Goal: Task Accomplishment & Management: Complete application form

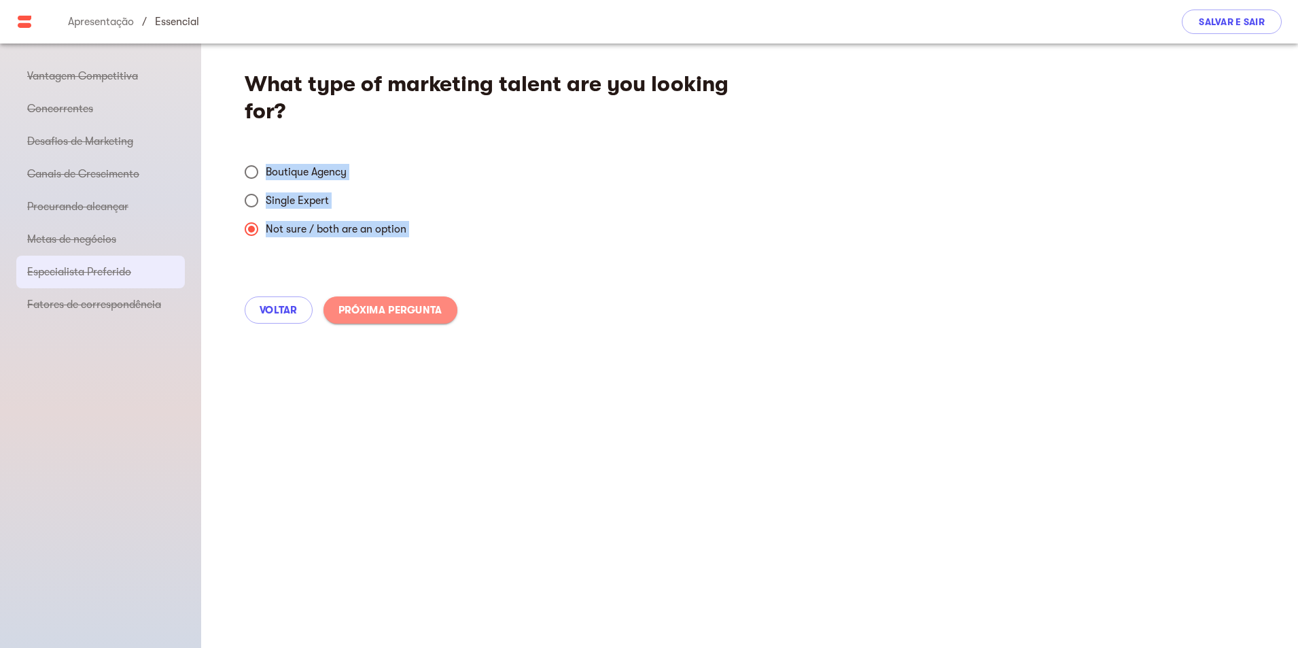
click at [377, 311] on font "Próxima pergunta" at bounding box center [390, 310] width 104 height 12
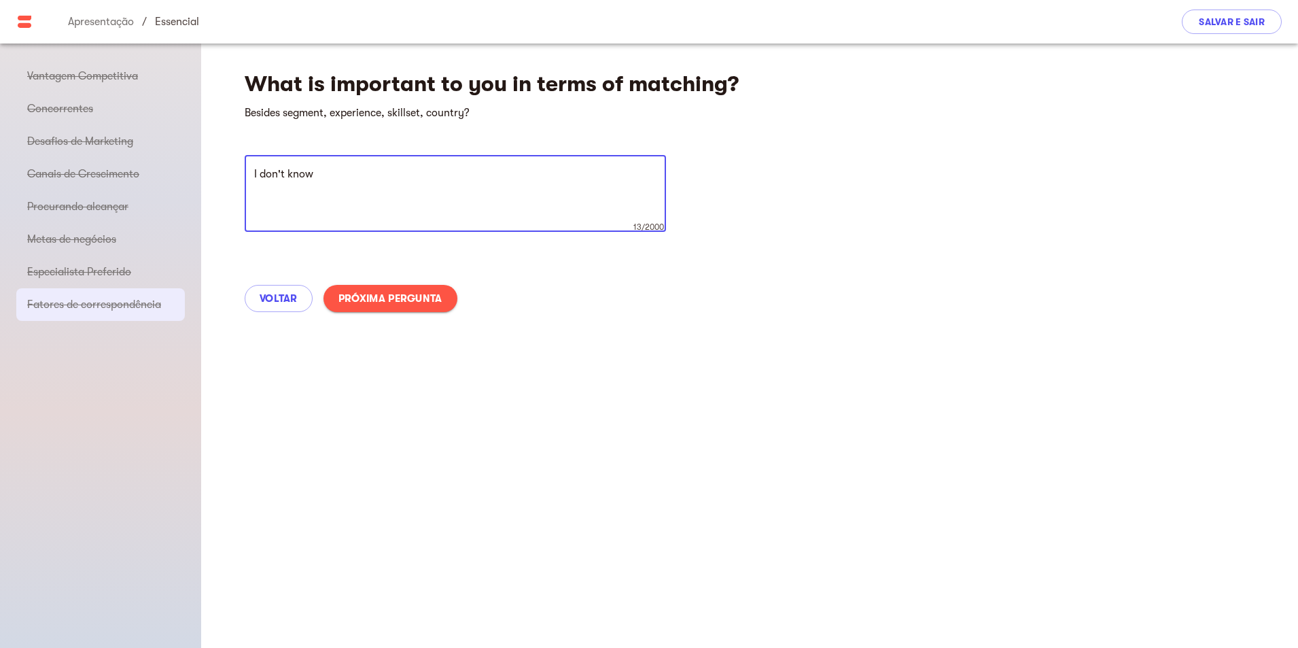
click at [377, 311] on button "Próxima pergunta" at bounding box center [390, 298] width 134 height 27
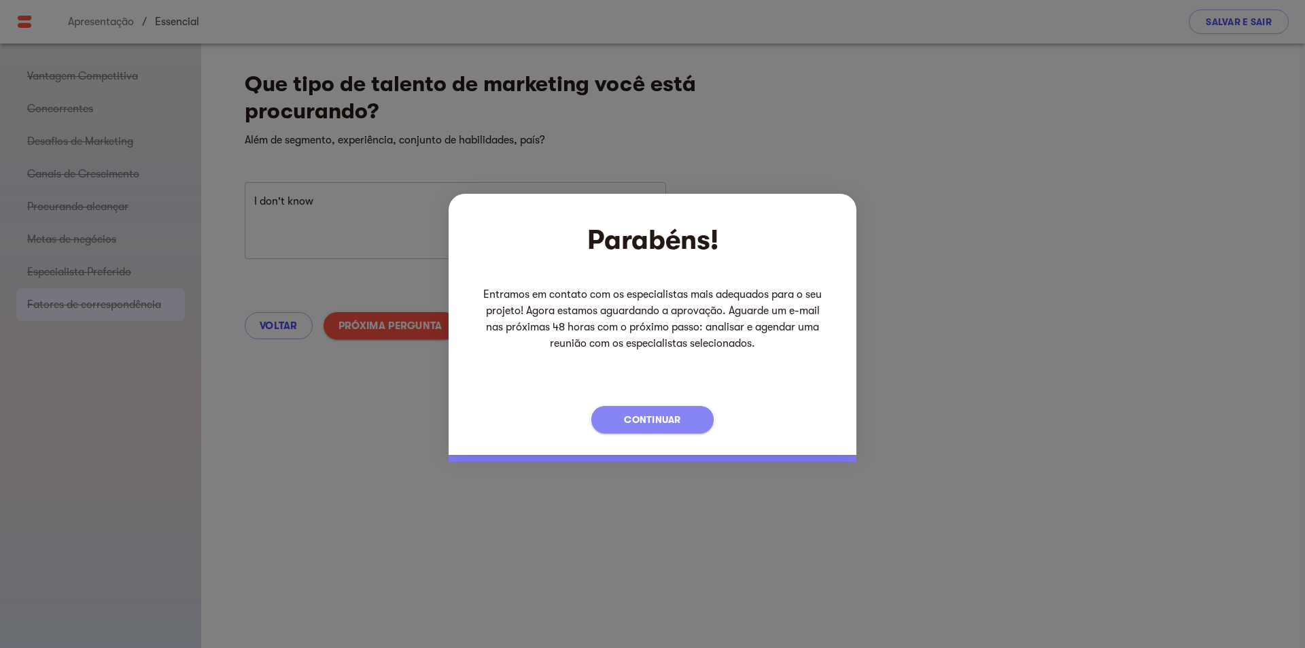
click at [669, 419] on font "Continuar" at bounding box center [652, 419] width 57 height 11
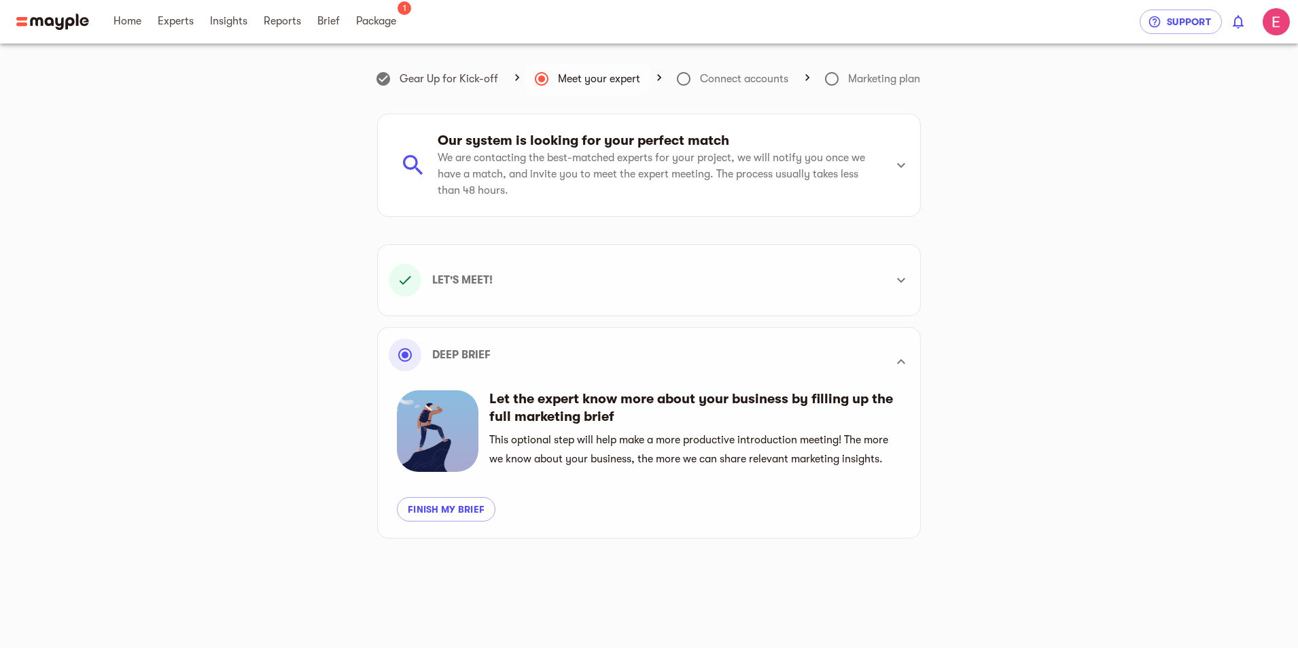
scroll to position [386, 0]
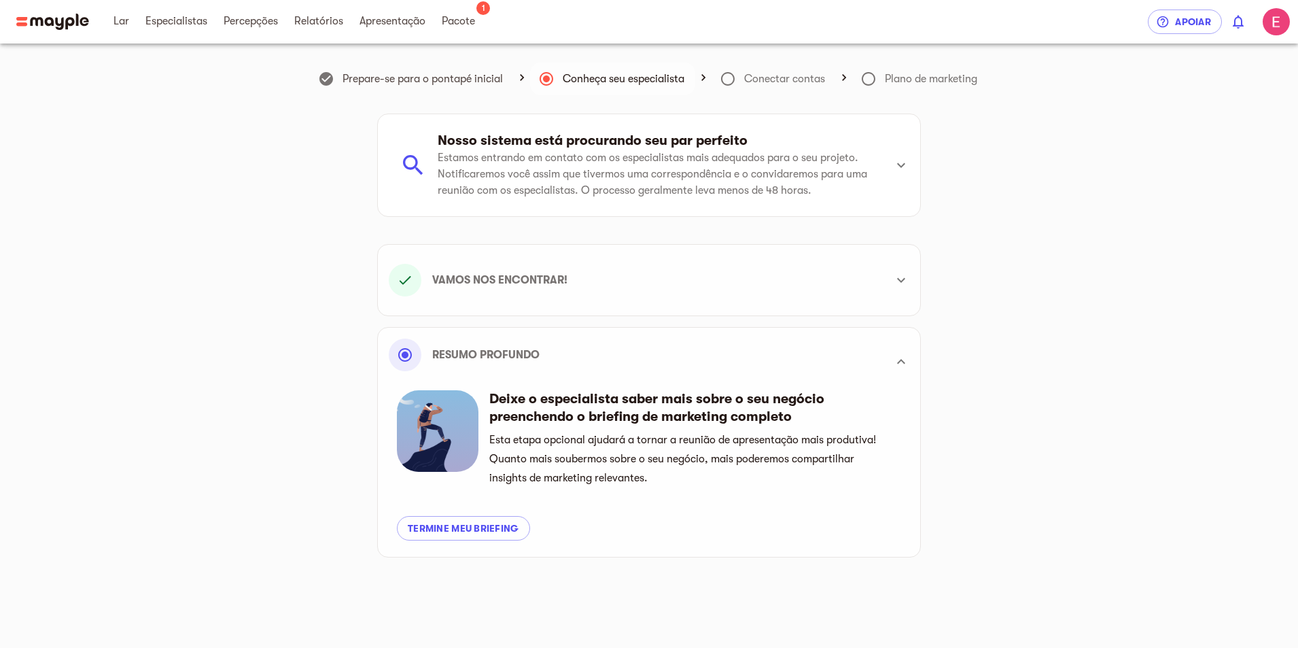
click at [907, 359] on icon at bounding box center [901, 361] width 16 height 16
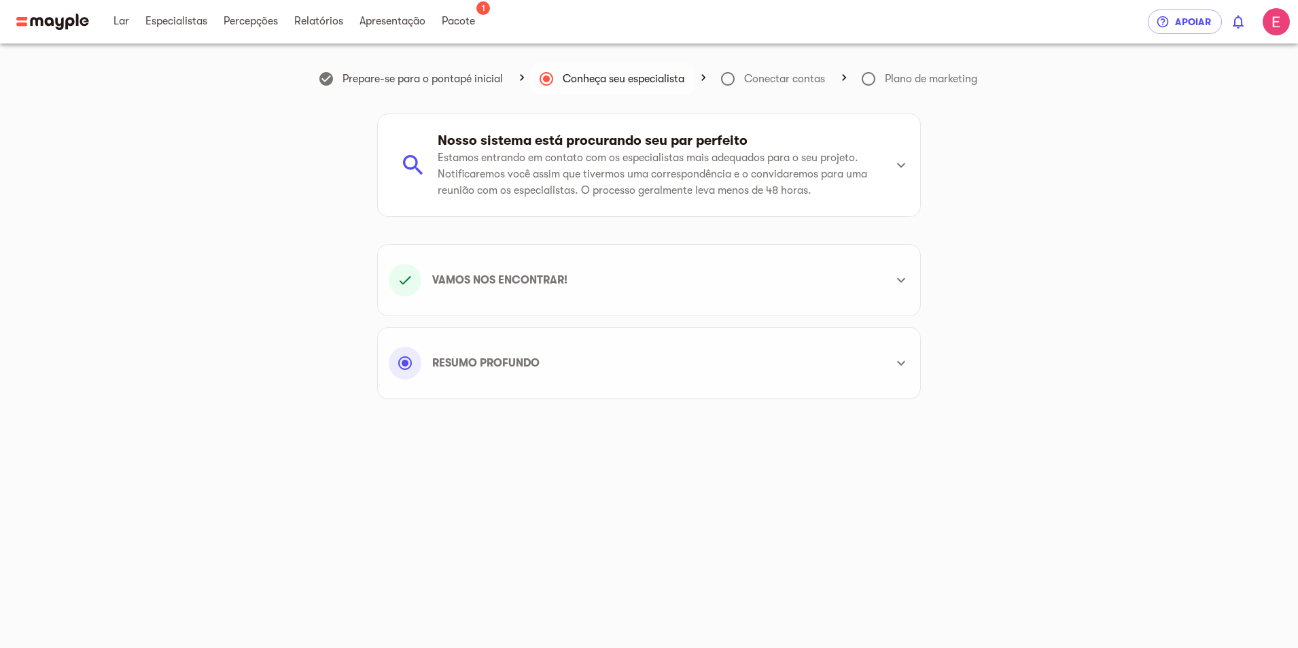
click at [771, 77] on font "Conectar contas" at bounding box center [784, 79] width 81 height 12
click at [332, 74] on span at bounding box center [326, 79] width 33 height 33
click at [332, 75] on span at bounding box center [326, 79] width 33 height 33
click at [469, 27] on span "Pacote" at bounding box center [458, 21] width 33 height 16
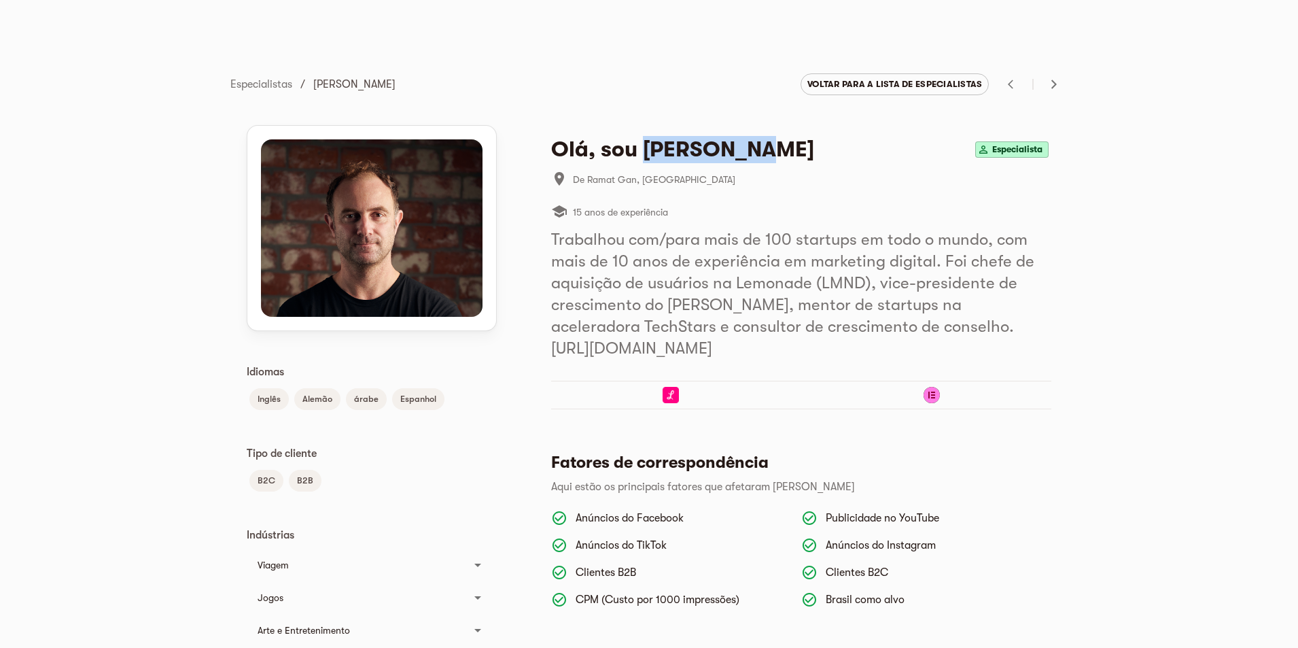
drag, startPoint x: 643, startPoint y: 139, endPoint x: 821, endPoint y: 139, distance: 178.0
click at [821, 139] on div "Olá, sou [PERSON_NAME] Especialista" at bounding box center [801, 149] width 500 height 27
click at [821, 139] on div "Olá, sou Doron Dvir Especialista" at bounding box center [801, 149] width 500 height 27
drag, startPoint x: 756, startPoint y: 149, endPoint x: 641, endPoint y: 149, distance: 114.2
click at [641, 149] on div "Olá, sou Doron Dvir Especialista" at bounding box center [801, 149] width 500 height 27
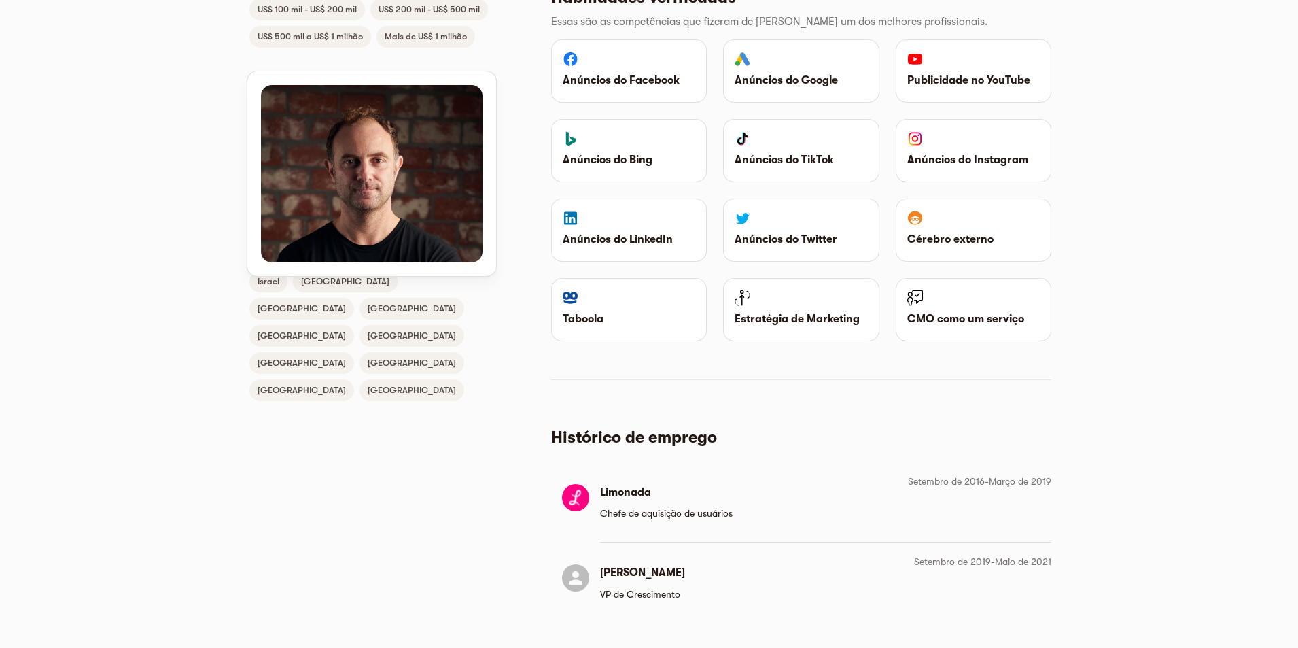
scroll to position [1174, 0]
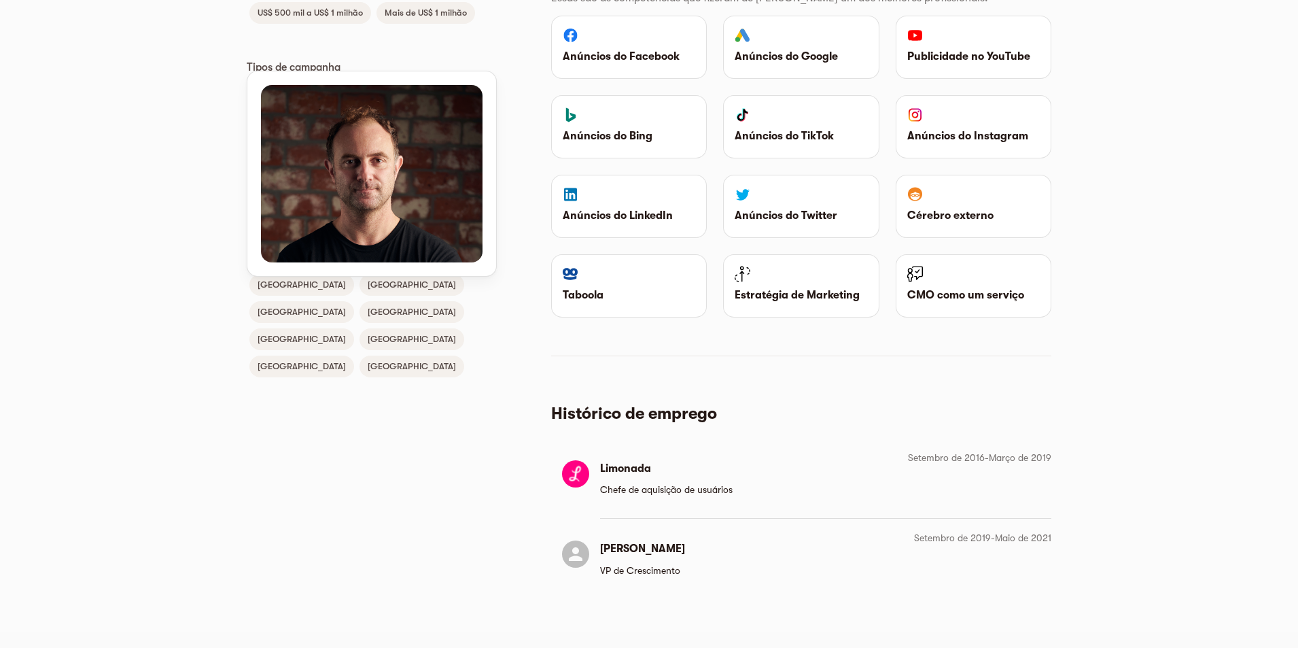
click at [599, 480] on div at bounding box center [581, 473] width 38 height 27
click at [635, 470] on font "Limonada" at bounding box center [625, 468] width 51 height 12
click at [935, 289] on font "CMO como um serviço" at bounding box center [965, 295] width 117 height 12
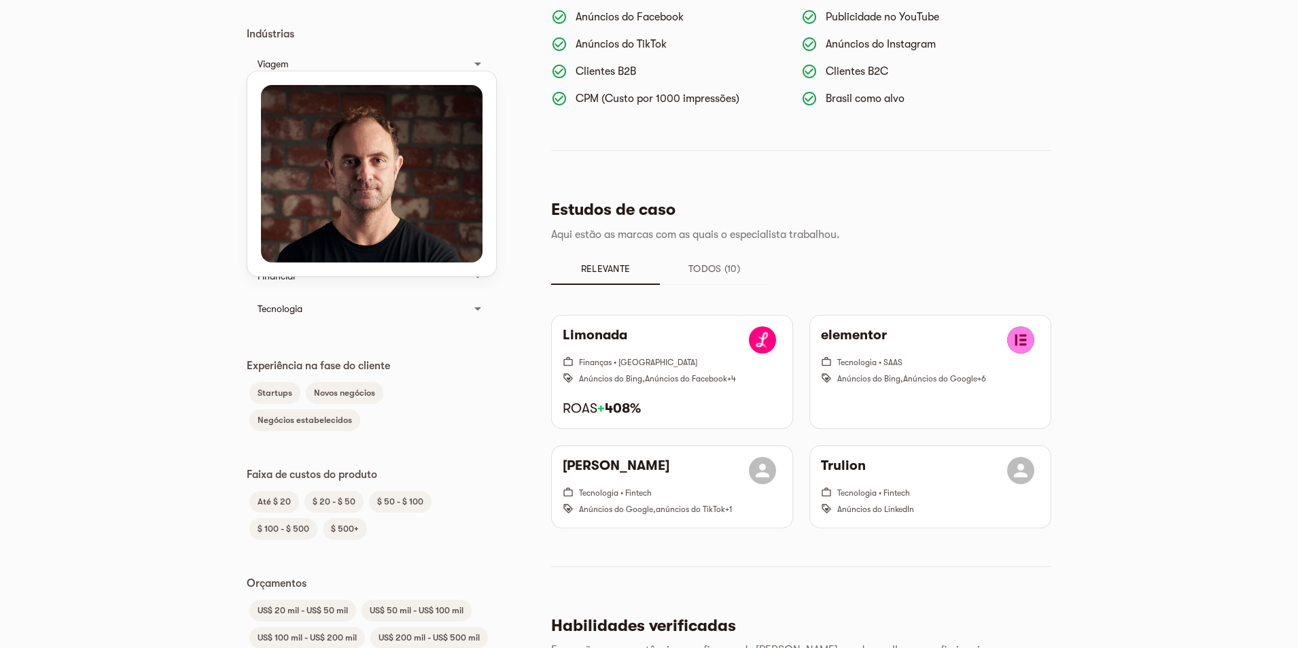
scroll to position [495, 0]
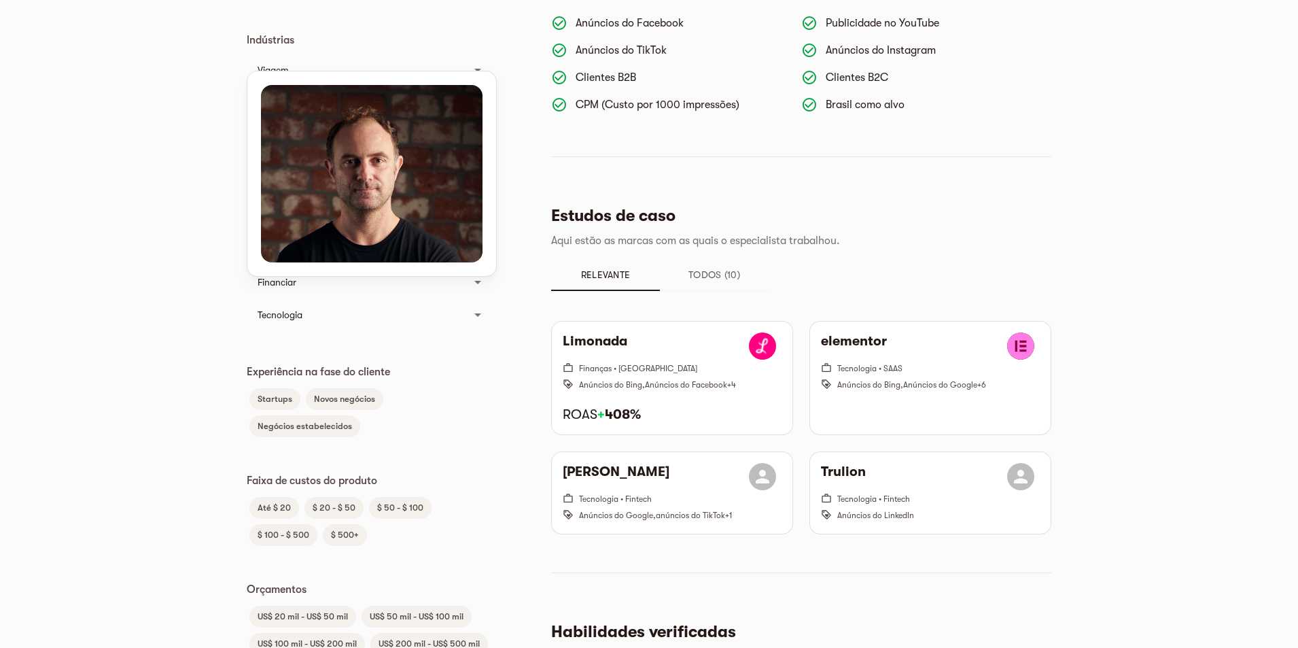
click at [699, 283] on font "Todos (10)" at bounding box center [714, 274] width 52 height 16
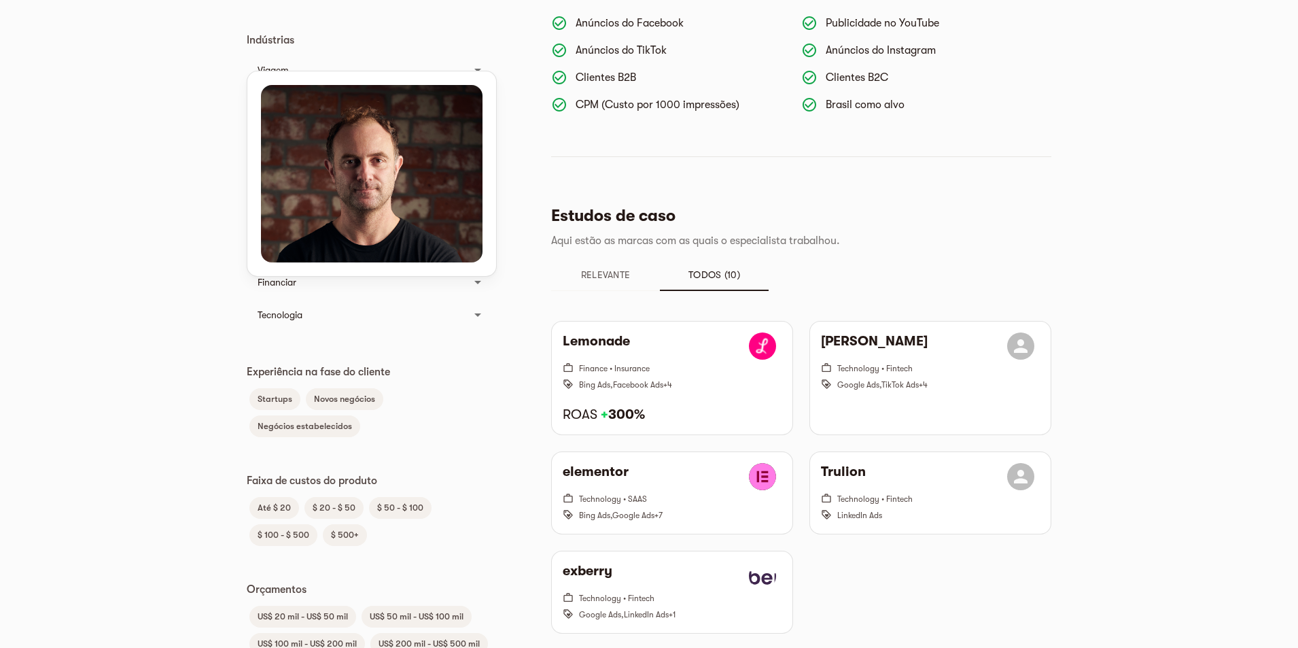
click at [402, 499] on span "$ 50 - $ 100" at bounding box center [400, 507] width 63 height 16
click at [412, 503] on font "$ 50 - $ 100" at bounding box center [400, 507] width 46 height 10
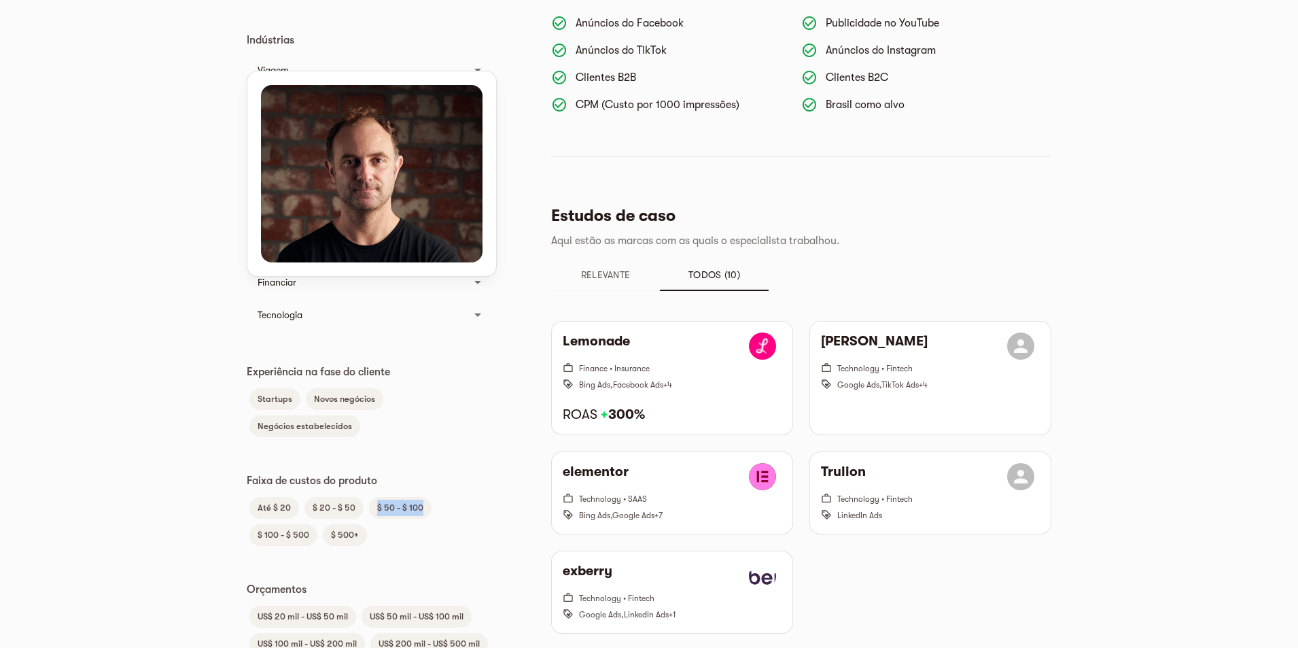
click at [413, 503] on font "$ 50 - $ 100" at bounding box center [400, 507] width 46 height 10
click at [259, 505] on font "Até $ 20" at bounding box center [274, 507] width 33 height 10
click at [260, 505] on font "Até $ 20" at bounding box center [274, 507] width 33 height 10
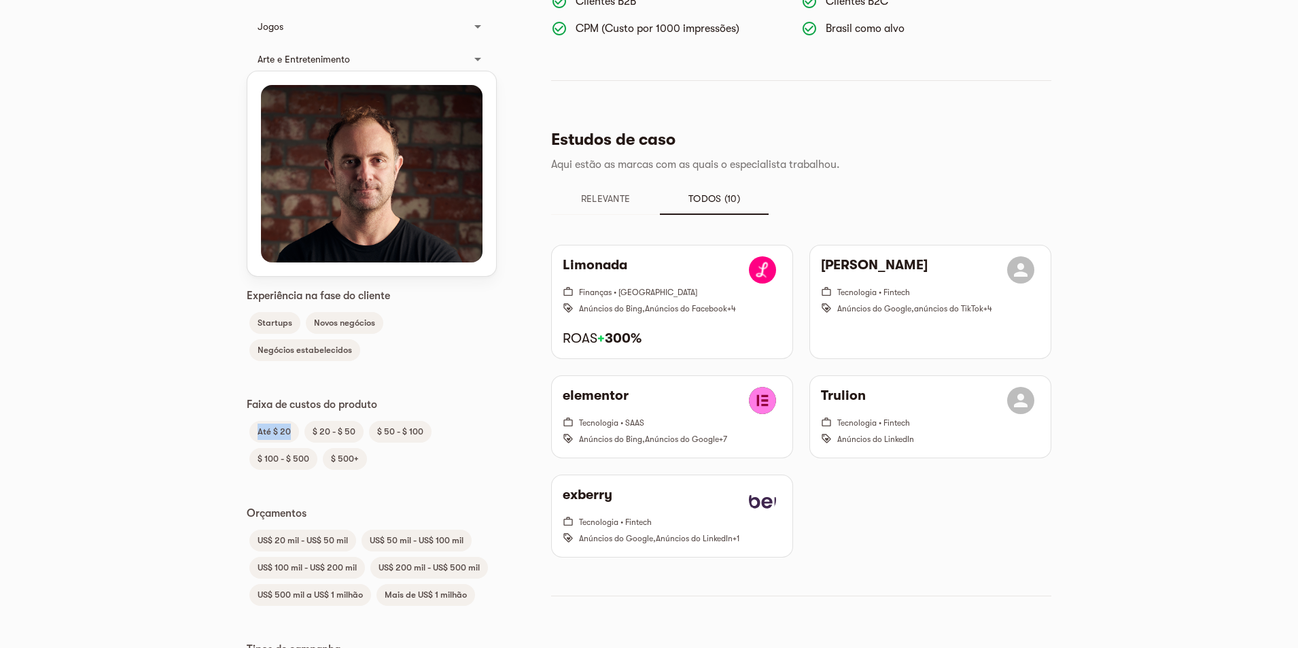
scroll to position [699, 0]
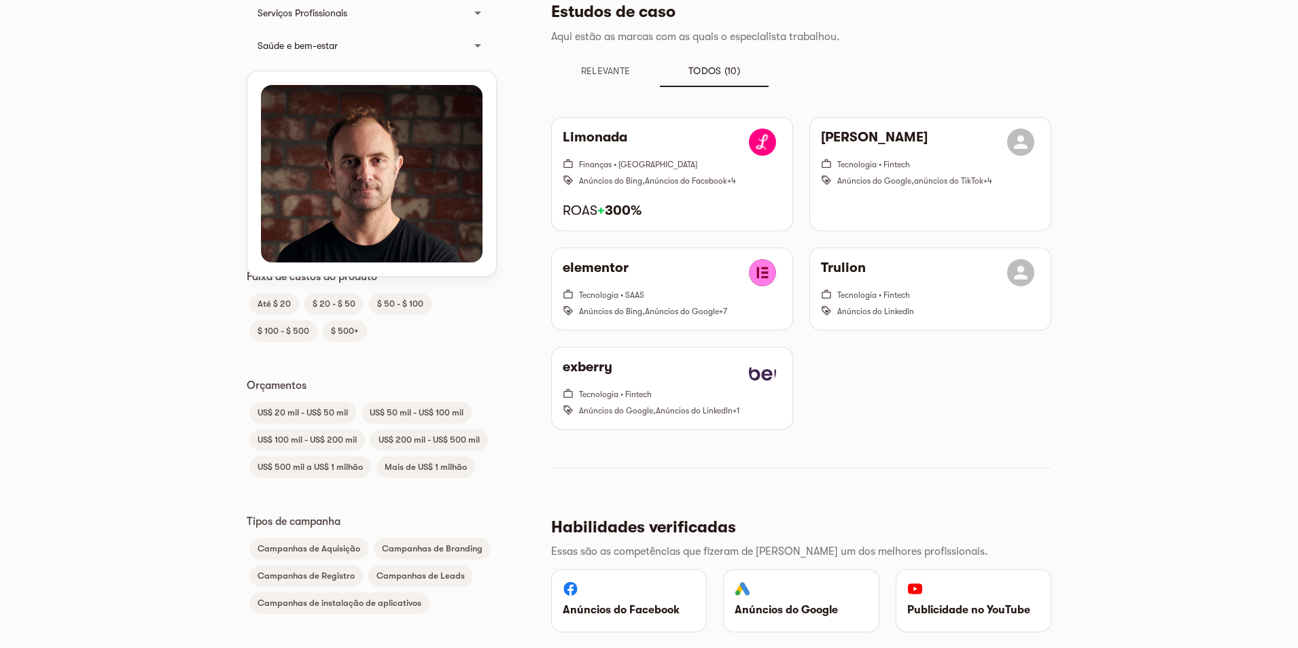
click at [340, 463] on font "US$ 500 mil a US$ 1 milhão" at bounding box center [310, 466] width 105 height 10
click at [398, 469] on font "Mais de US$ 1 milhão" at bounding box center [426, 466] width 82 height 10
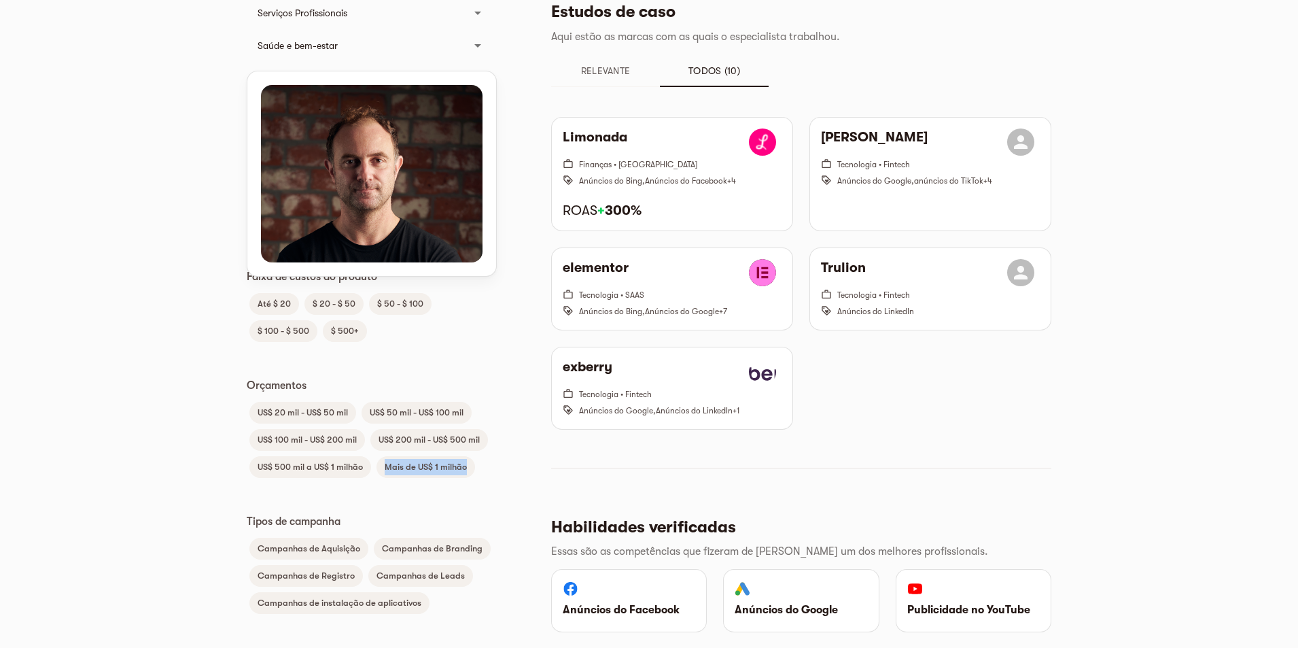
click at [398, 469] on font "Mais de US$ 1 milhão" at bounding box center [426, 466] width 82 height 10
click at [428, 470] on font "Mais de US$ 1 milhão" at bounding box center [426, 466] width 82 height 10
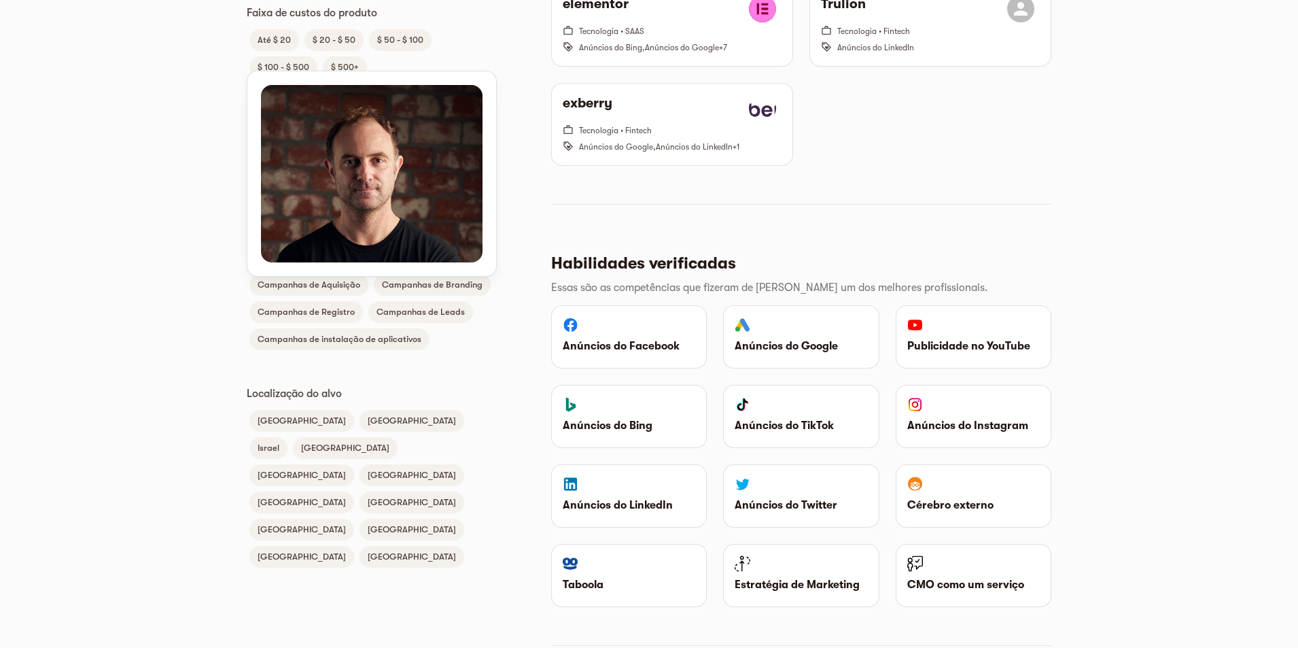
scroll to position [970, 0]
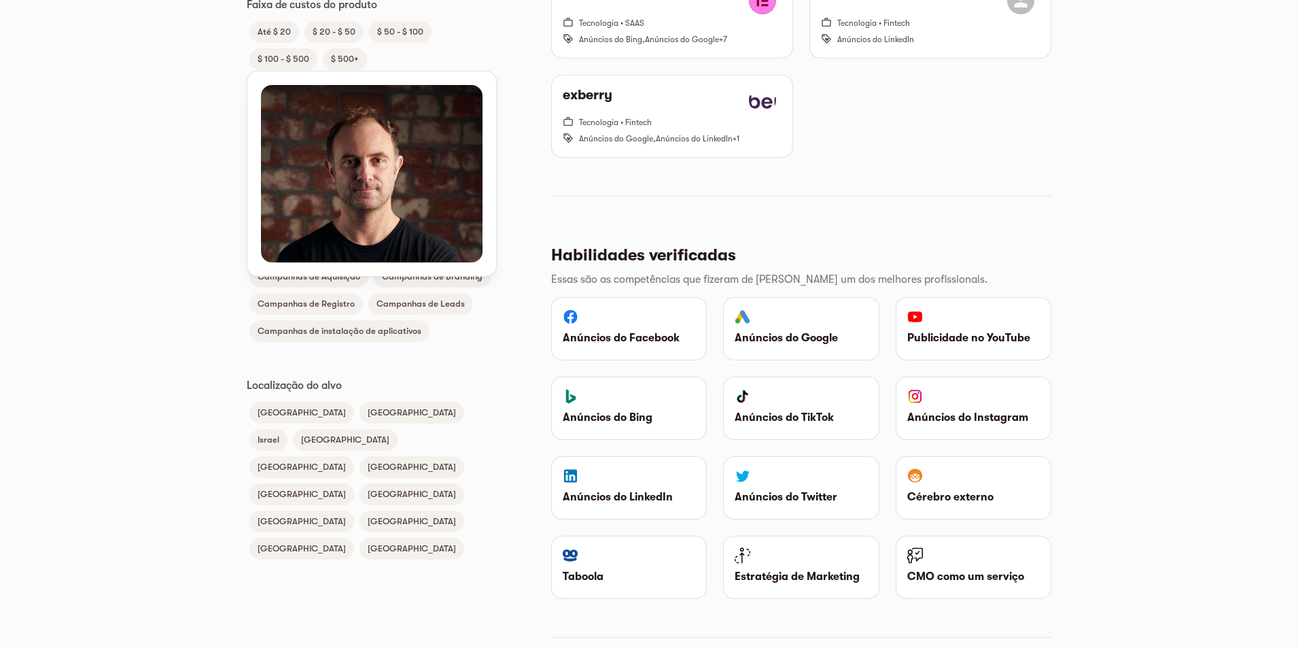
click at [365, 419] on span "[GEOGRAPHIC_DATA]" at bounding box center [411, 412] width 105 height 16
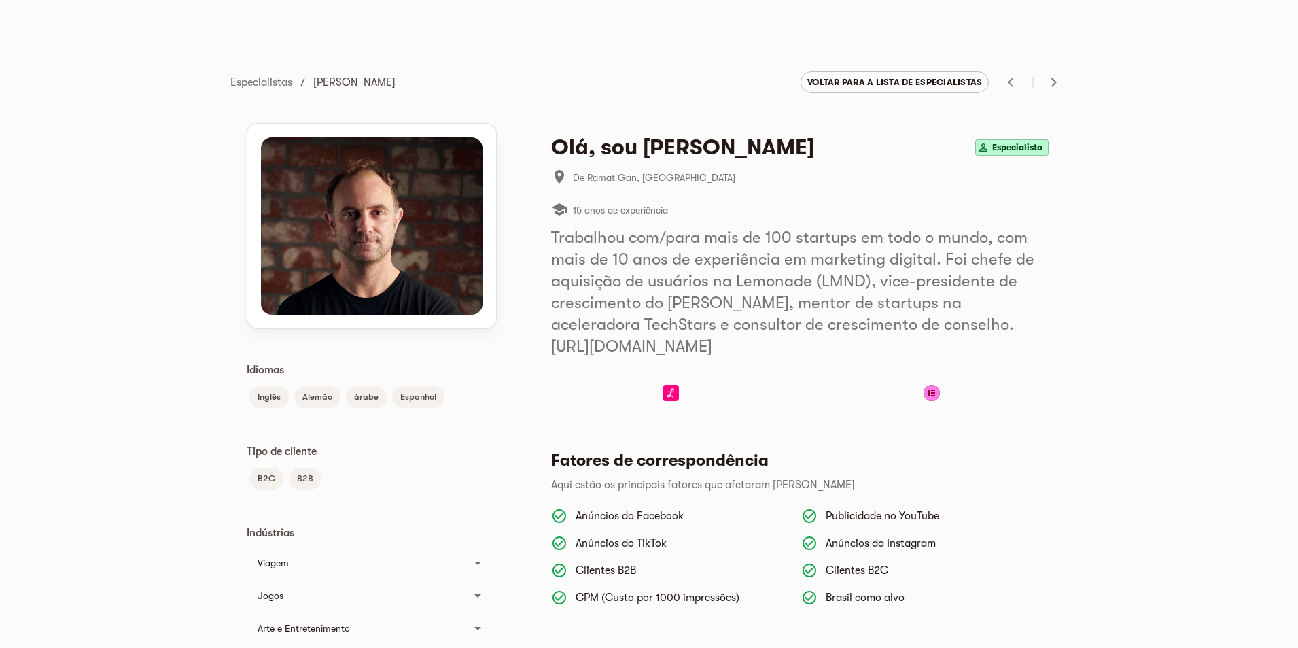
scroll to position [0, 0]
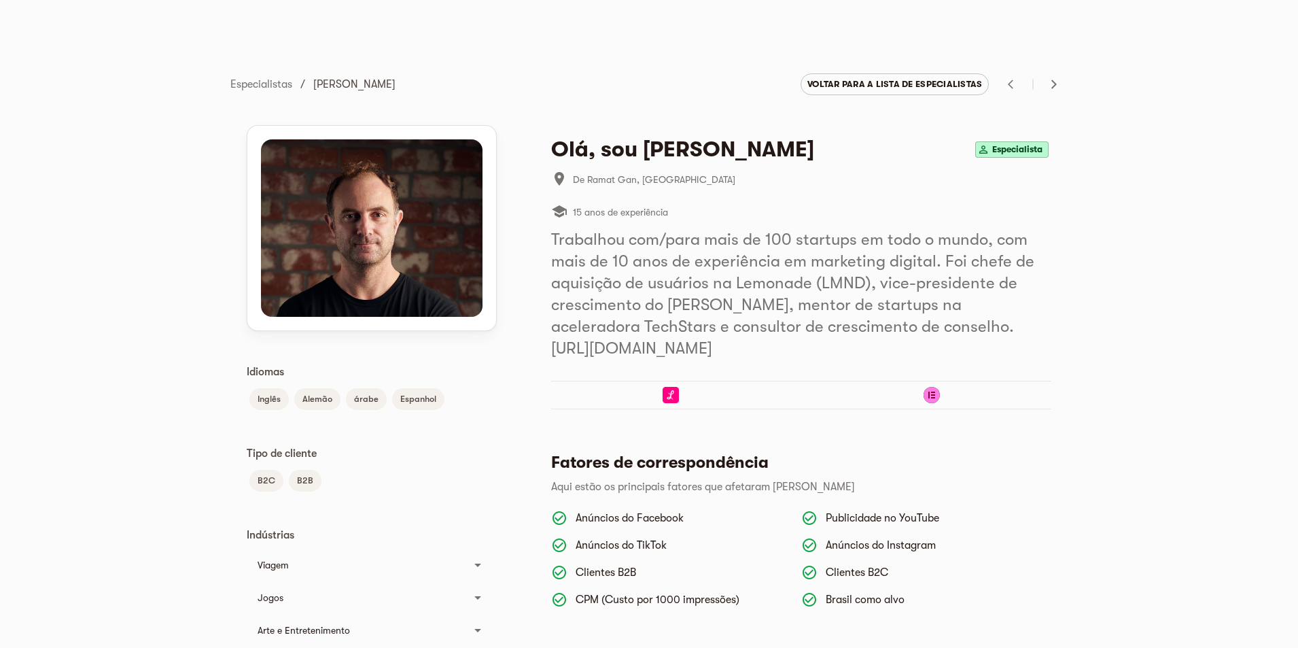
click at [1008, 149] on font "Especialista" at bounding box center [1017, 149] width 50 height 10
click at [307, 479] on font "B2B" at bounding box center [305, 480] width 16 height 10
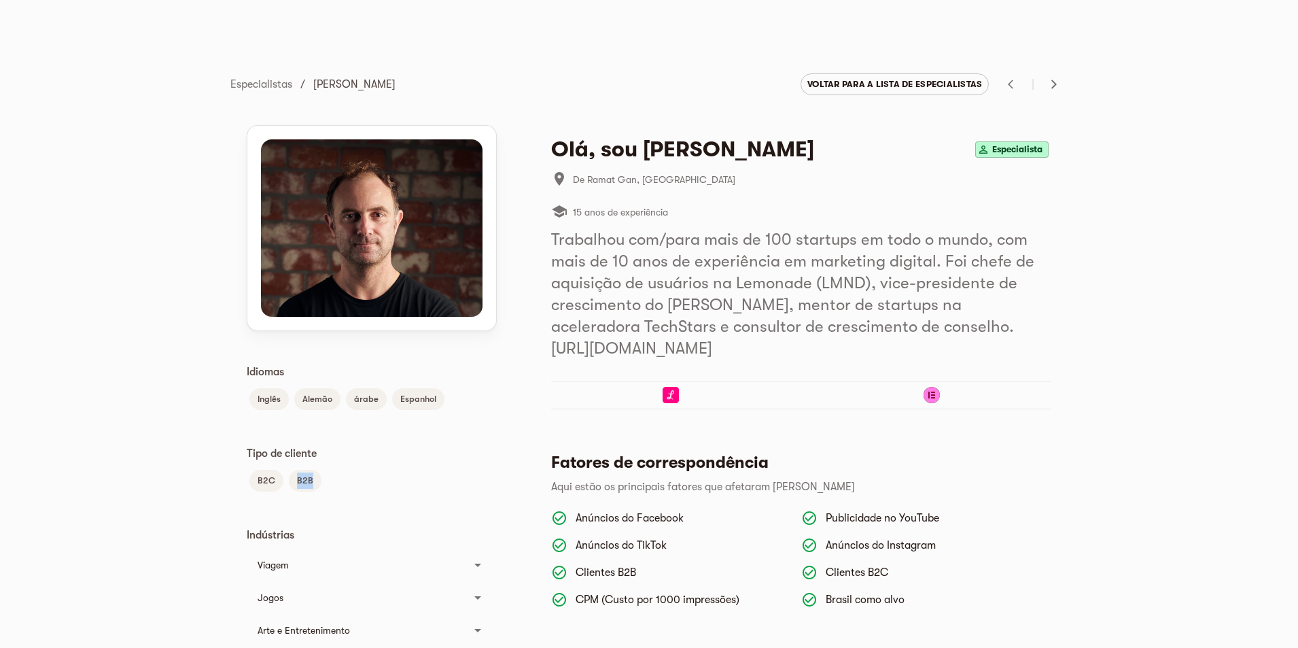
click at [307, 479] on font "B2B" at bounding box center [305, 480] width 16 height 10
click at [250, 87] on font "Especialistas" at bounding box center [261, 84] width 62 height 12
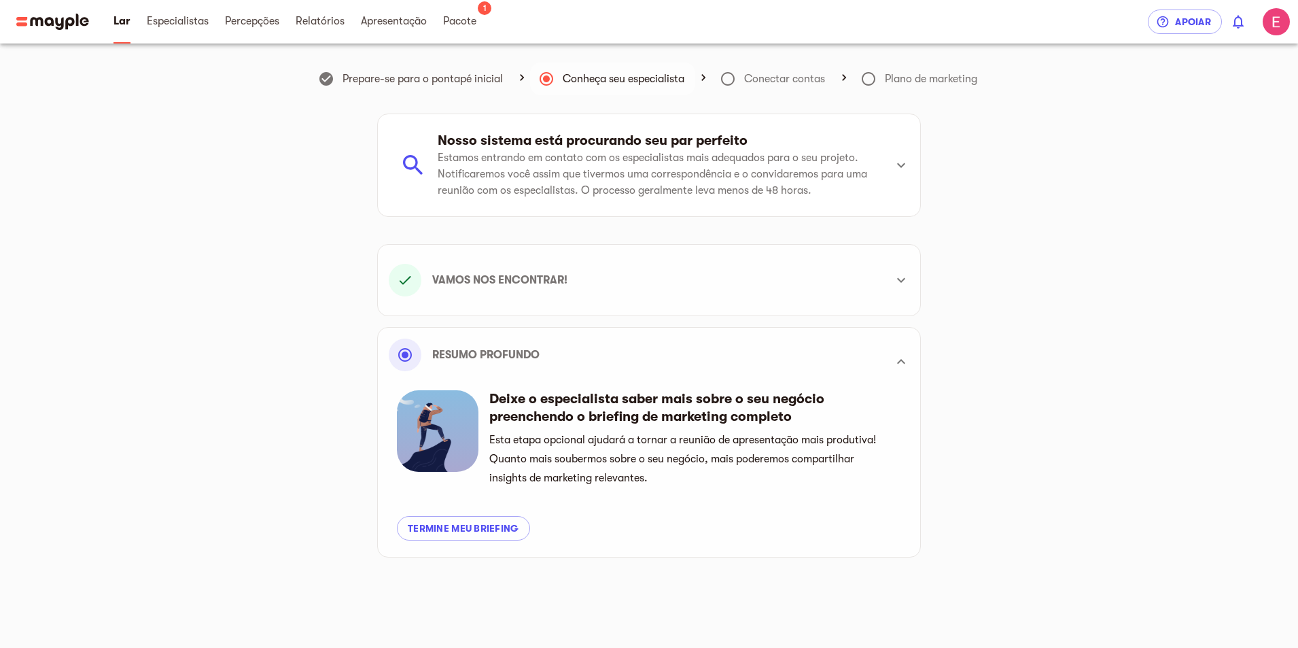
scroll to position [386, 0]
click at [191, 21] on font "Especialistas" at bounding box center [178, 21] width 62 height 12
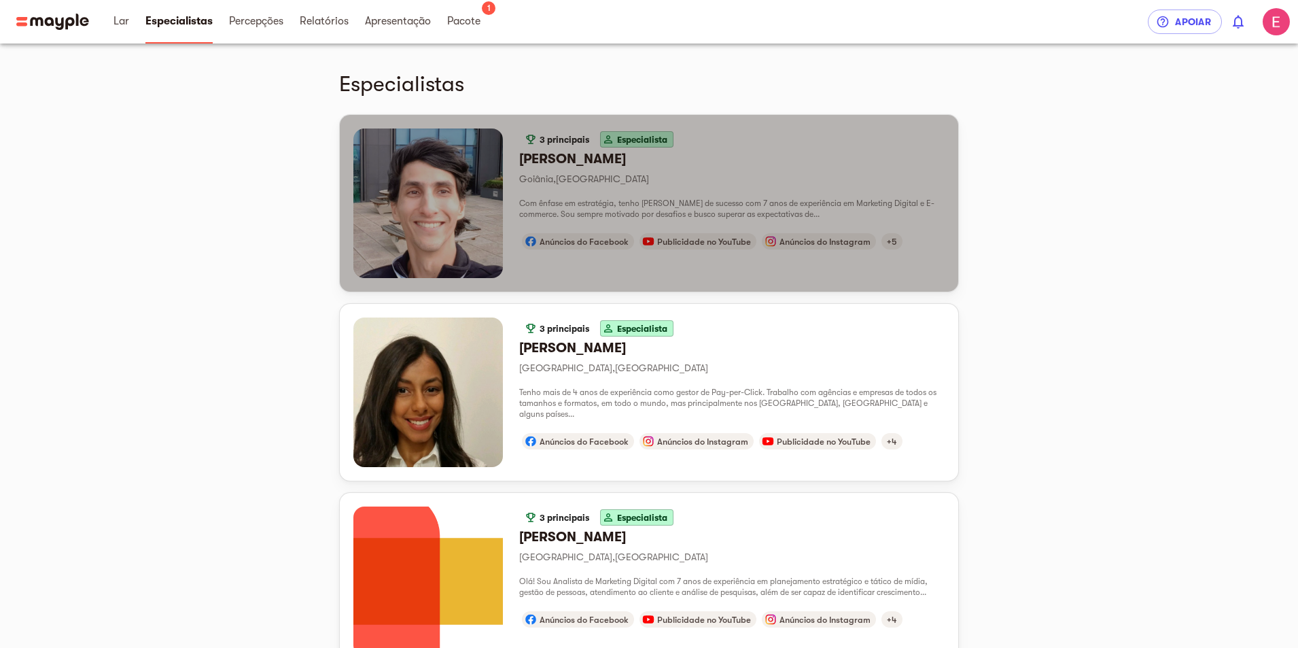
click at [803, 200] on font "Com ênfase em estratégia, tenho uma carreira de sucesso com 7 anos de experiênc…" at bounding box center [726, 208] width 415 height 20
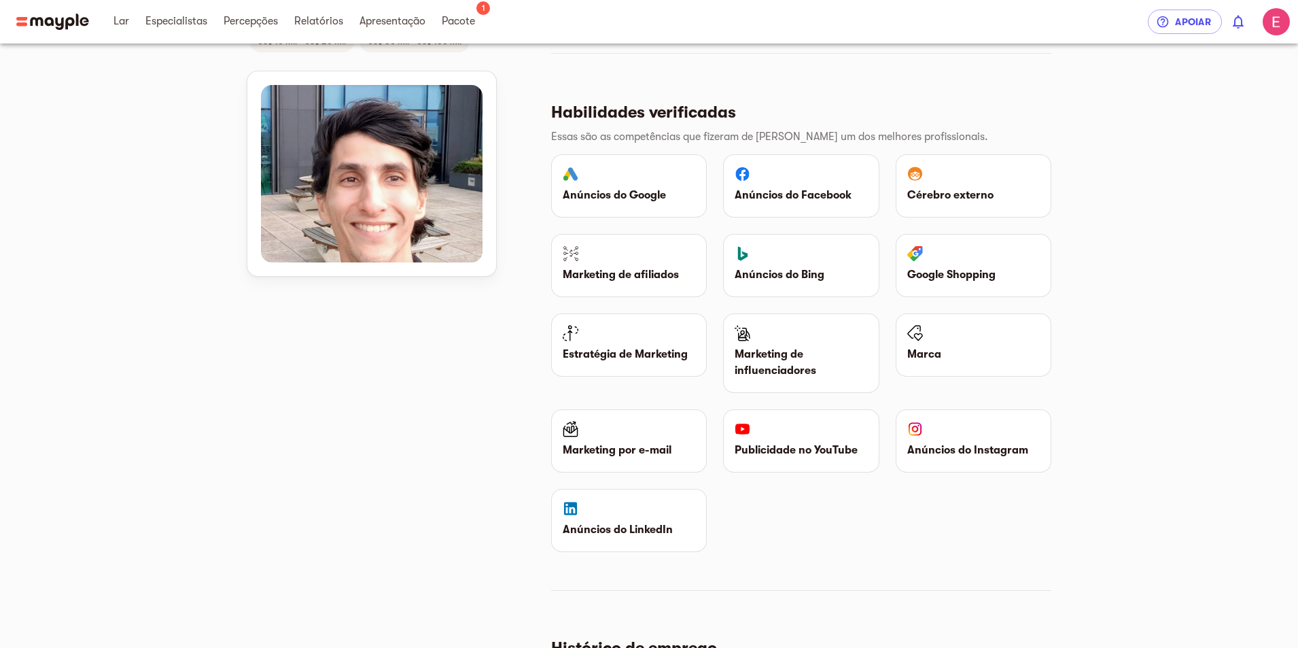
scroll to position [883, 0]
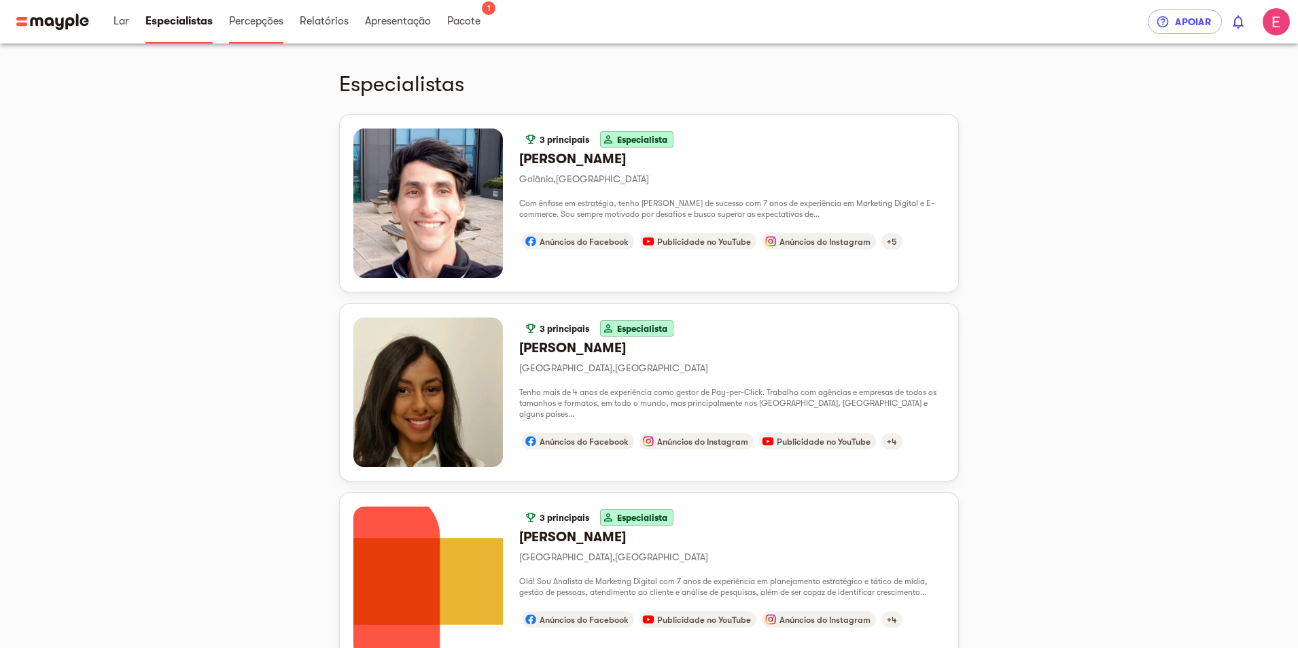
click at [245, 20] on font "Percepções" at bounding box center [256, 21] width 54 height 12
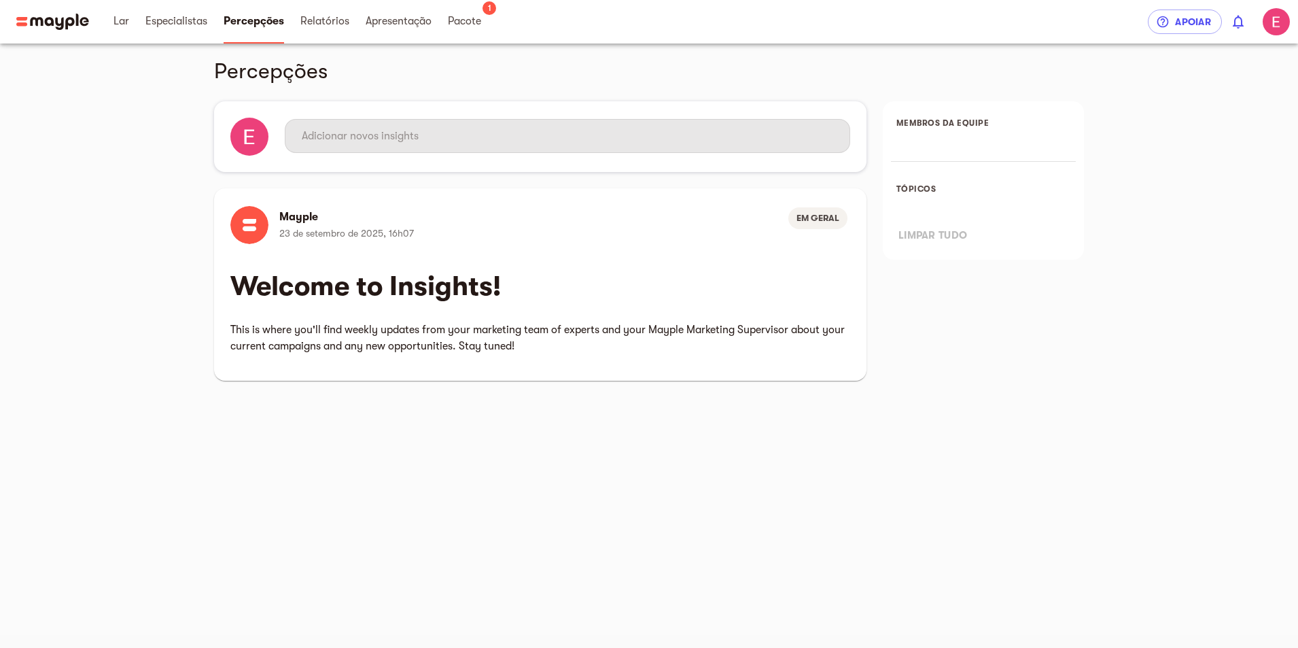
scroll to position [16, 0]
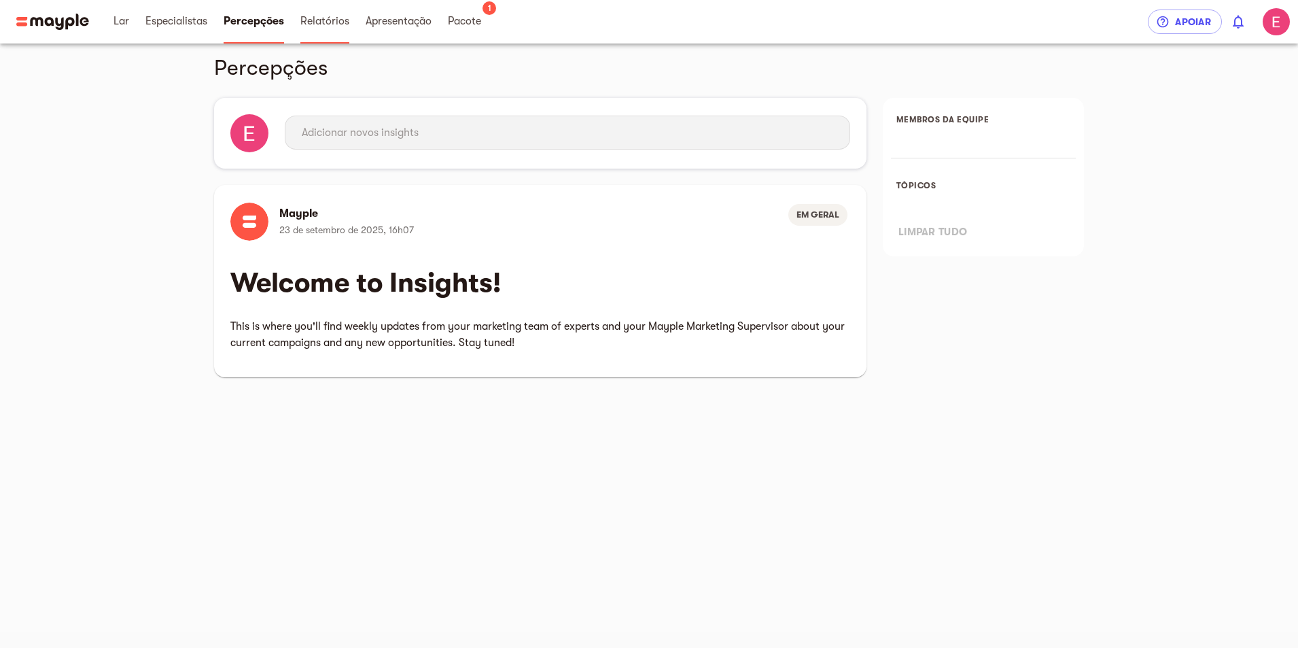
click at [317, 42] on link "Relatórios" at bounding box center [324, 21] width 49 height 43
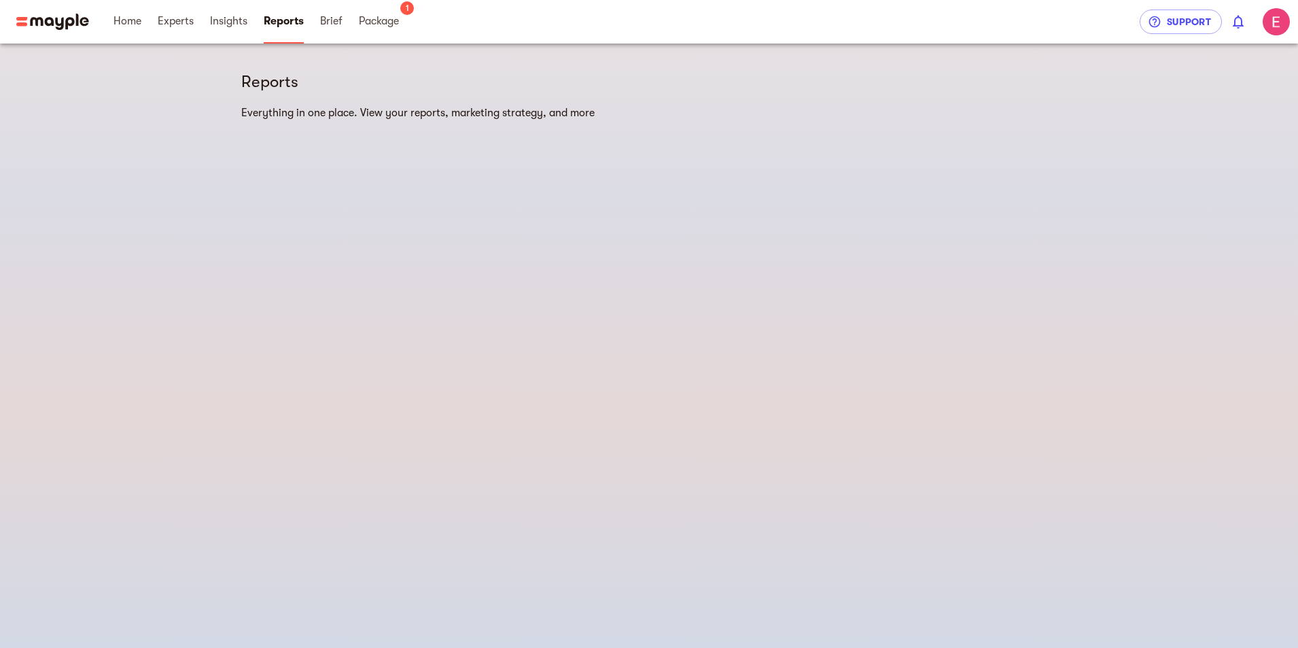
click at [335, 25] on span "Brief" at bounding box center [331, 21] width 22 height 16
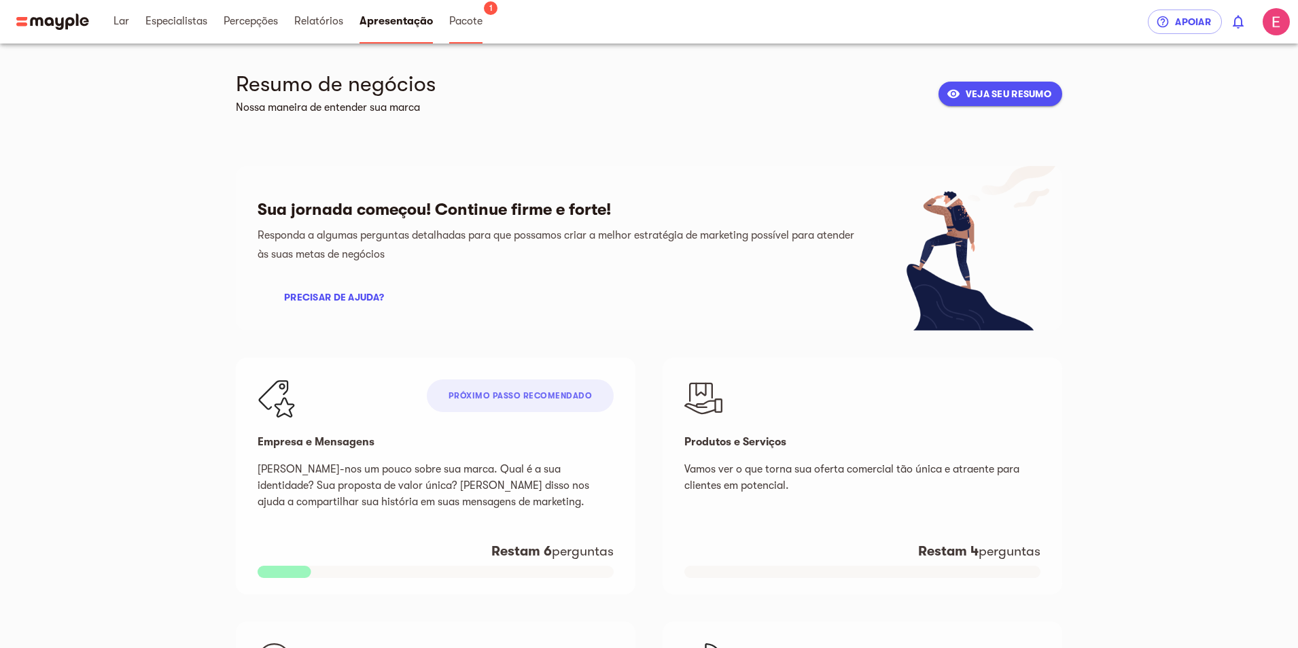
click at [457, 16] on font "Pacote" at bounding box center [465, 21] width 33 height 12
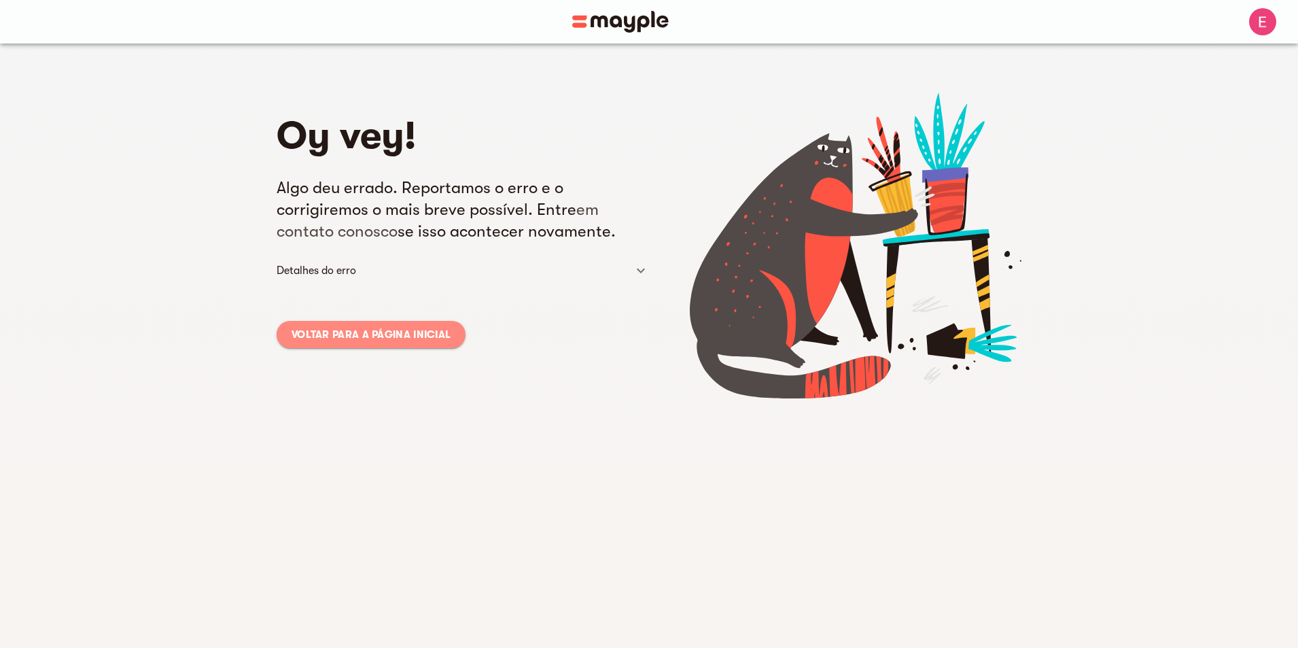
click at [378, 329] on font "Voltar para a página inicial" at bounding box center [370, 334] width 159 height 12
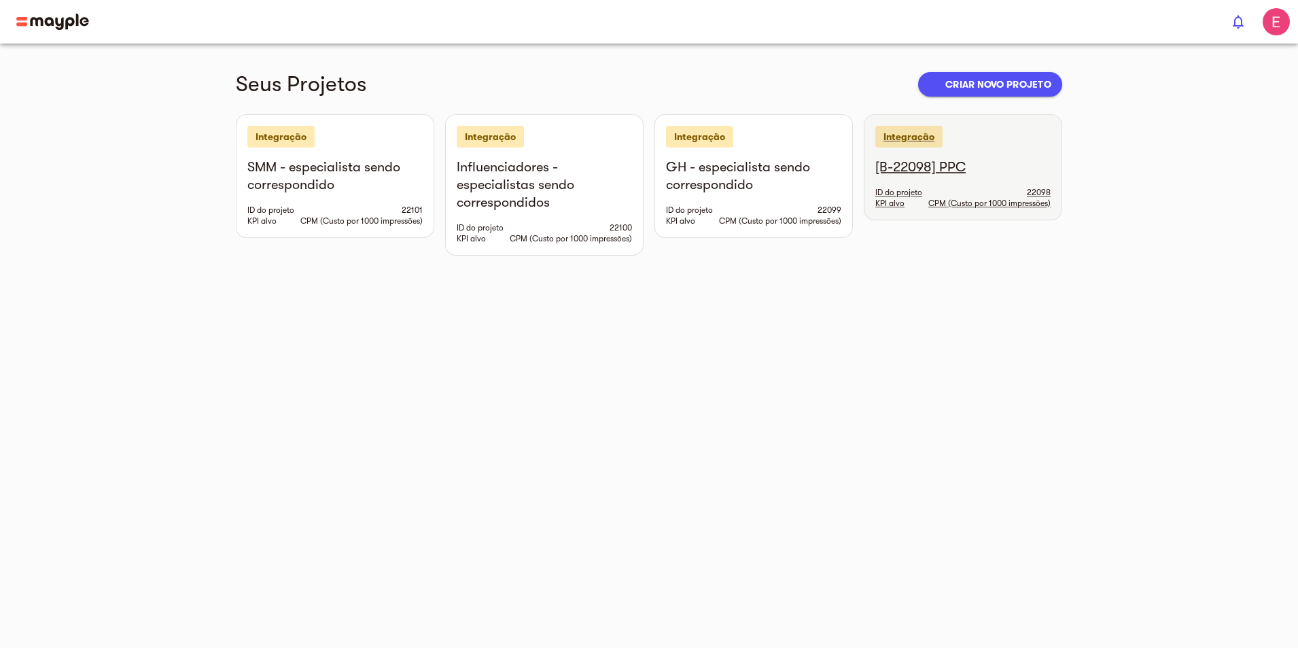
click at [1050, 165] on h6 "[B-22098] PPC" at bounding box center [962, 167] width 175 height 18
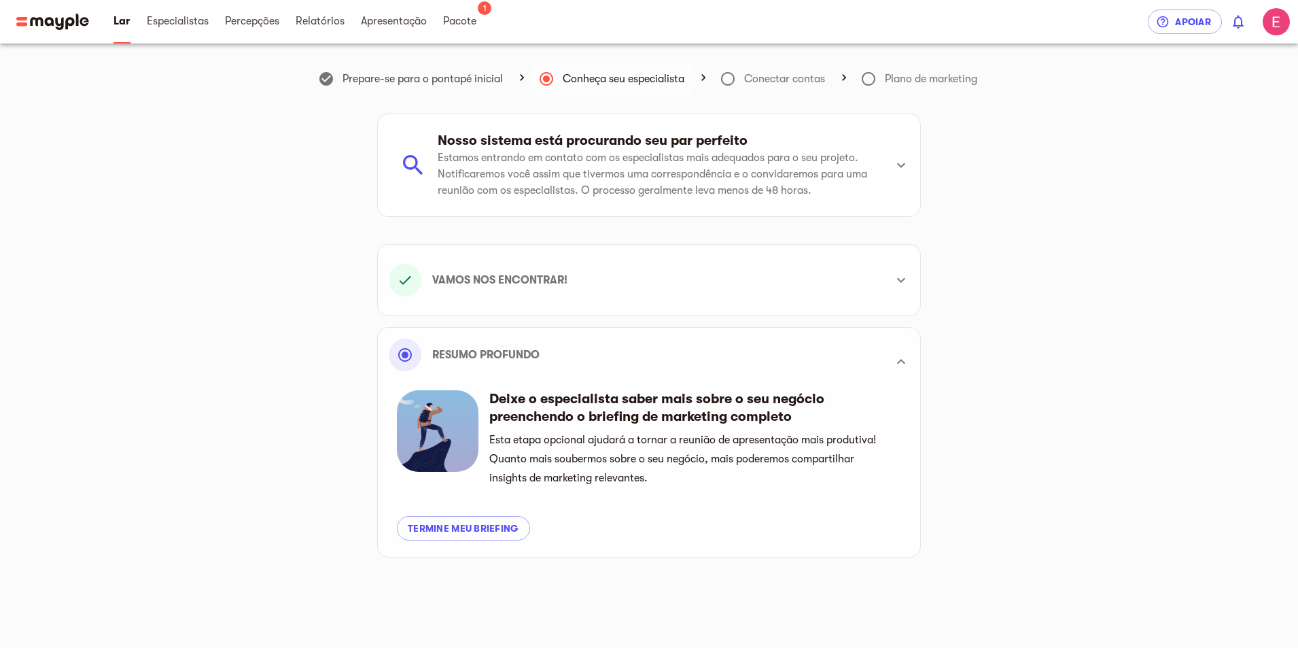
scroll to position [386, 0]
click at [906, 168] on icon at bounding box center [901, 165] width 16 height 16
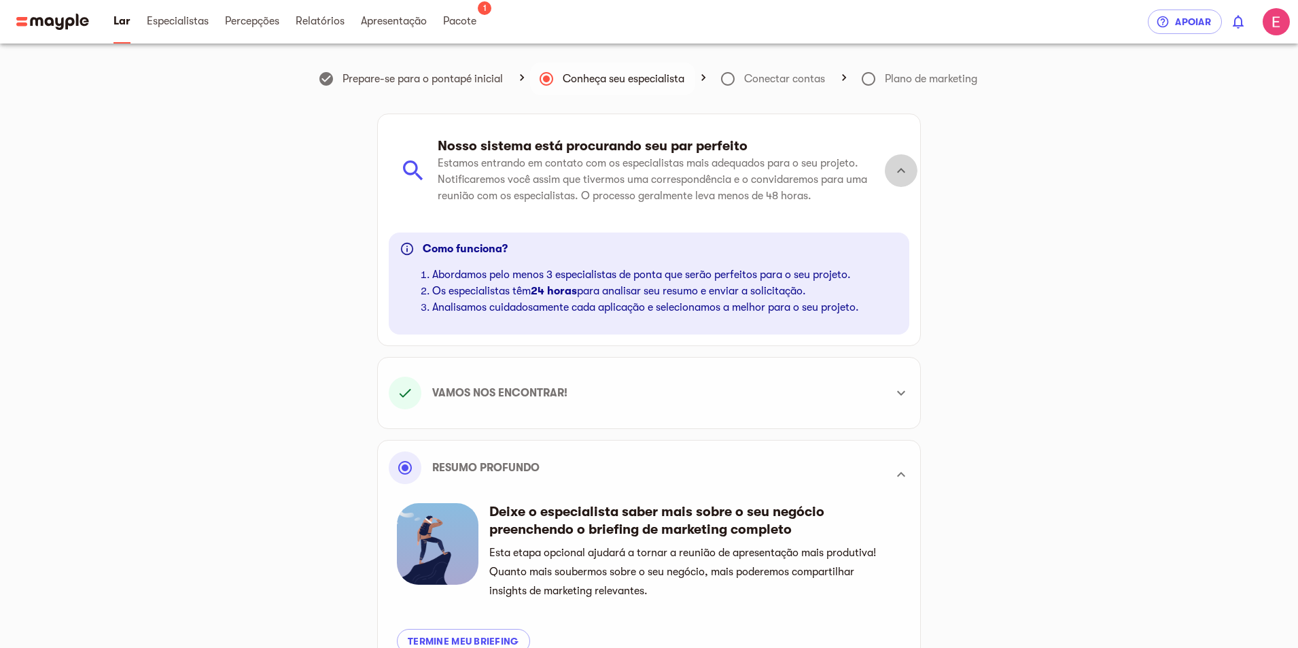
click at [906, 168] on icon at bounding box center [901, 170] width 16 height 16
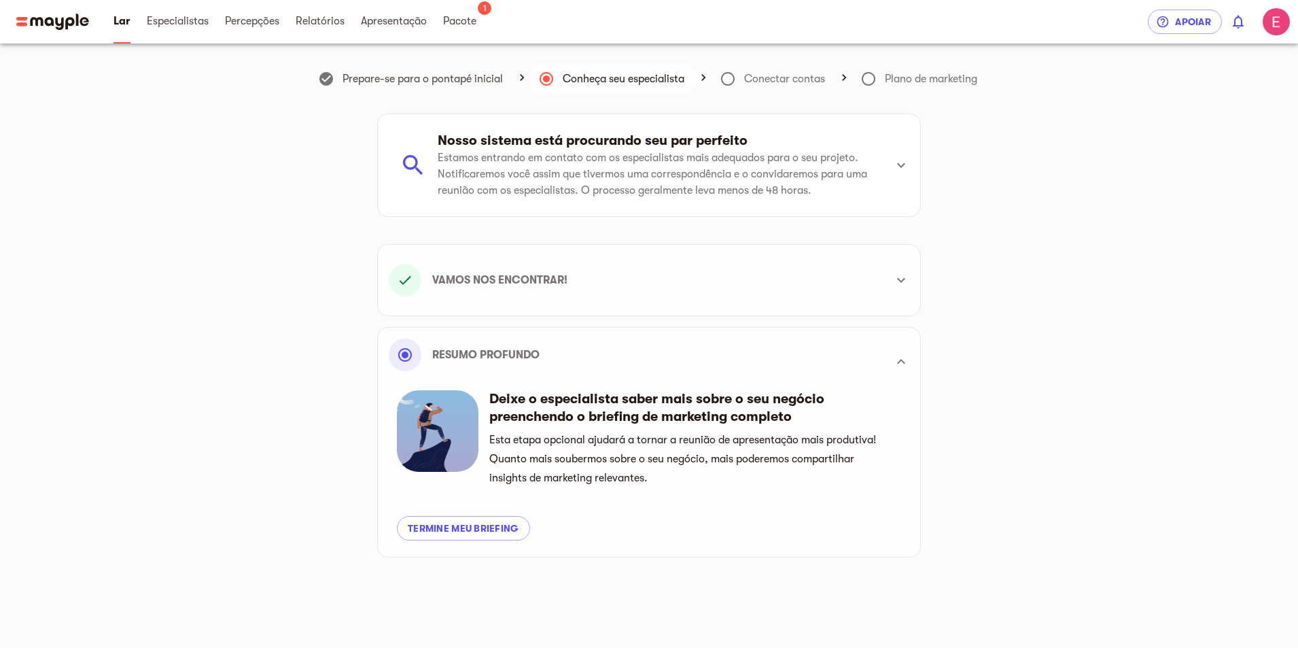
click at [906, 168] on icon at bounding box center [901, 165] width 16 height 16
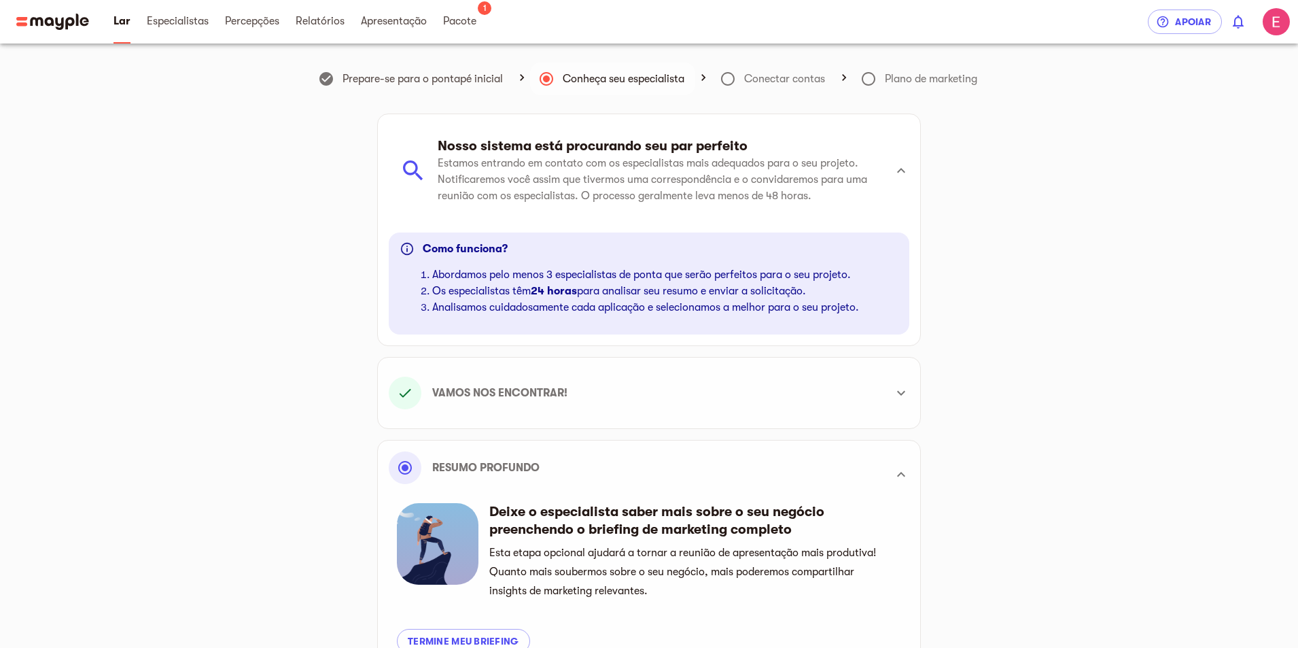
click at [906, 168] on icon at bounding box center [901, 170] width 16 height 16
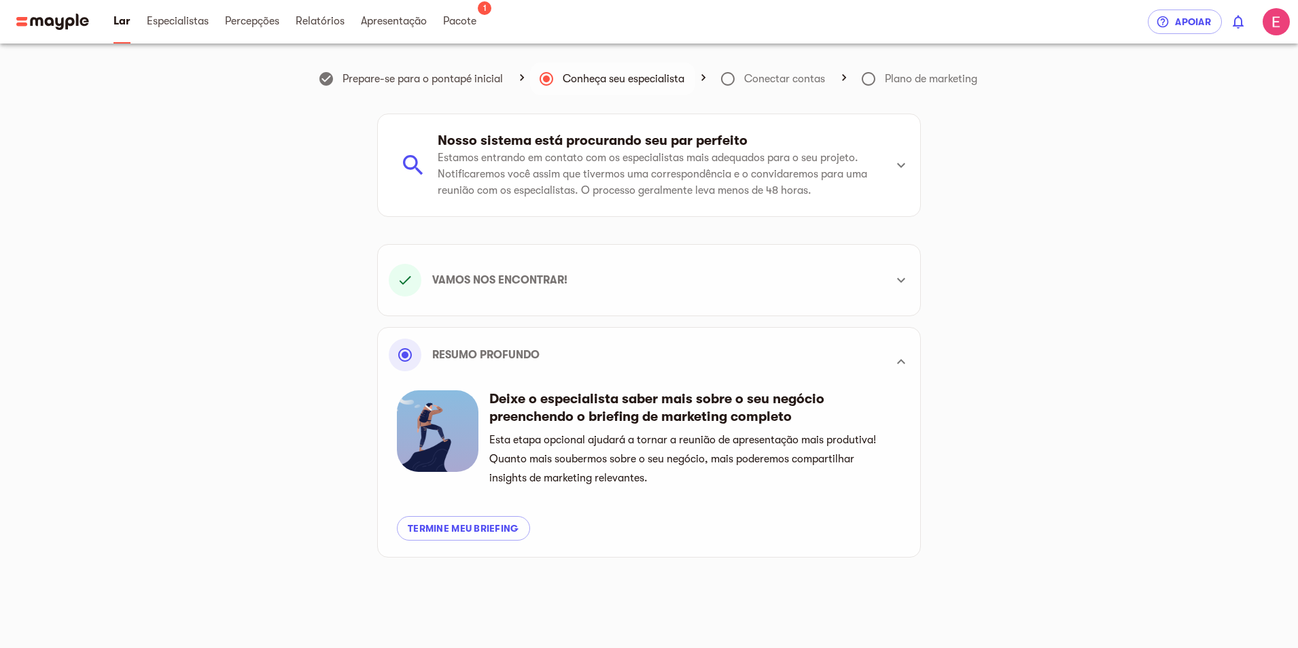
click at [906, 168] on icon at bounding box center [901, 165] width 16 height 16
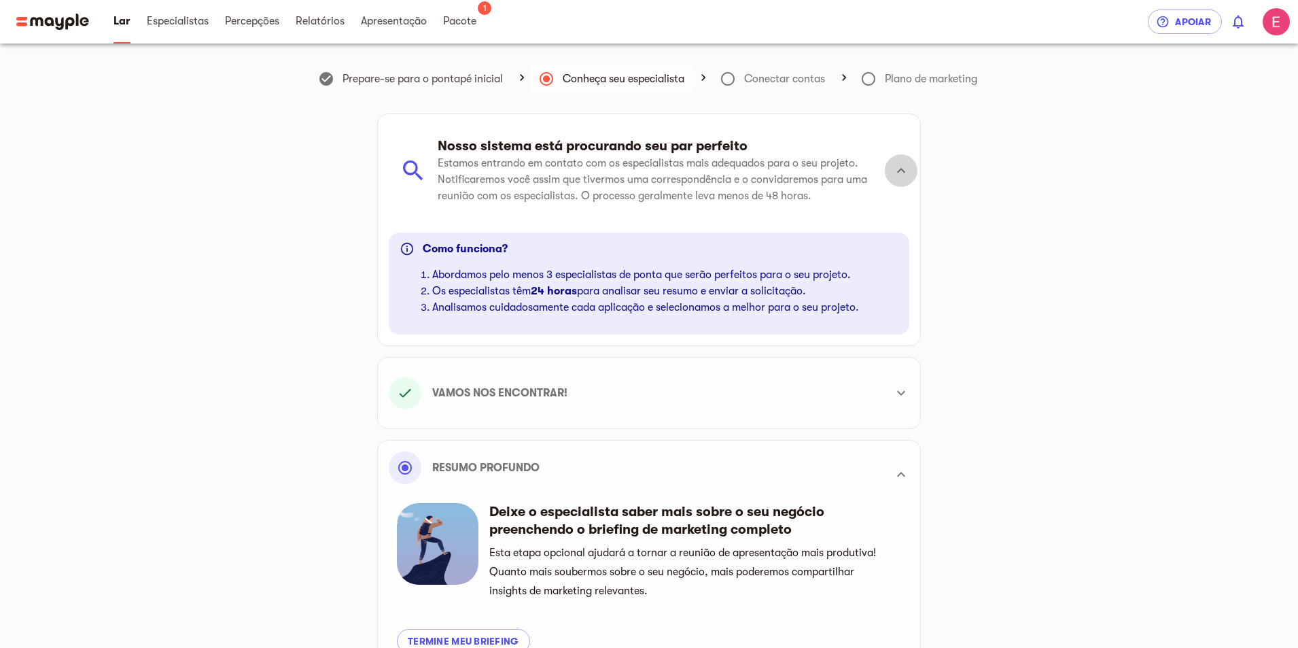
click at [906, 168] on icon at bounding box center [901, 170] width 16 height 16
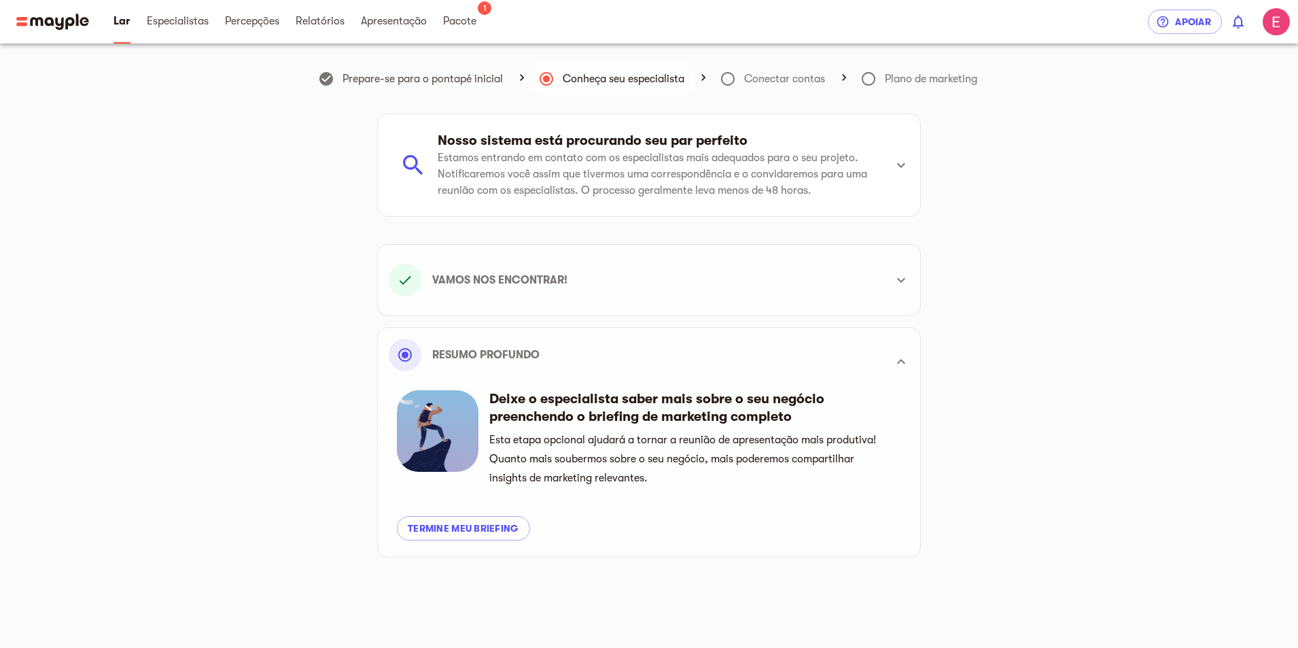
click at [889, 78] on font "Plano de marketing" at bounding box center [931, 79] width 92 height 12
click at [865, 79] on icon at bounding box center [868, 79] width 16 height 16
click at [866, 79] on icon at bounding box center [868, 79] width 16 height 16
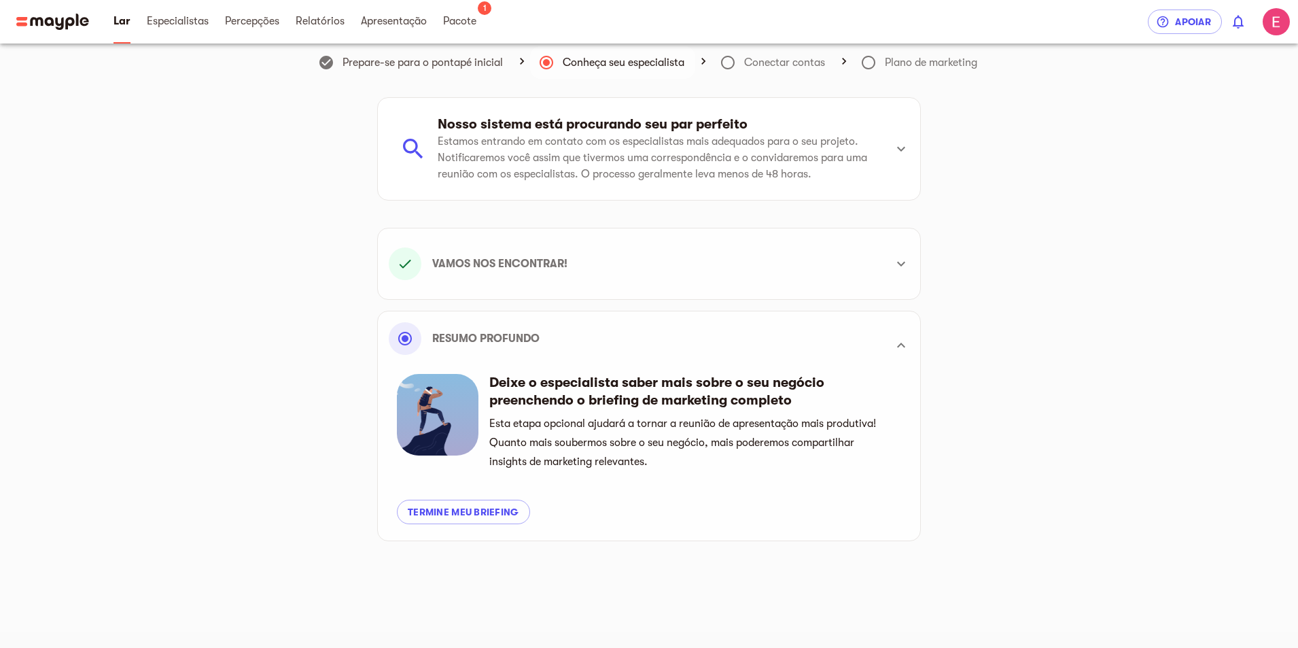
scroll to position [16, 0]
drag, startPoint x: 336, startPoint y: 141, endPoint x: 436, endPoint y: 83, distance: 115.7
drag, startPoint x: 436, startPoint y: 83, endPoint x: 591, endPoint y: 71, distance: 155.4
drag, startPoint x: 591, startPoint y: 71, endPoint x: 807, endPoint y: 48, distance: 217.3
click at [799, 60] on font "Conectar contas" at bounding box center [784, 62] width 81 height 12
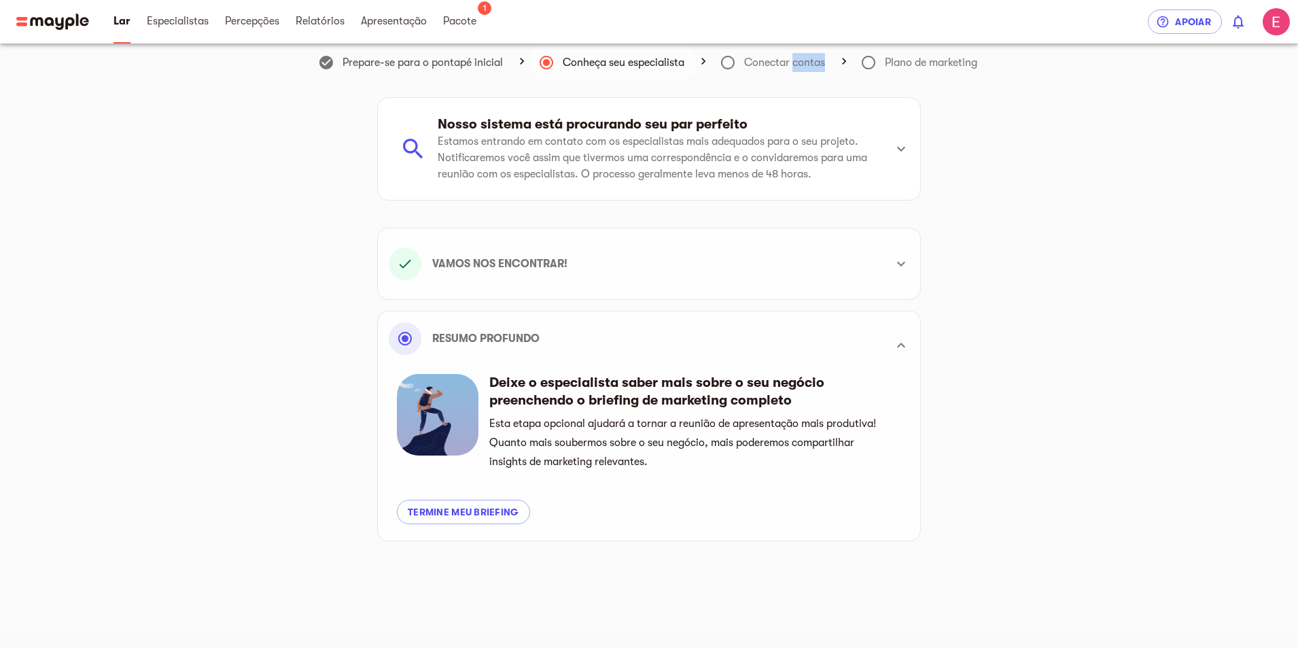
drag, startPoint x: 739, startPoint y: 57, endPoint x: 732, endPoint y: 60, distance: 7.3
click at [738, 57] on span at bounding box center [727, 62] width 33 height 33
click at [726, 64] on icon at bounding box center [728, 62] width 16 height 16
drag, startPoint x: 513, startPoint y: 41, endPoint x: 402, endPoint y: 32, distance: 111.1
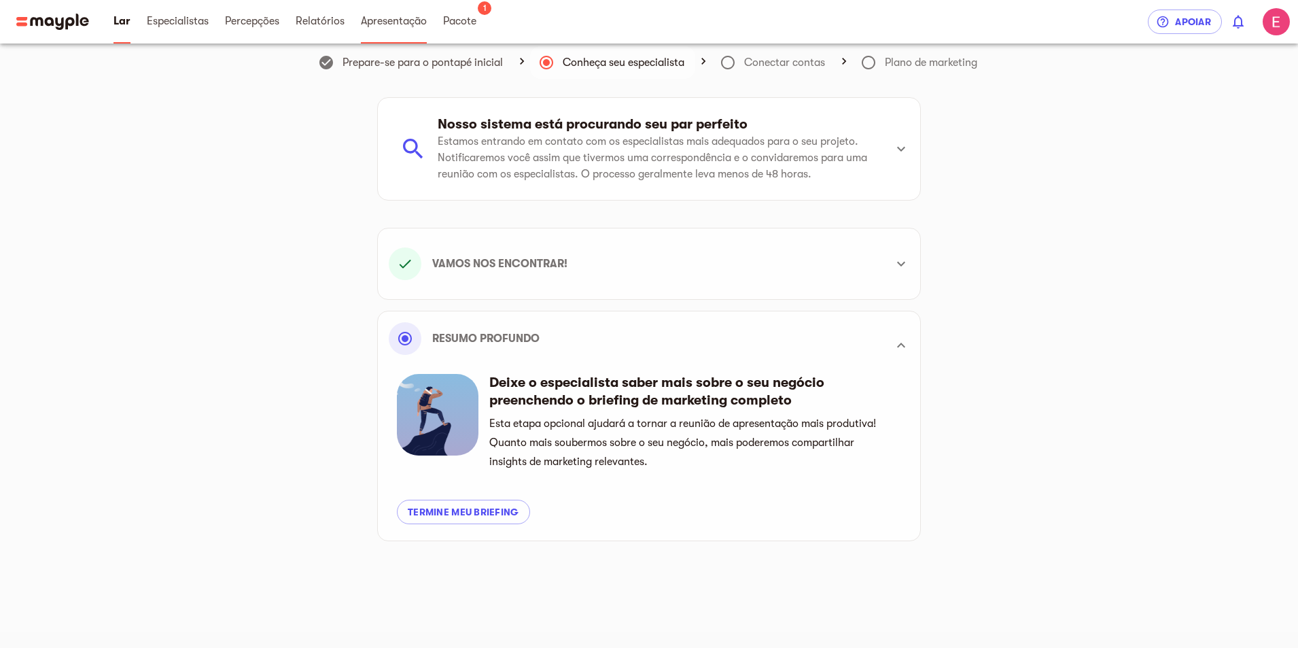
drag, startPoint x: 402, startPoint y: 32, endPoint x: 185, endPoint y: 20, distance: 217.7
click at [185, 20] on font "Especialistas" at bounding box center [178, 21] width 62 height 12
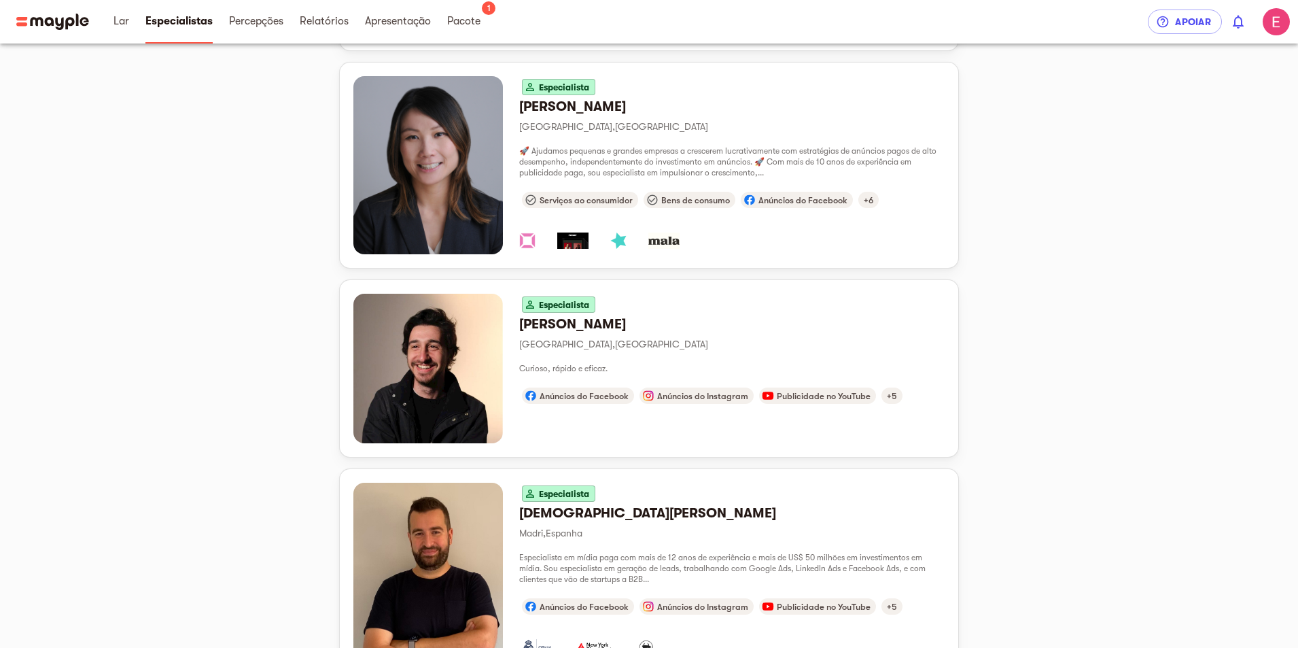
scroll to position [1019, 0]
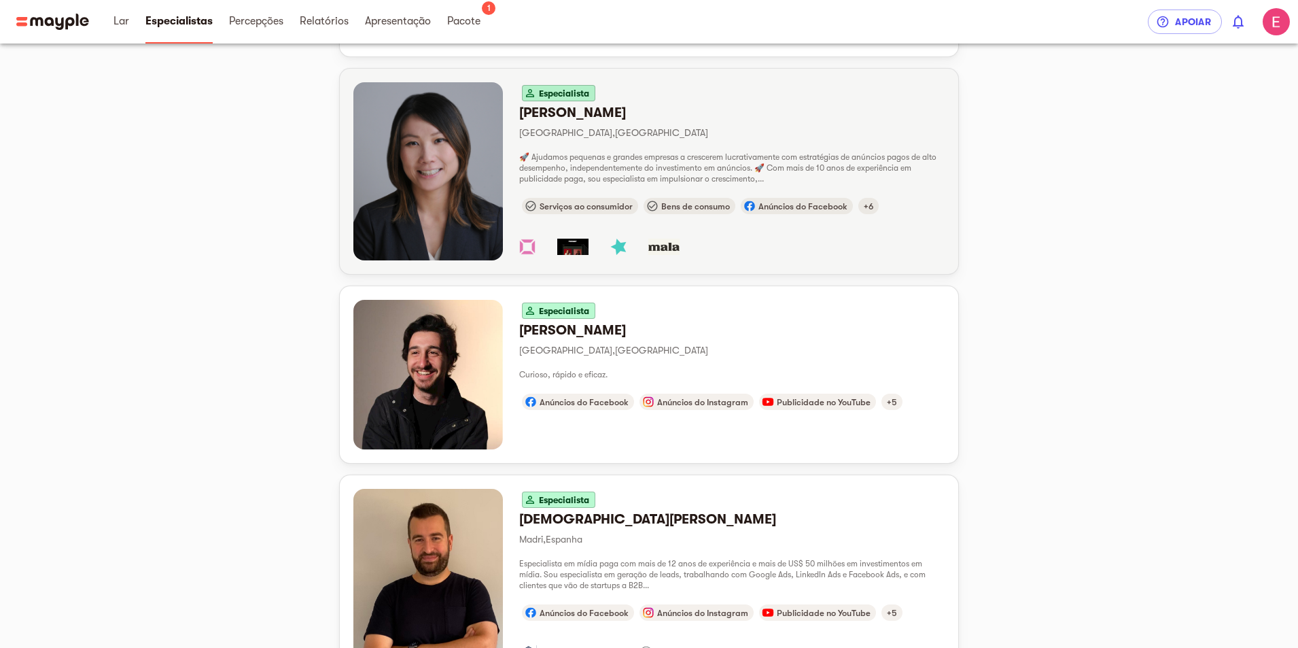
click at [562, 255] on div "button" at bounding box center [731, 238] width 425 height 43
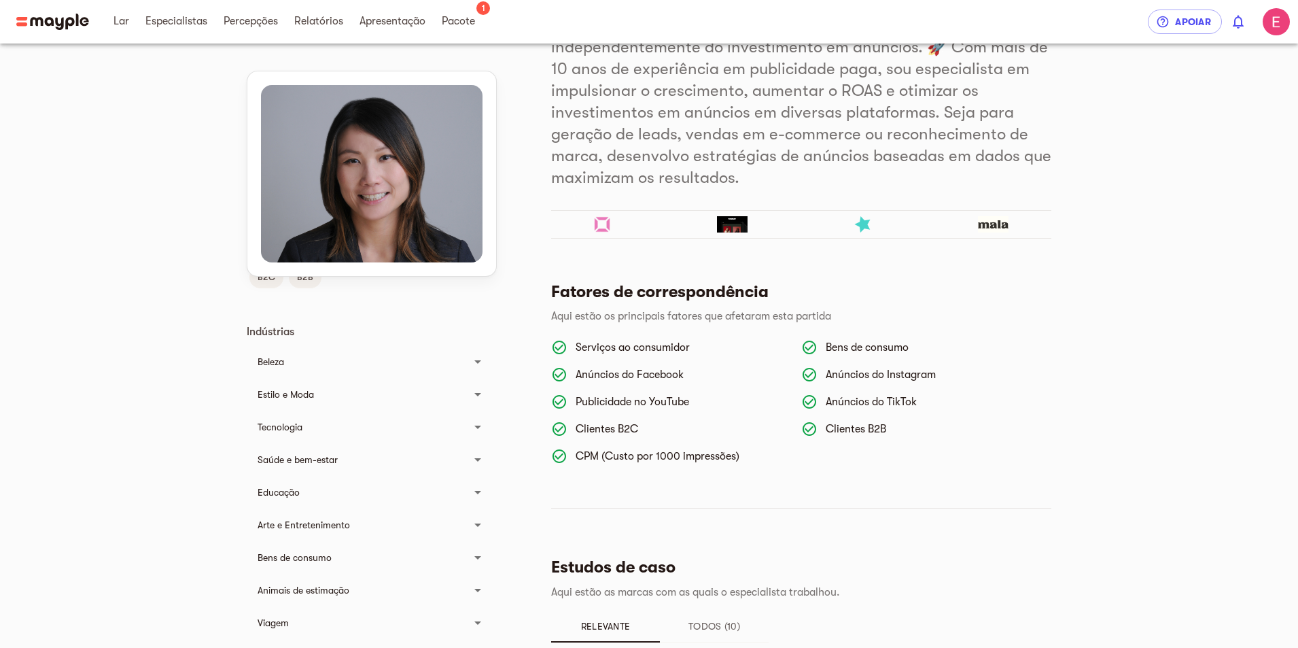
scroll to position [204, 0]
click at [605, 224] on img at bounding box center [602, 223] width 16 height 16
click at [731, 227] on img at bounding box center [732, 223] width 31 height 16
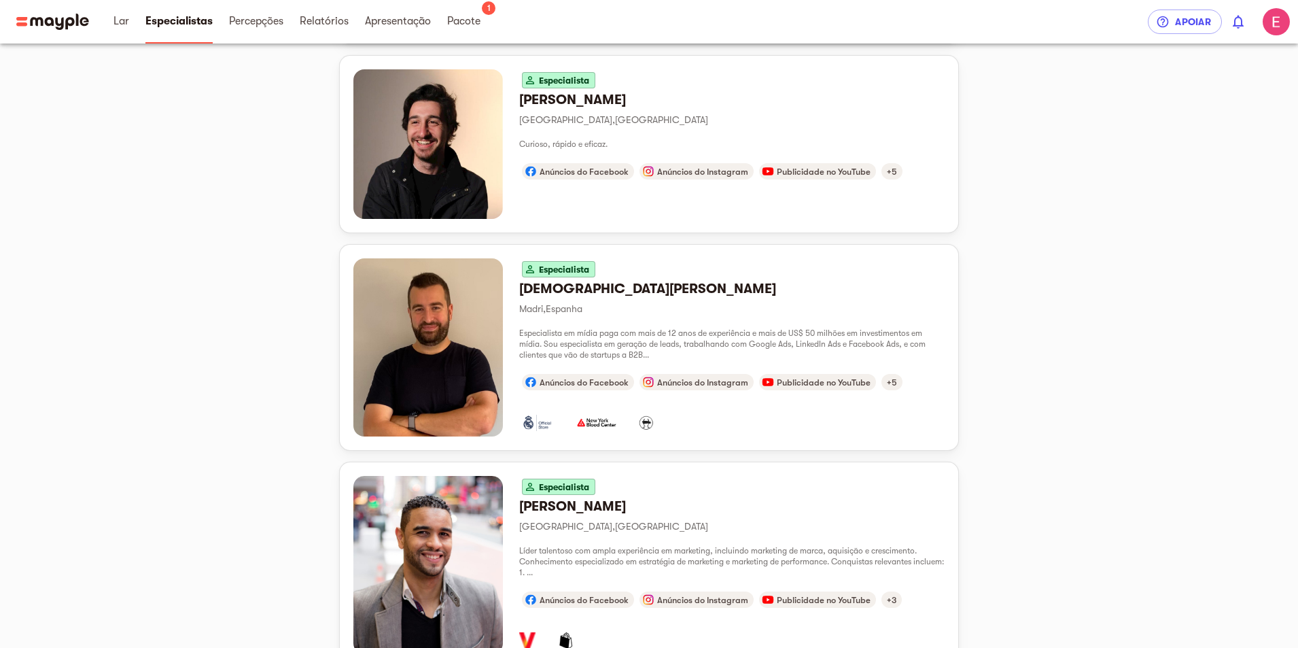
scroll to position [1229, 0]
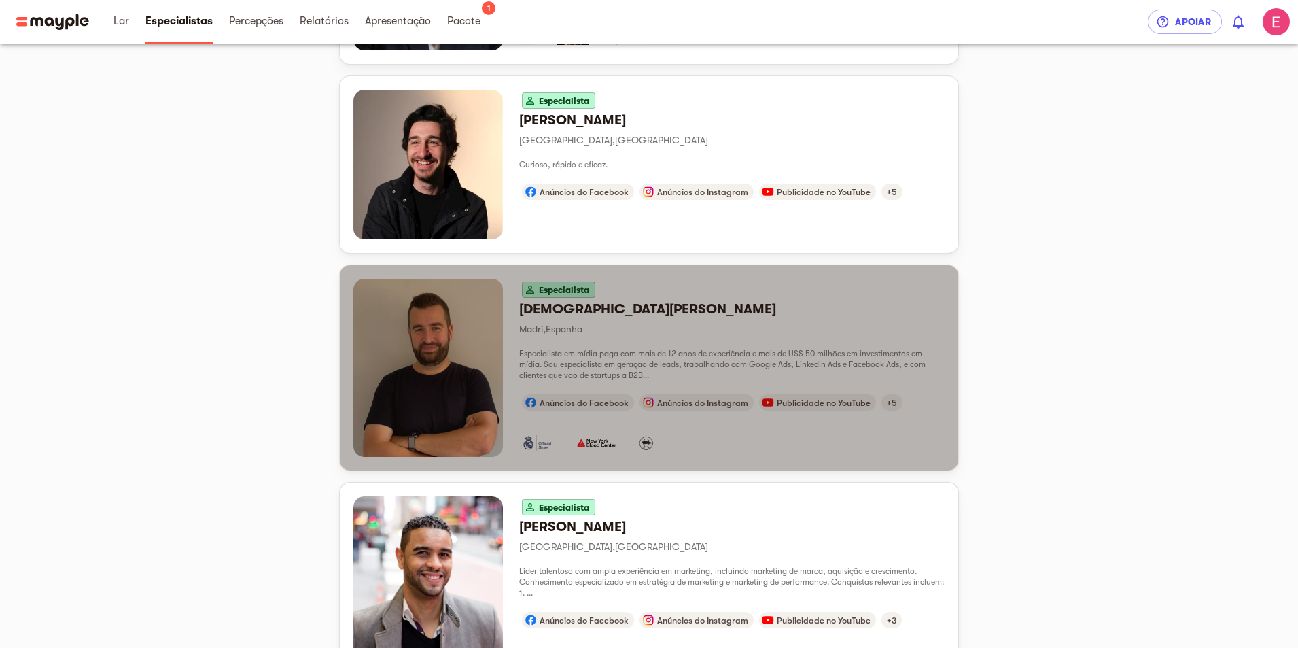
click at [624, 452] on div "button" at bounding box center [731, 434] width 425 height 43
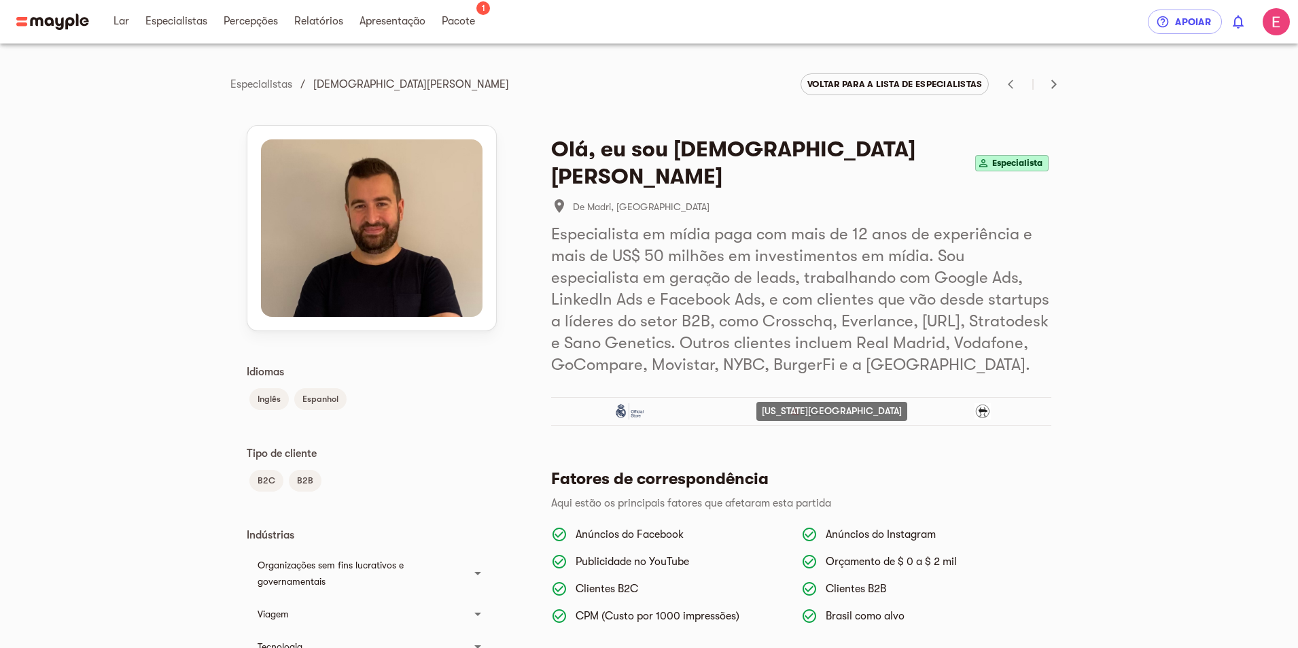
click at [809, 403] on img at bounding box center [810, 411] width 39 height 16
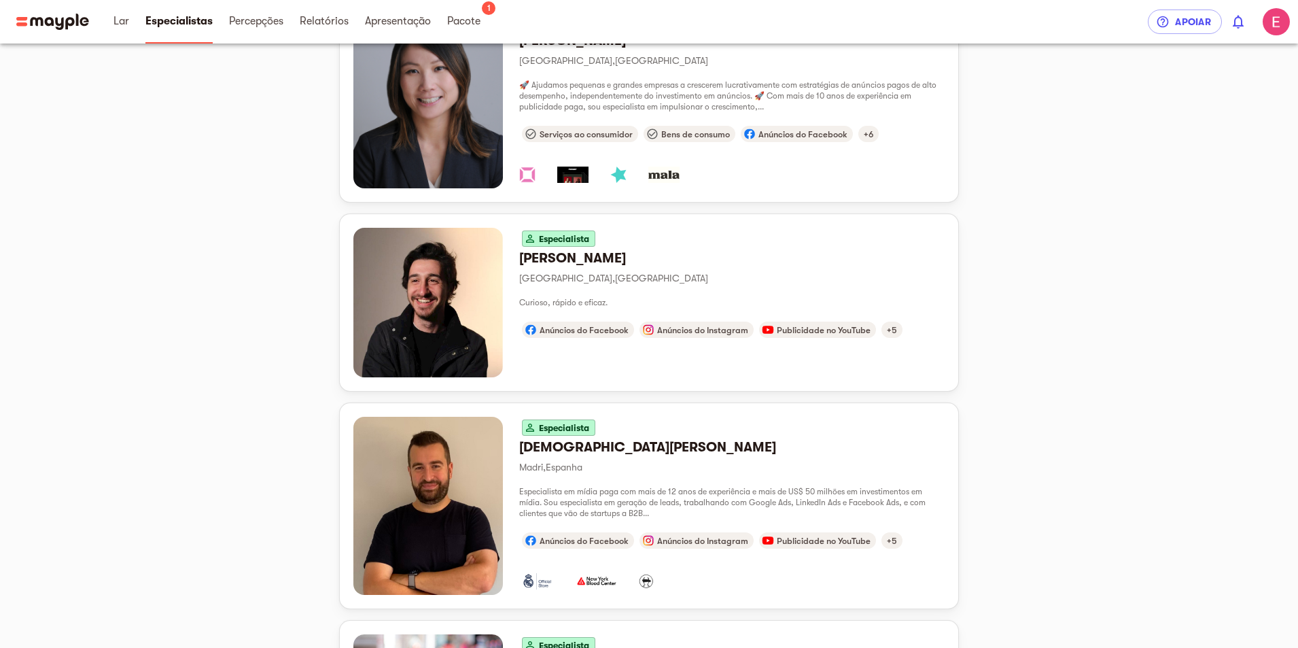
scroll to position [1025, 0]
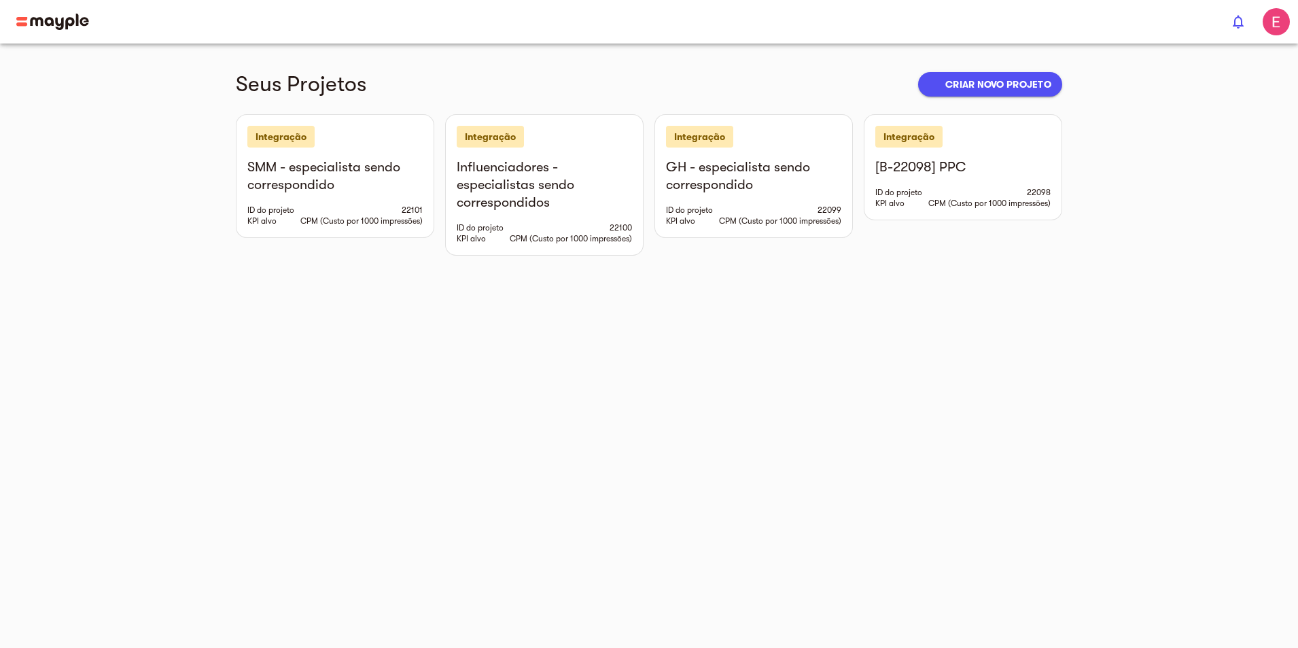
click at [74, 15] on img at bounding box center [52, 22] width 73 height 16
drag, startPoint x: 1248, startPoint y: 147, endPoint x: 579, endPoint y: 267, distance: 679.2
click at [579, 267] on main "Seus Projetos adicionar Criar novo projeto Integração SMM - especialista sendo …" at bounding box center [649, 324] width 1298 height 648
drag, startPoint x: 491, startPoint y: 95, endPoint x: 715, endPoint y: 103, distance: 224.4
click at [715, 103] on div "Seus Projetos adicionar Criar novo projeto Integração SMM - especialista sendo …" at bounding box center [649, 149] width 870 height 212
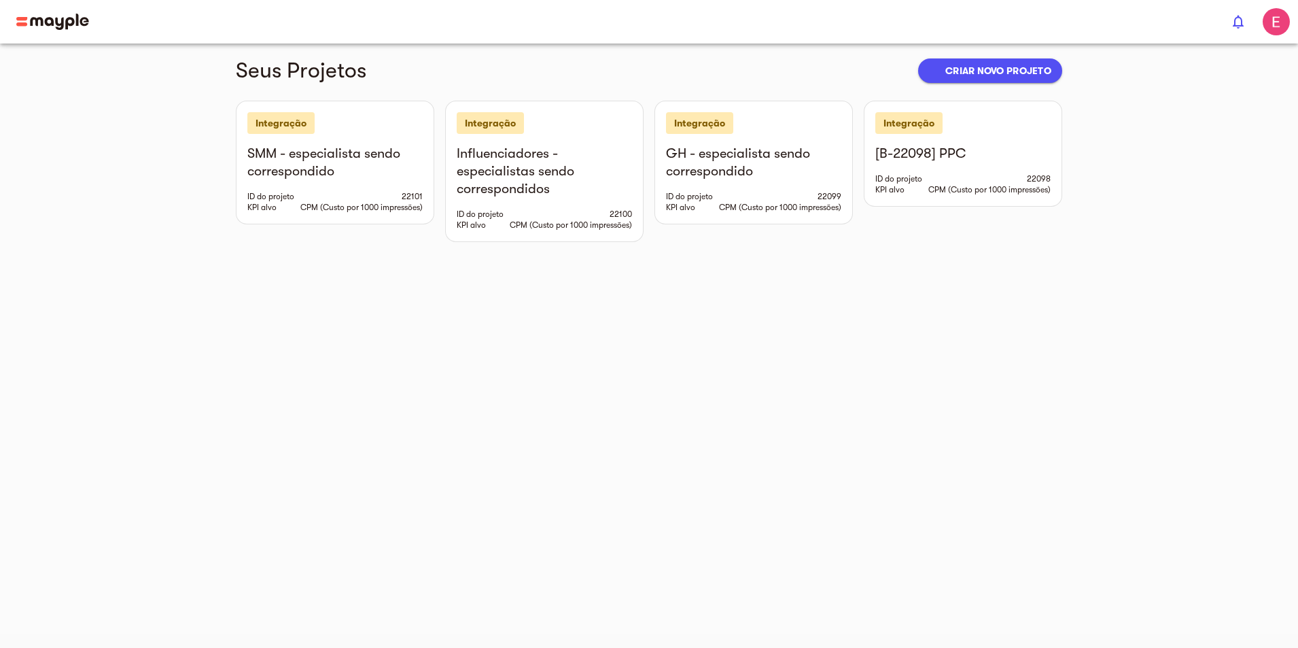
scroll to position [16, 0]
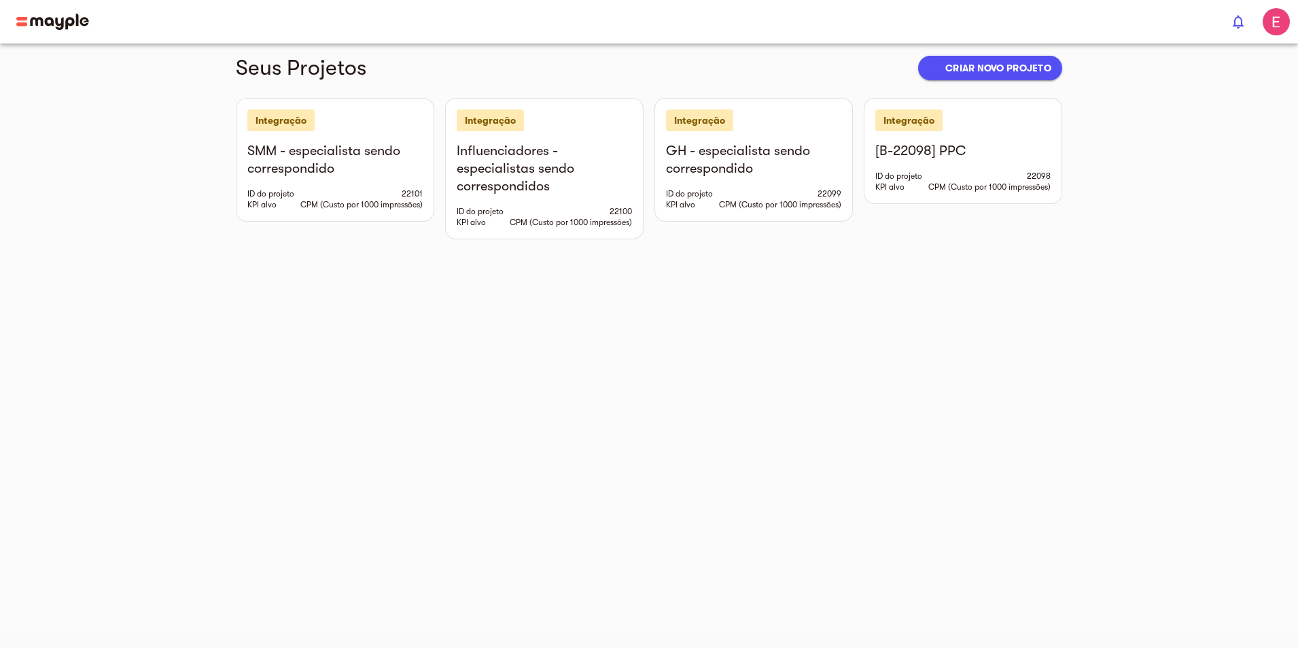
click at [1062, 78] on button "adicionar Criar novo projeto" at bounding box center [990, 68] width 144 height 24
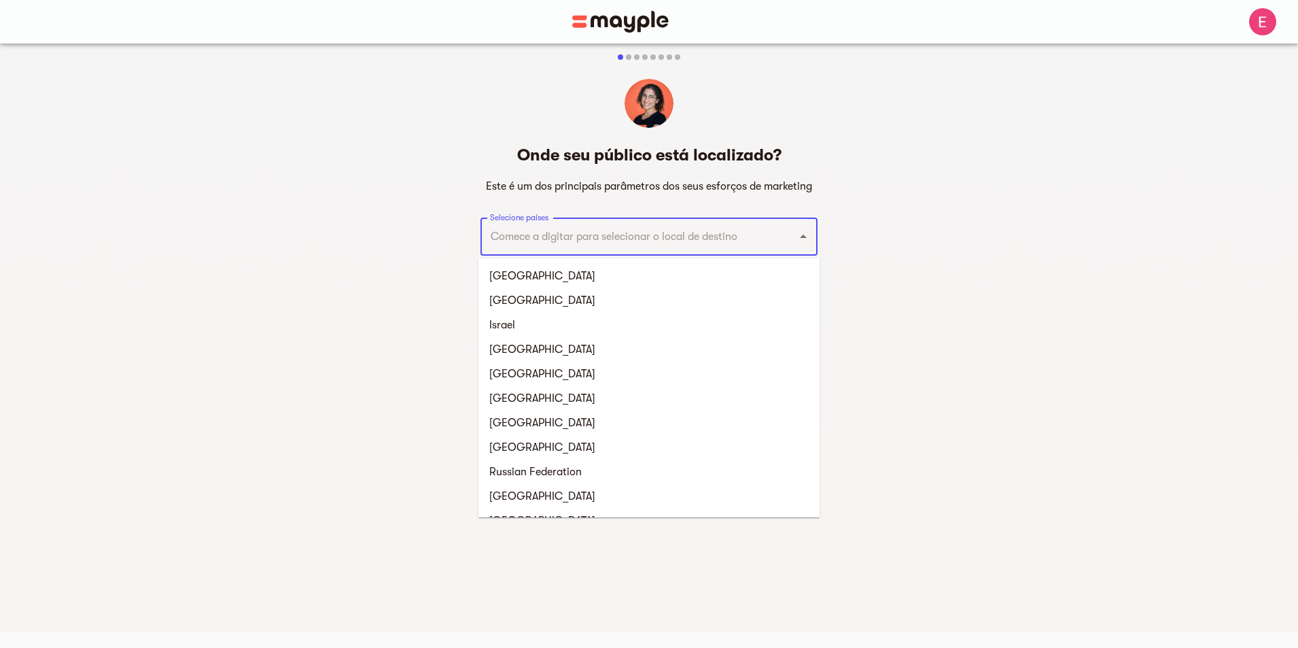
click at [637, 247] on input "Selecione países" at bounding box center [630, 237] width 287 height 26
click at [588, 272] on li "[GEOGRAPHIC_DATA]" at bounding box center [648, 276] width 341 height 24
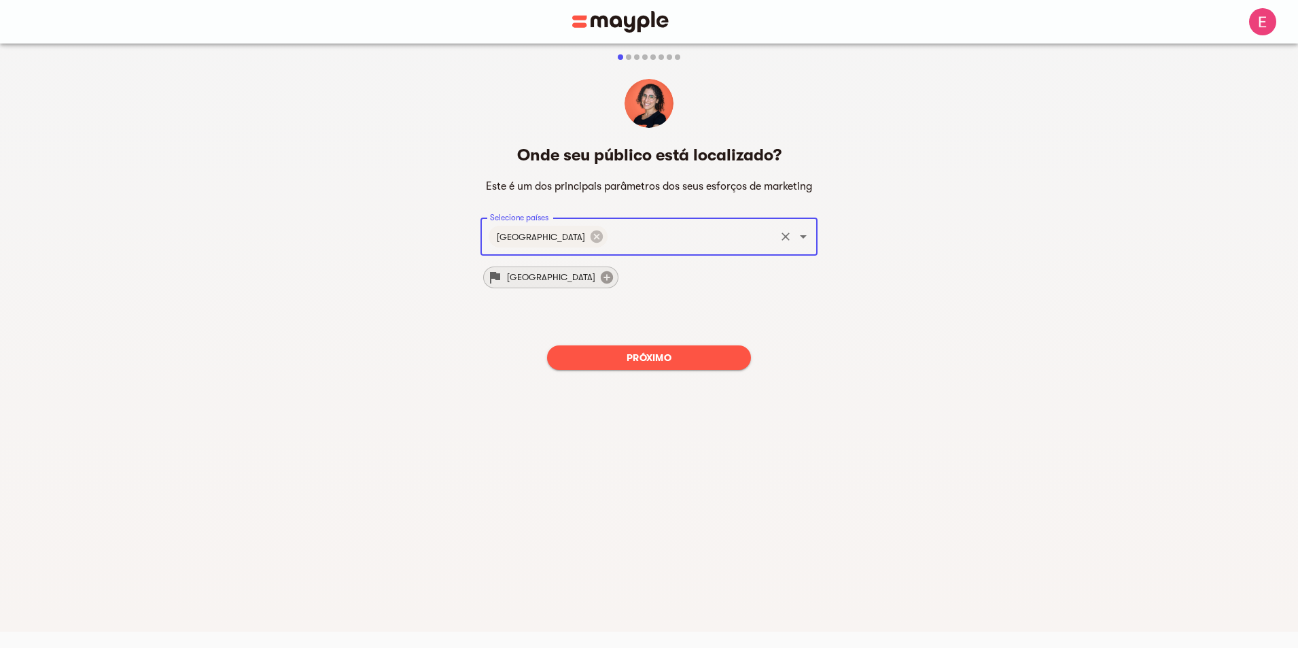
click at [601, 282] on icon at bounding box center [607, 277] width 12 height 12
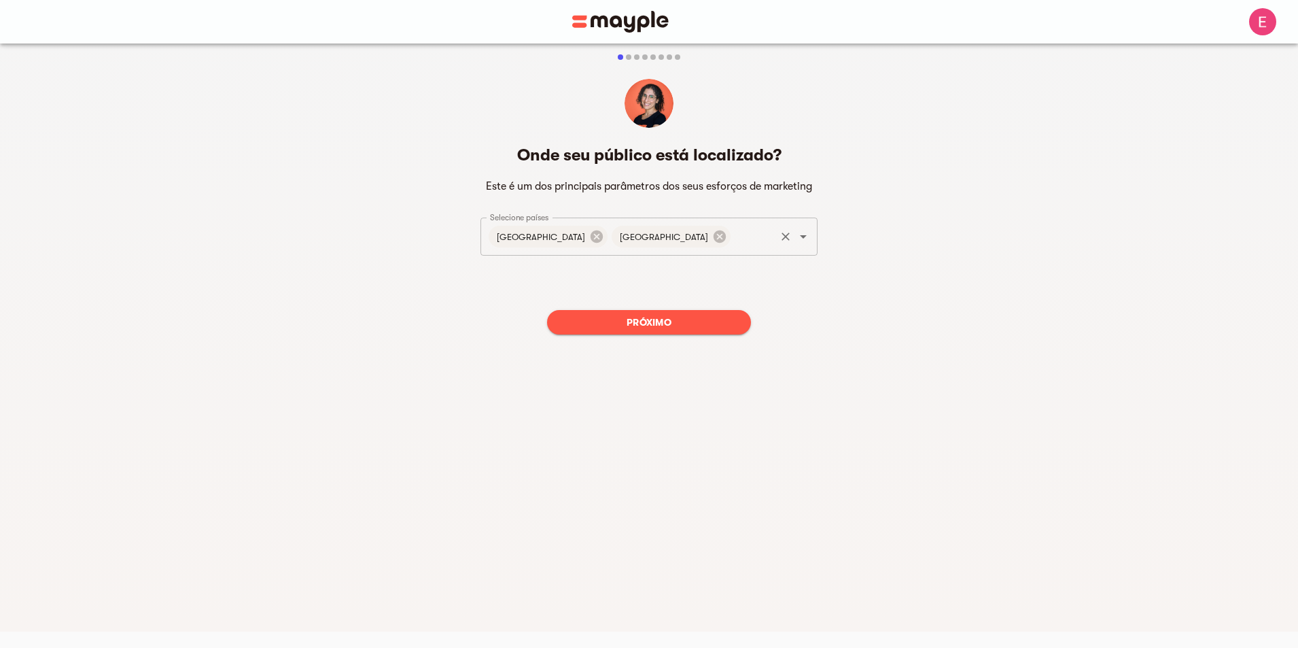
click at [811, 235] on icon "Open" at bounding box center [803, 236] width 16 height 16
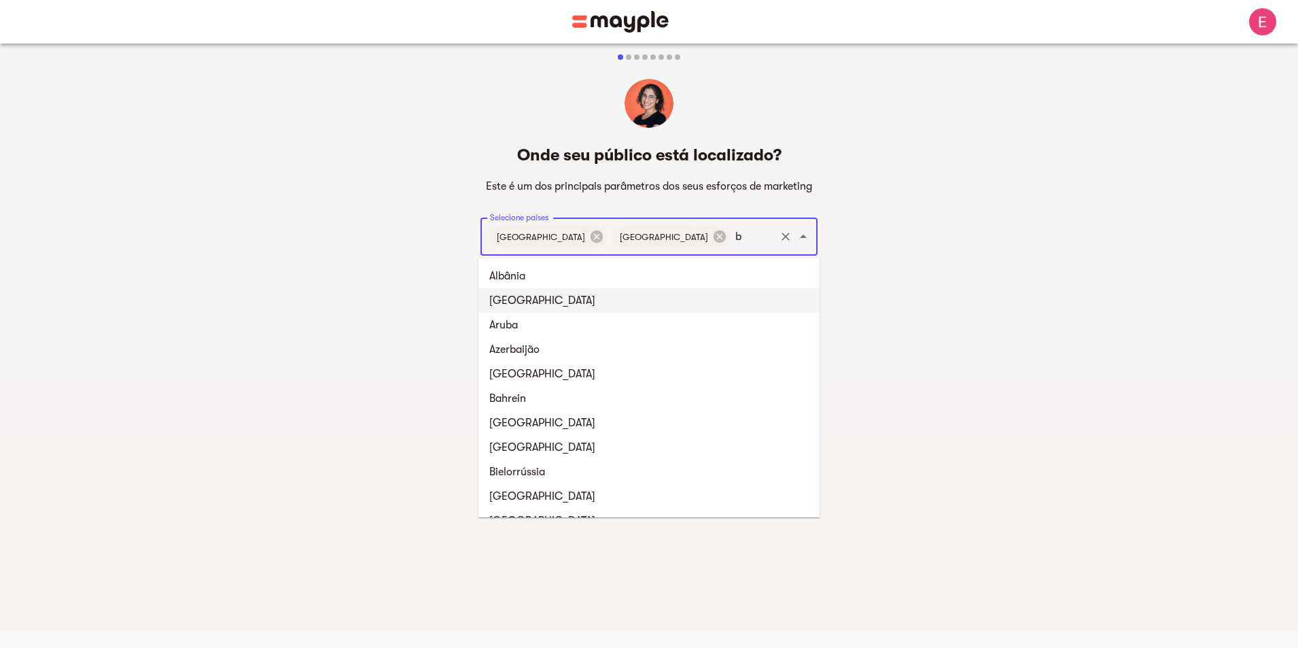
type input "br"
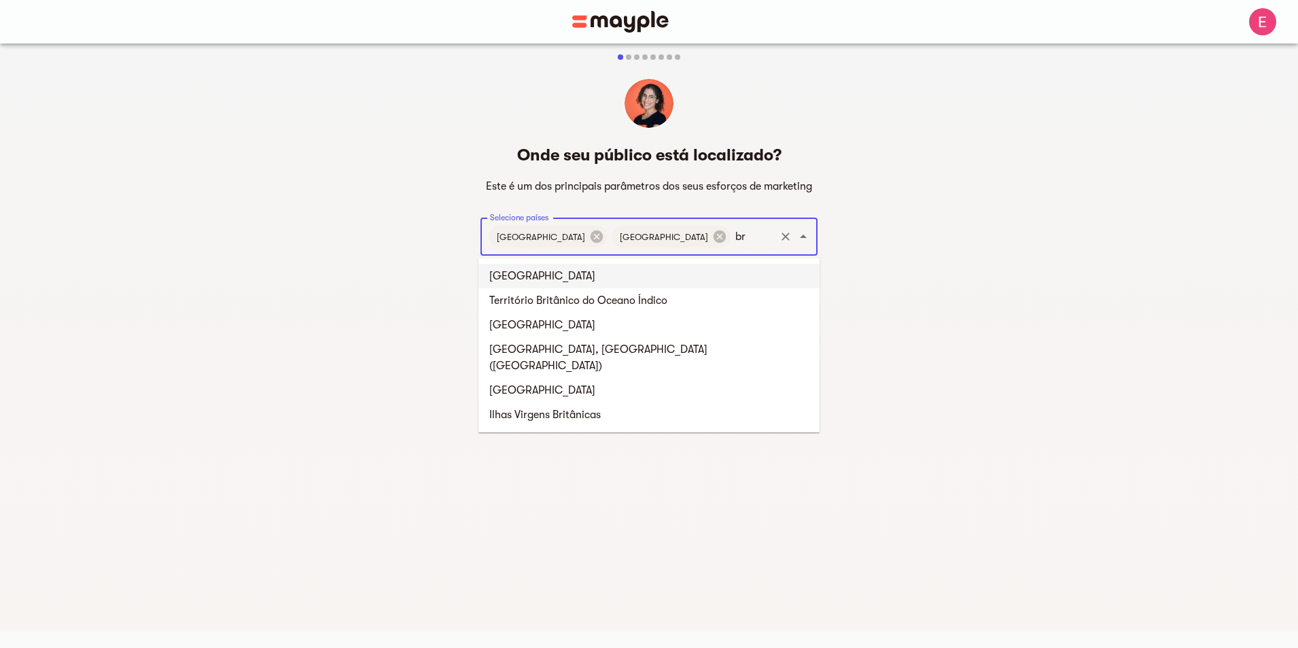
click at [635, 281] on li "Brasil" at bounding box center [648, 276] width 341 height 24
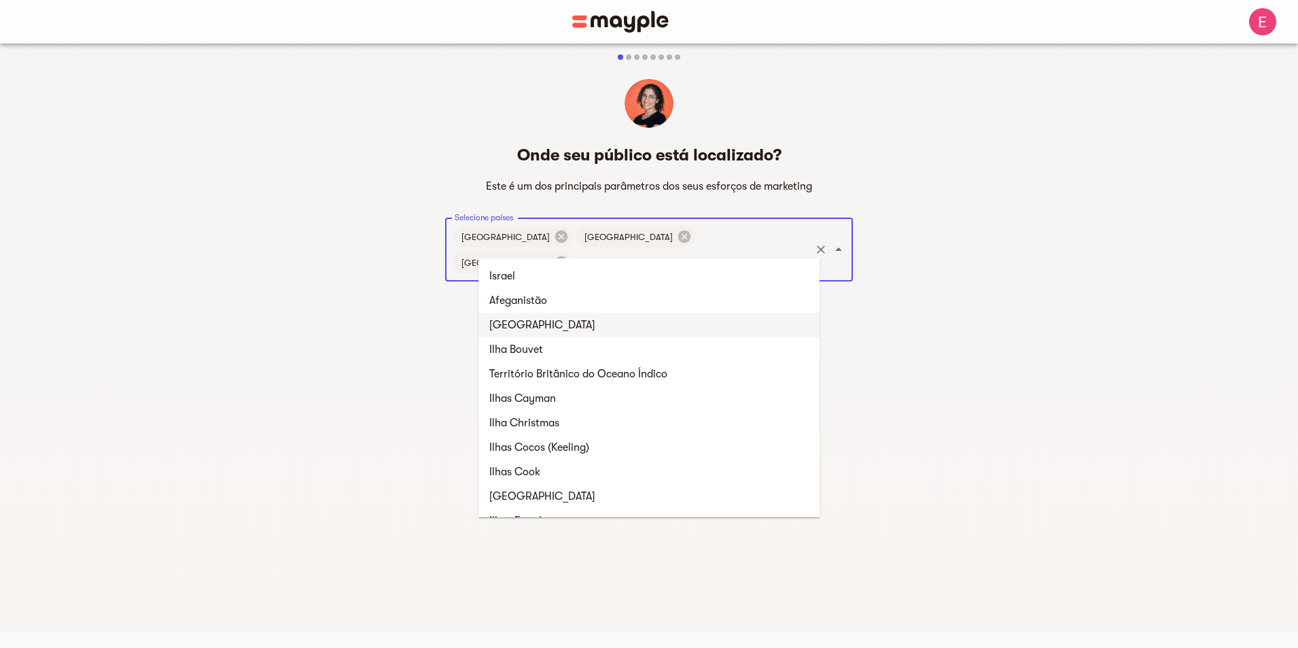
type input "isr"
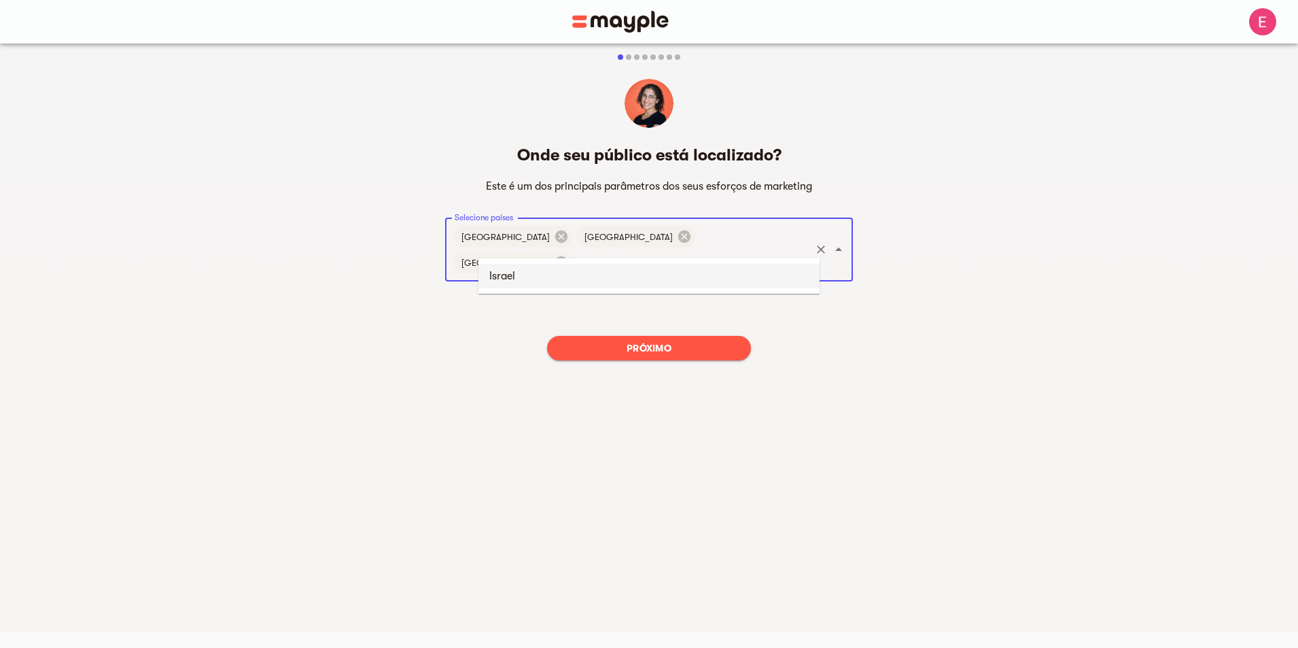
click at [688, 283] on li "Israel" at bounding box center [648, 276] width 341 height 24
click at [684, 347] on div "Onde seu público está localizado? Este é um dos principais parâmetros dos seus …" at bounding box center [649, 223] width 408 height 376
click at [691, 338] on div "Próximo" at bounding box center [649, 348] width 408 height 46
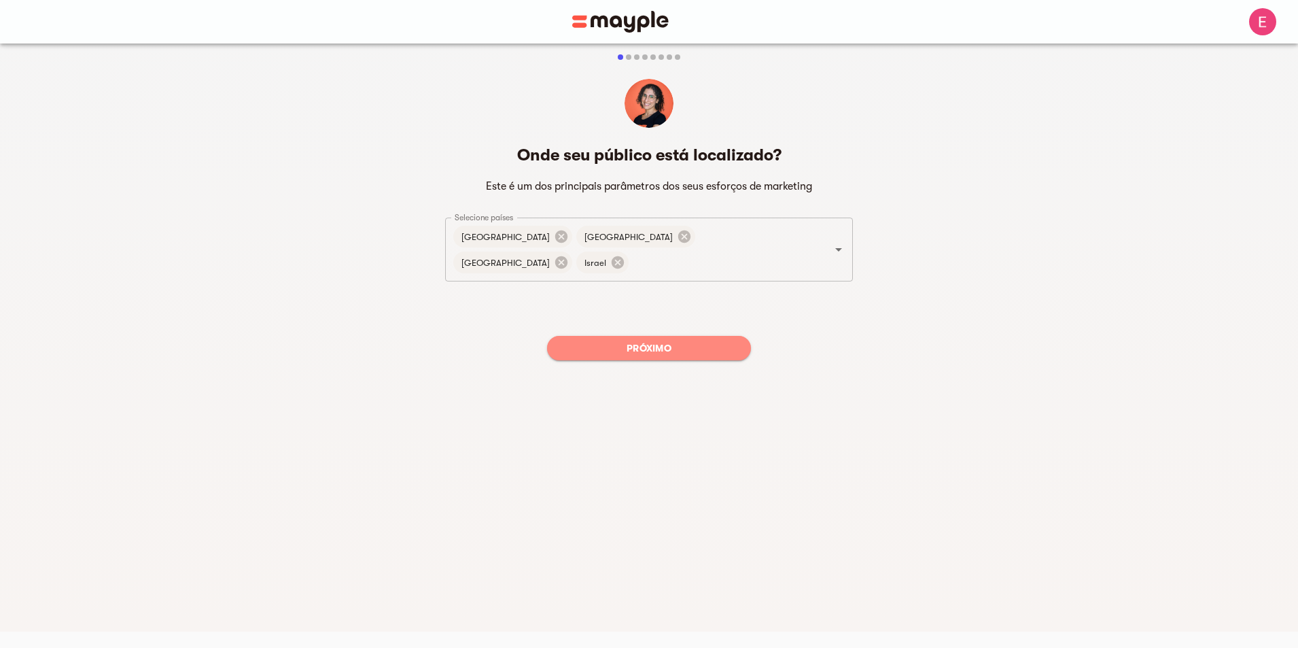
click at [696, 340] on span "Próximo" at bounding box center [649, 348] width 182 height 16
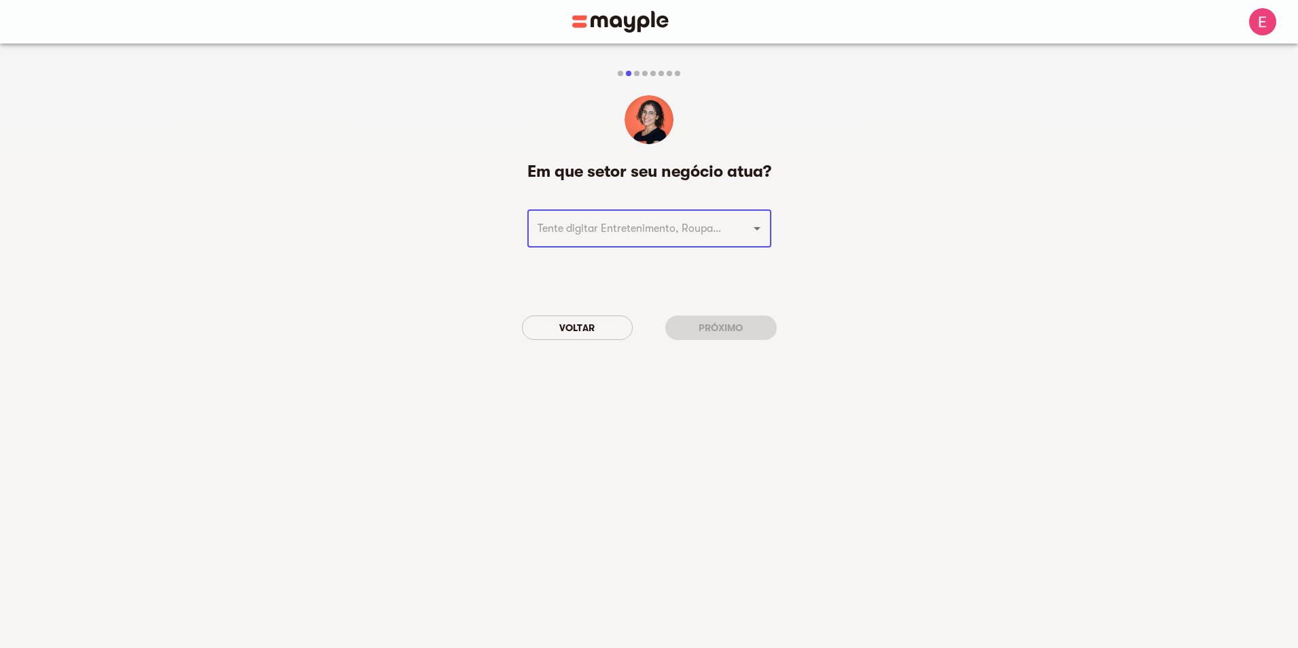
click at [688, 210] on div "​" at bounding box center [649, 228] width 244 height 38
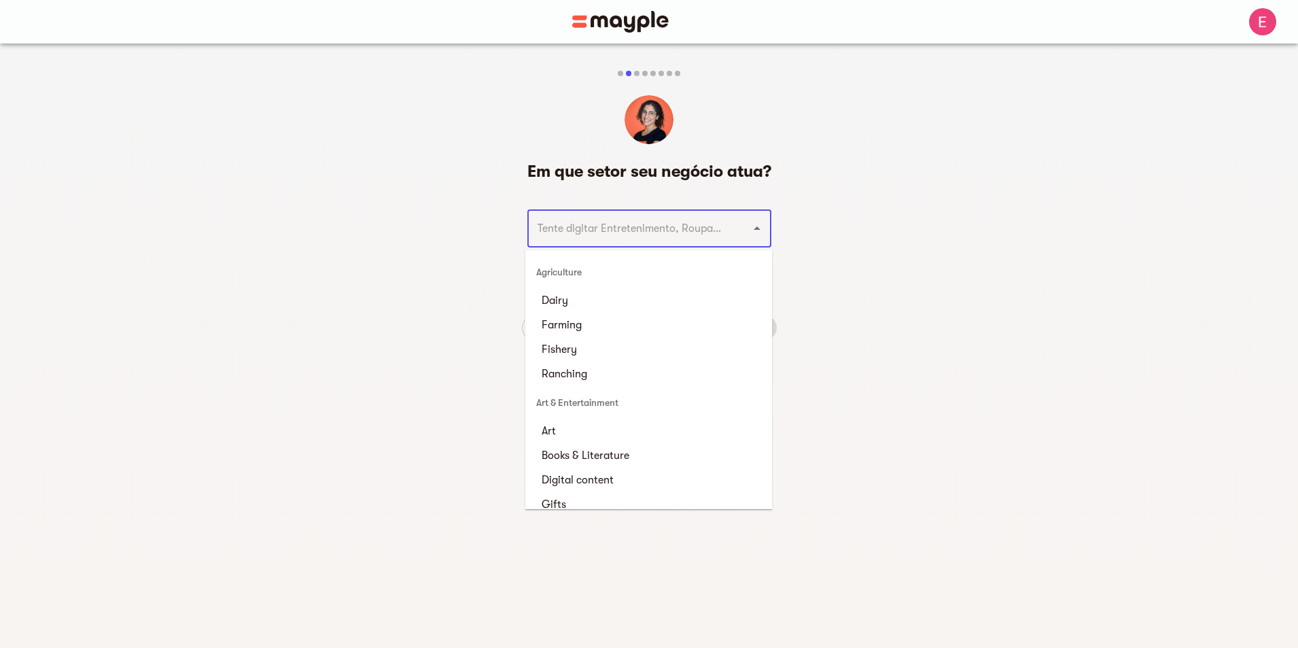
click at [684, 235] on input "text" at bounding box center [630, 228] width 194 height 26
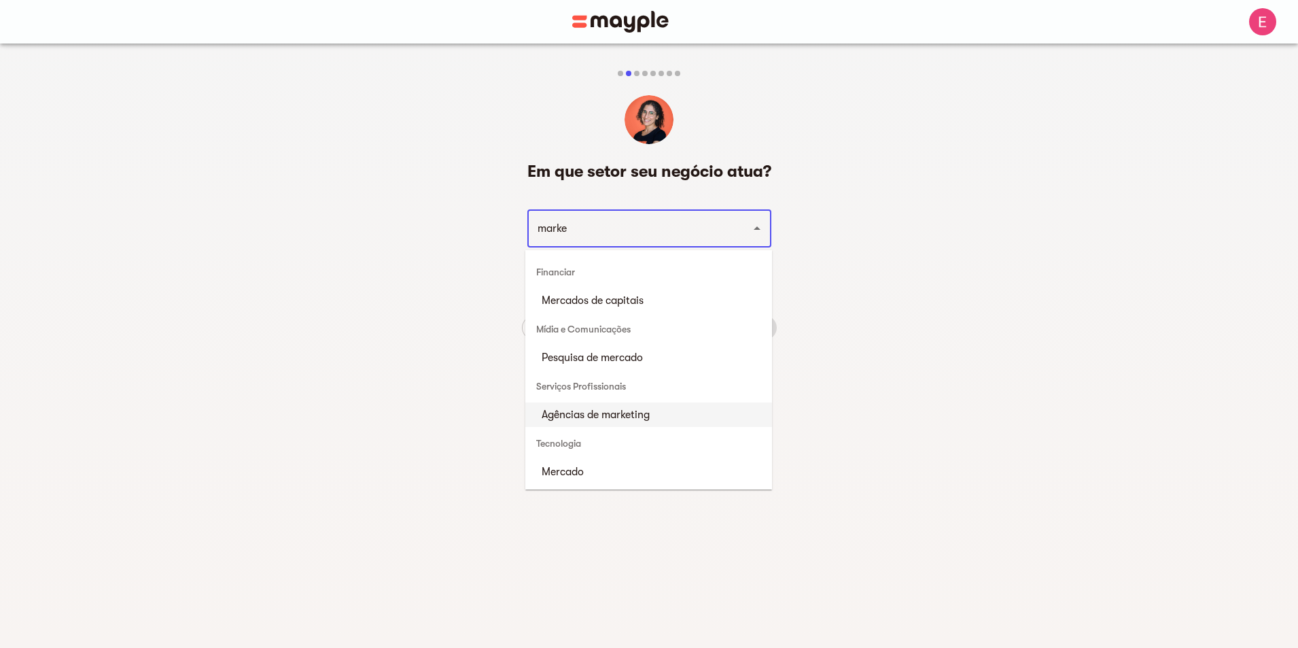
click at [658, 415] on li "Agências de marketing" at bounding box center [648, 414] width 247 height 24
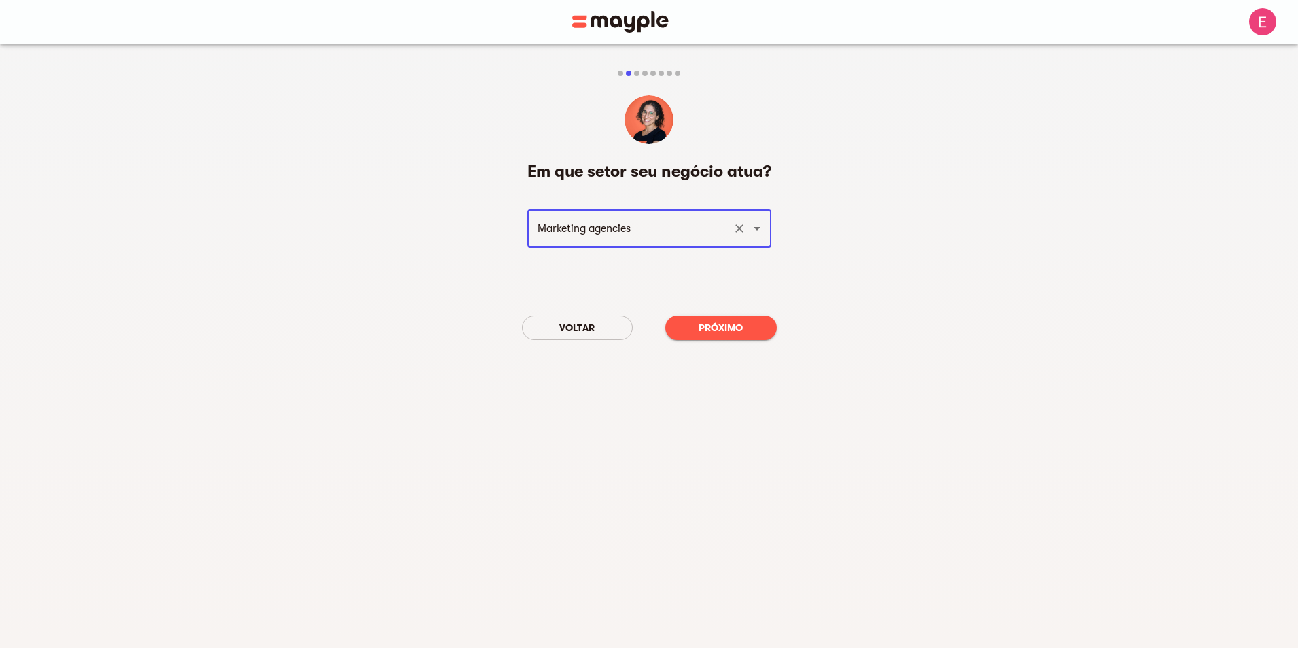
type input "Marketing agencies"
click at [765, 340] on div "Voltar Próximo" at bounding box center [649, 327] width 255 height 46
click at [760, 332] on span "Próximo" at bounding box center [721, 327] width 90 height 16
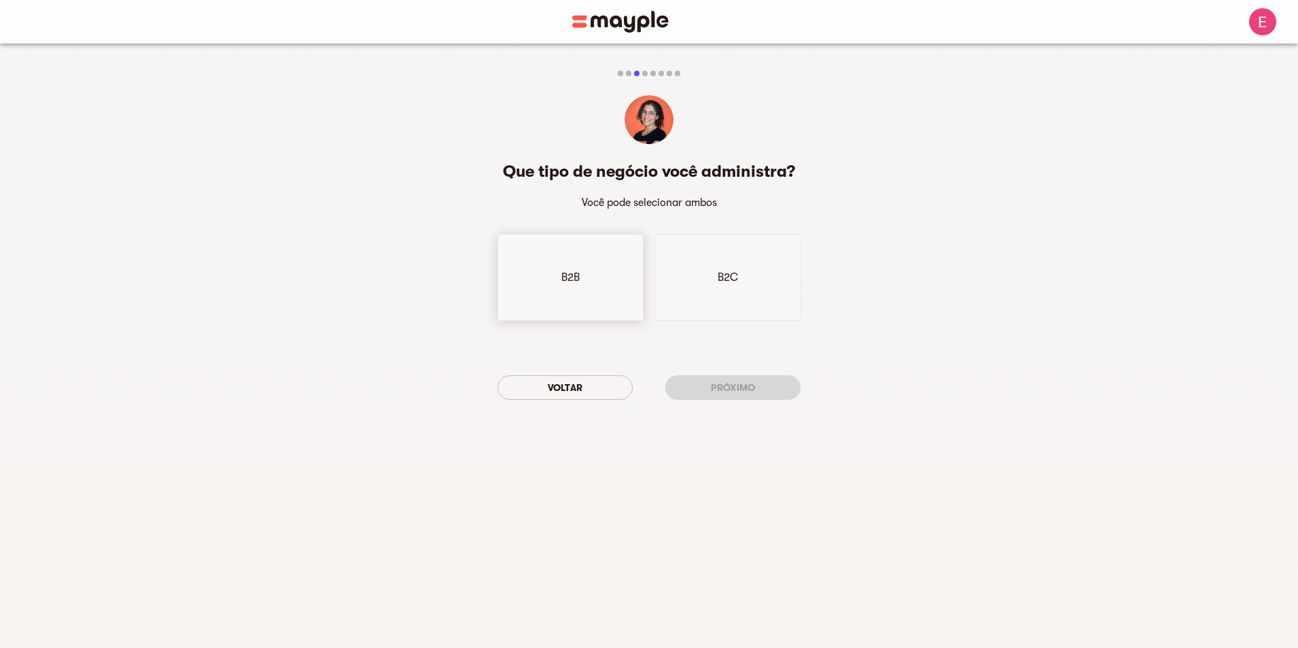
click at [619, 287] on div "B2B" at bounding box center [570, 277] width 146 height 87
click at [710, 296] on div "B2C" at bounding box center [727, 277] width 146 height 87
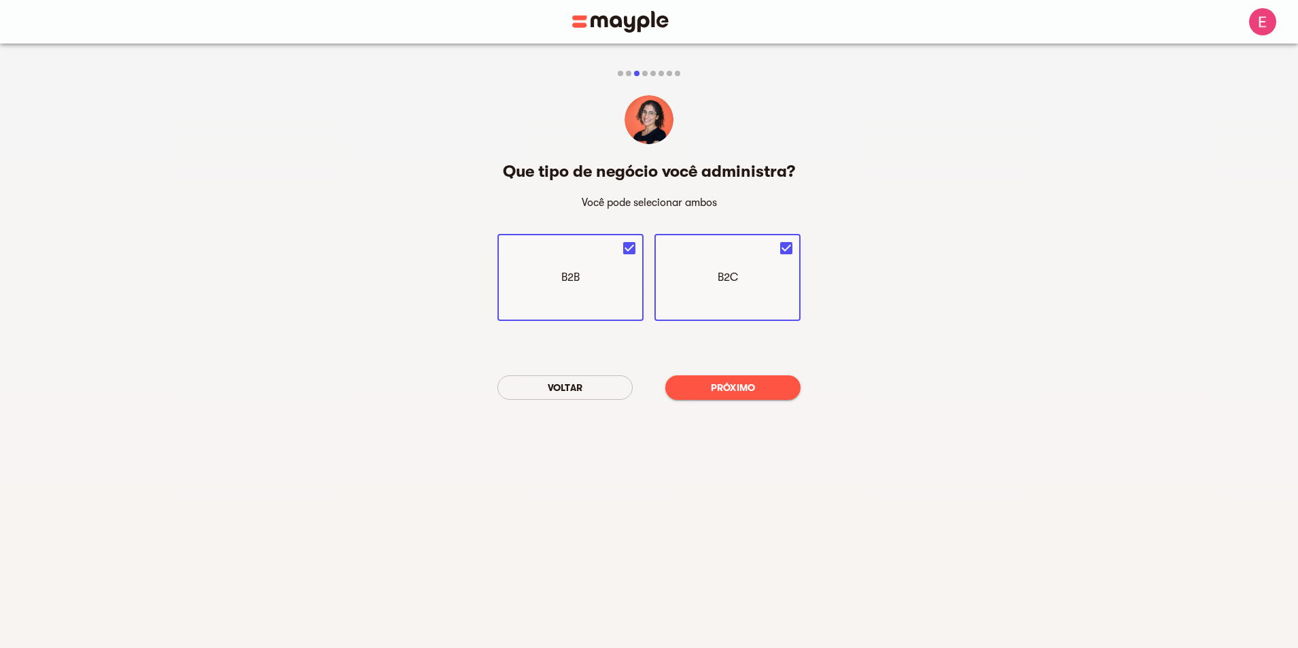
click at [751, 391] on font "Próximo" at bounding box center [733, 387] width 45 height 11
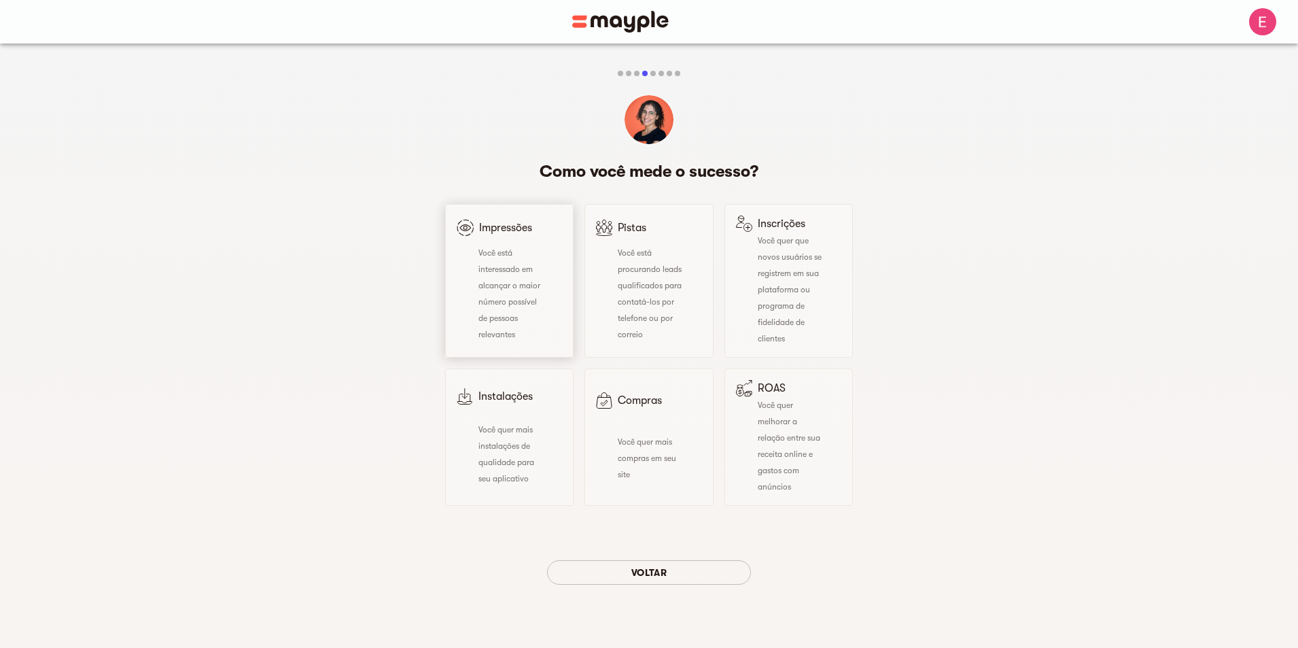
click at [524, 313] on div "Você está interessado em alcançar o maior número possível de pessoas relevantes" at bounding box center [501, 293] width 89 height 98
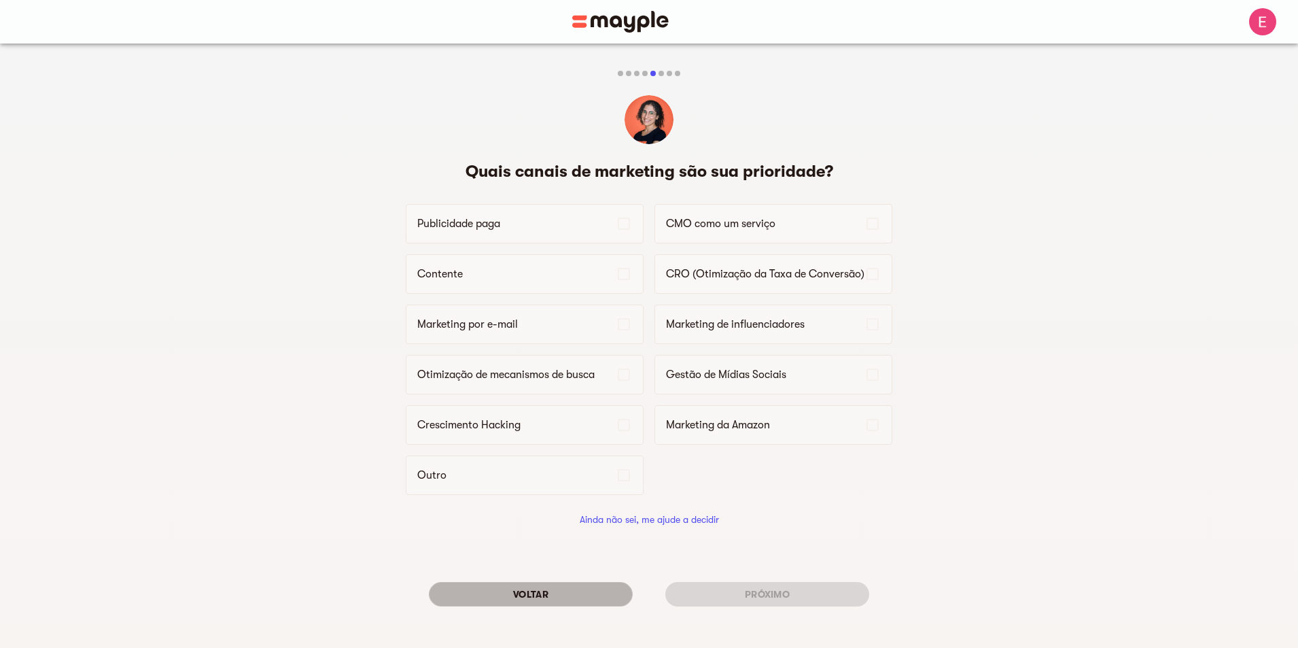
drag, startPoint x: 502, startPoint y: 590, endPoint x: 504, endPoint y: 579, distance: 11.7
click at [503, 591] on span "Voltar" at bounding box center [531, 594] width 182 height 16
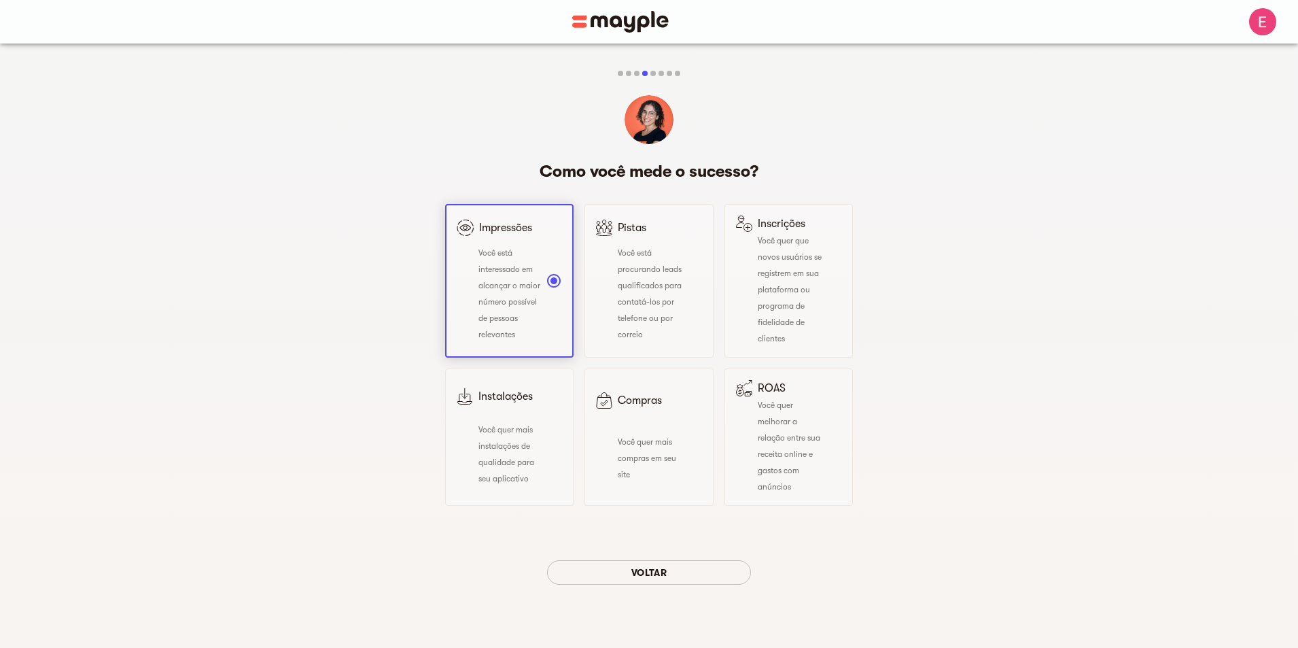
click at [506, 315] on font "Você está interessado em alcançar o maior número possível de pessoas relevantes" at bounding box center [509, 293] width 62 height 91
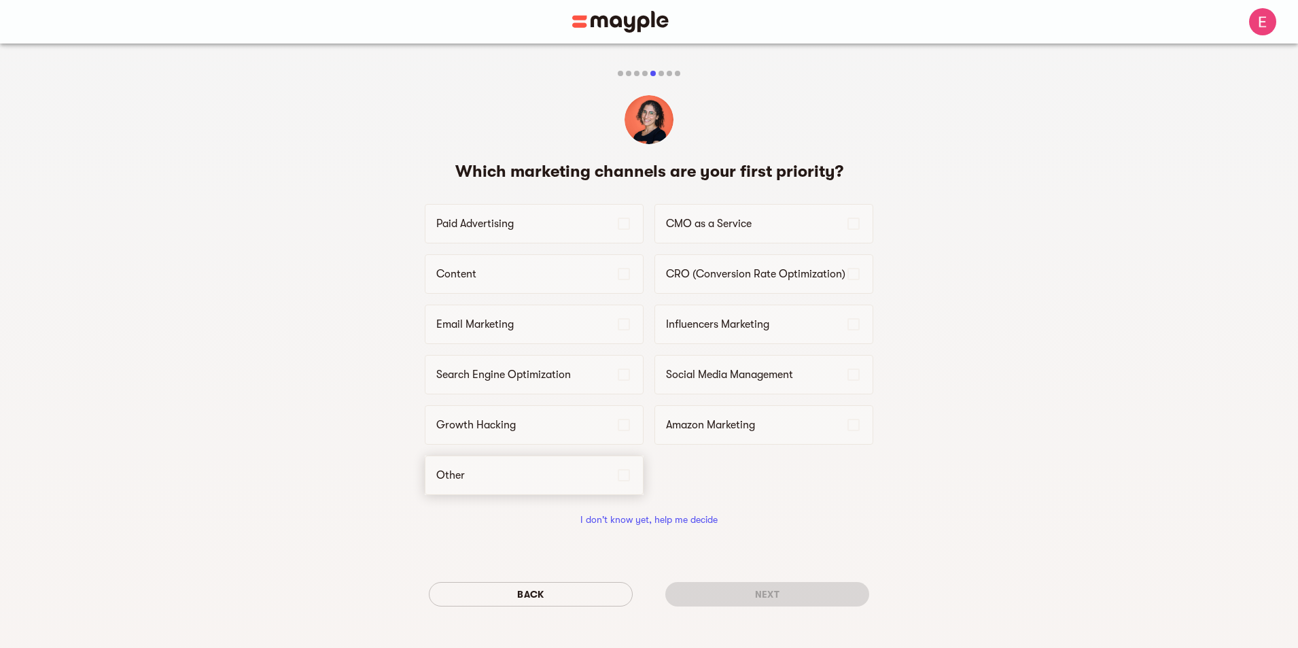
click at [535, 484] on div "Other" at bounding box center [534, 474] width 219 height 39
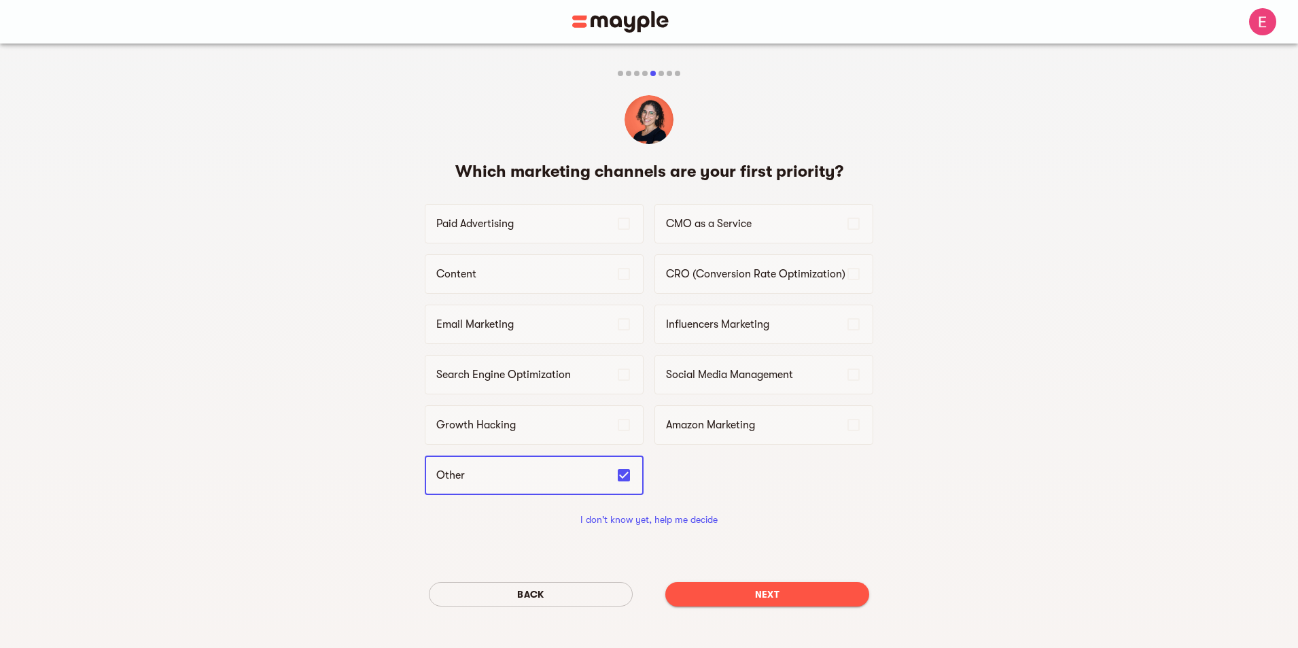
click at [776, 606] on div "Back Next" at bounding box center [649, 594] width 448 height 46
click at [763, 593] on span "Next" at bounding box center [767, 594] width 182 height 16
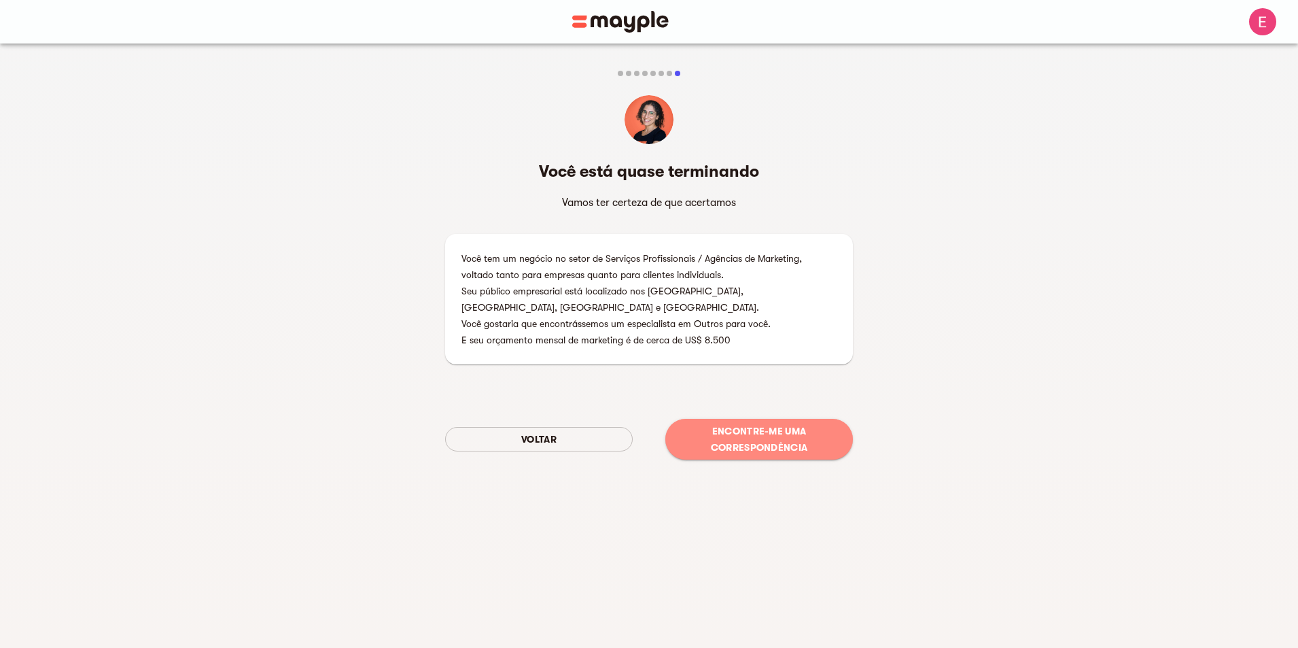
click at [768, 425] on font "Encontre-me uma correspondência" at bounding box center [759, 438] width 96 height 27
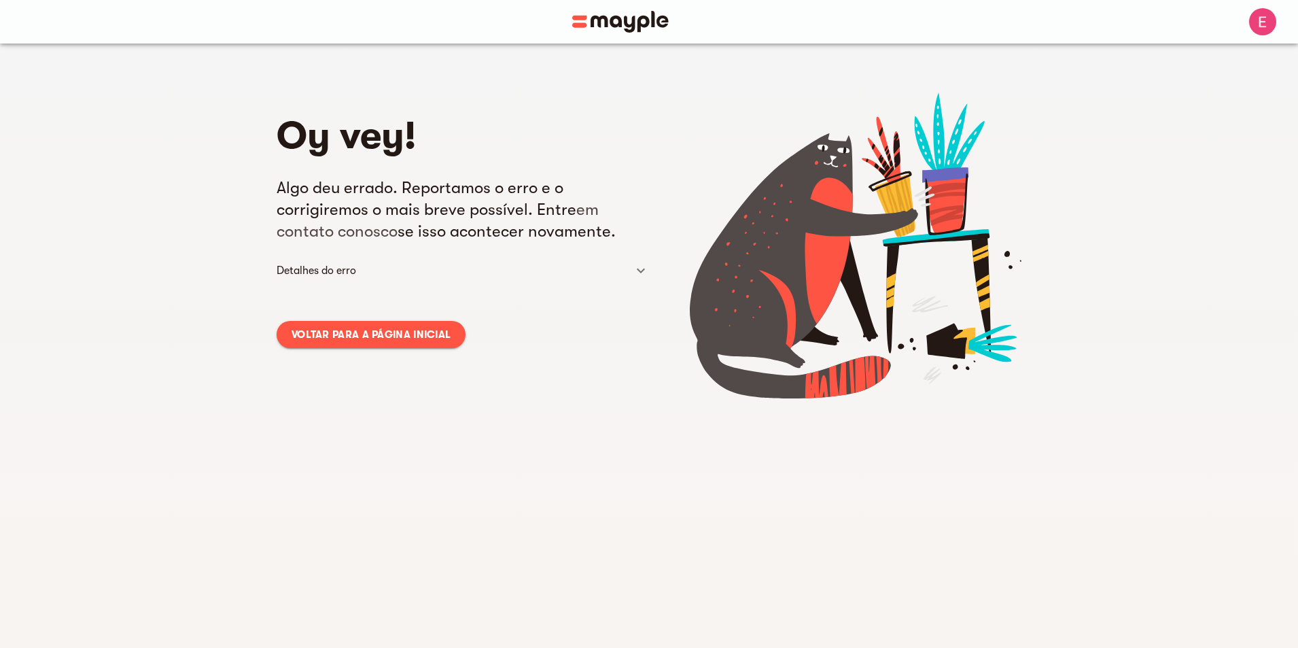
click at [348, 335] on font "Voltar para a página inicial" at bounding box center [370, 334] width 159 height 12
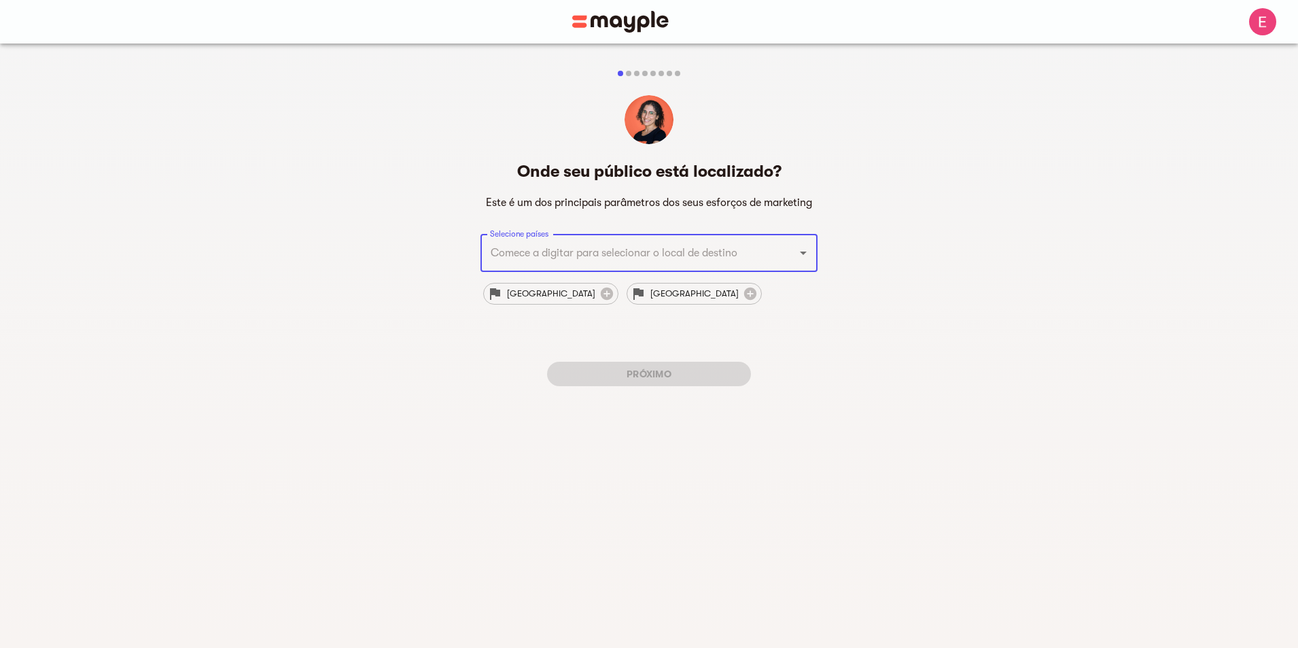
click at [596, 248] on input "Selecione países" at bounding box center [630, 253] width 287 height 26
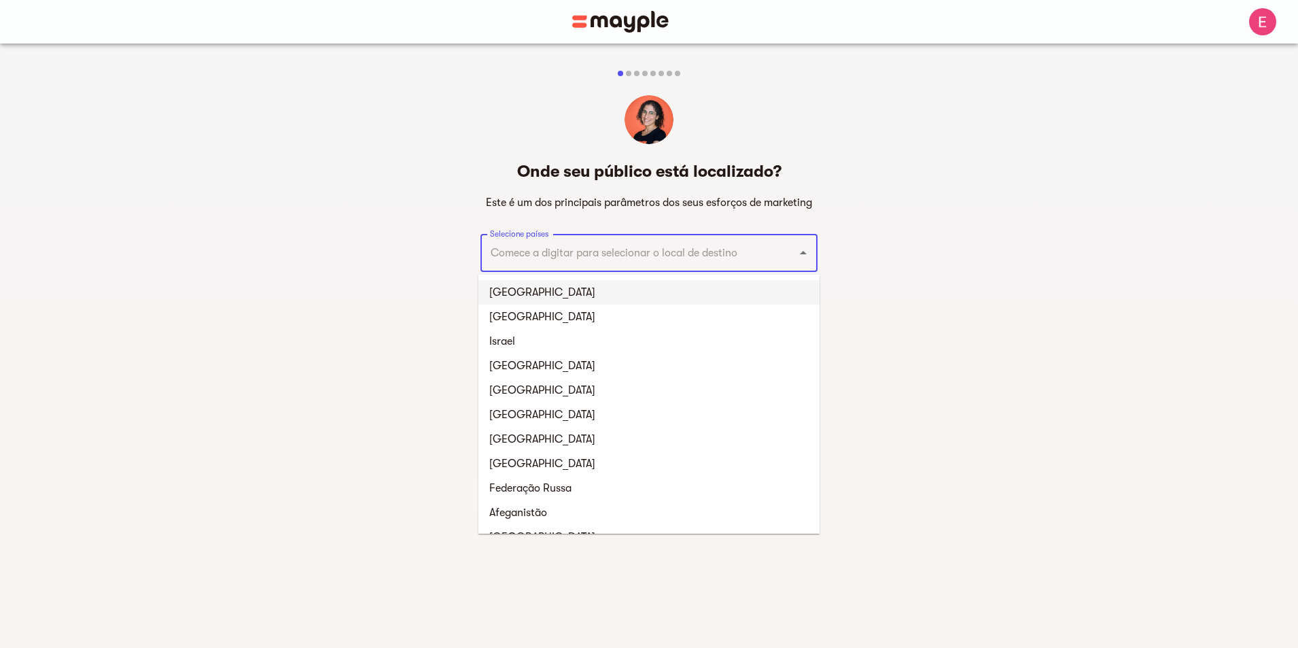
click at [602, 290] on li "Estados Unidos" at bounding box center [648, 292] width 341 height 24
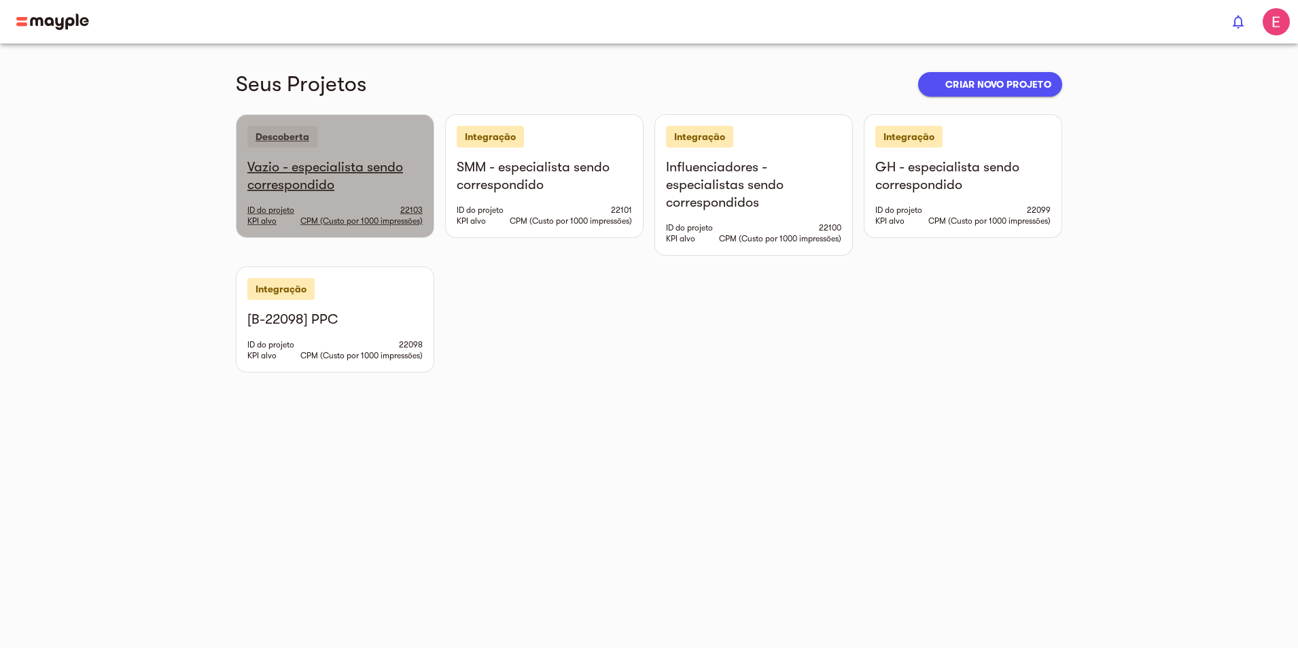
click at [275, 179] on div "Vazio - especialista sendo correspondido ID do projeto 22103 KPI alvo CPM (Cust…" at bounding box center [334, 197] width 197 height 79
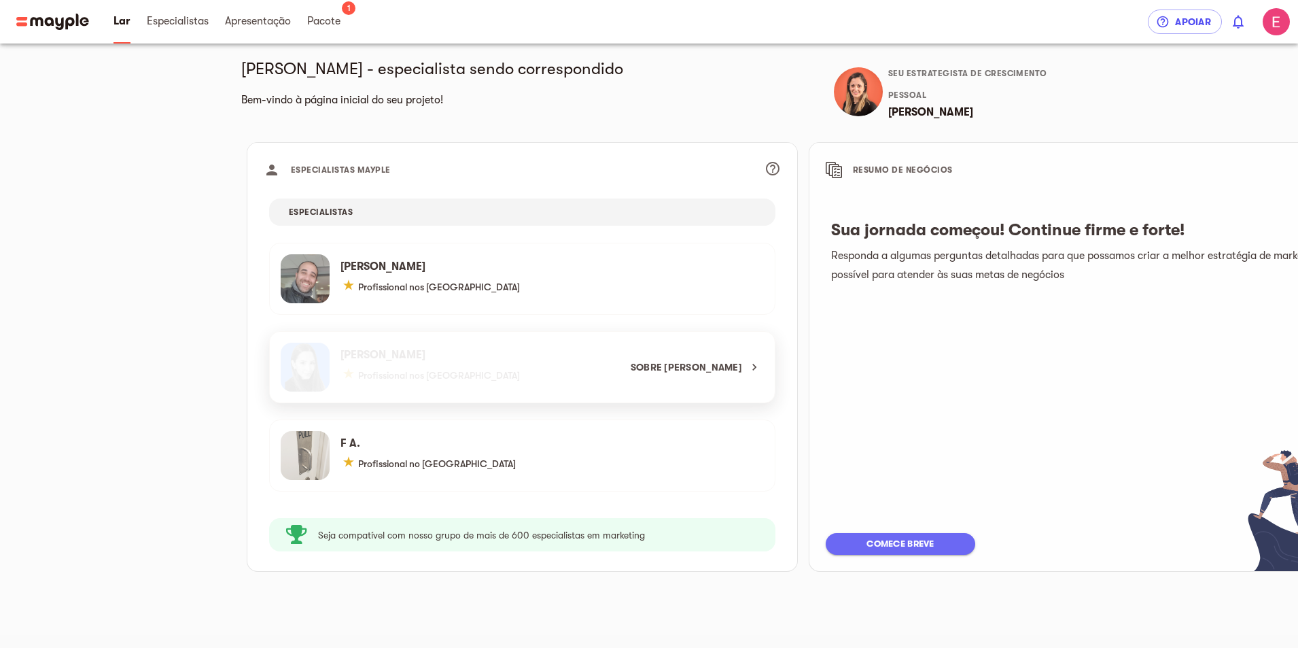
scroll to position [16, 0]
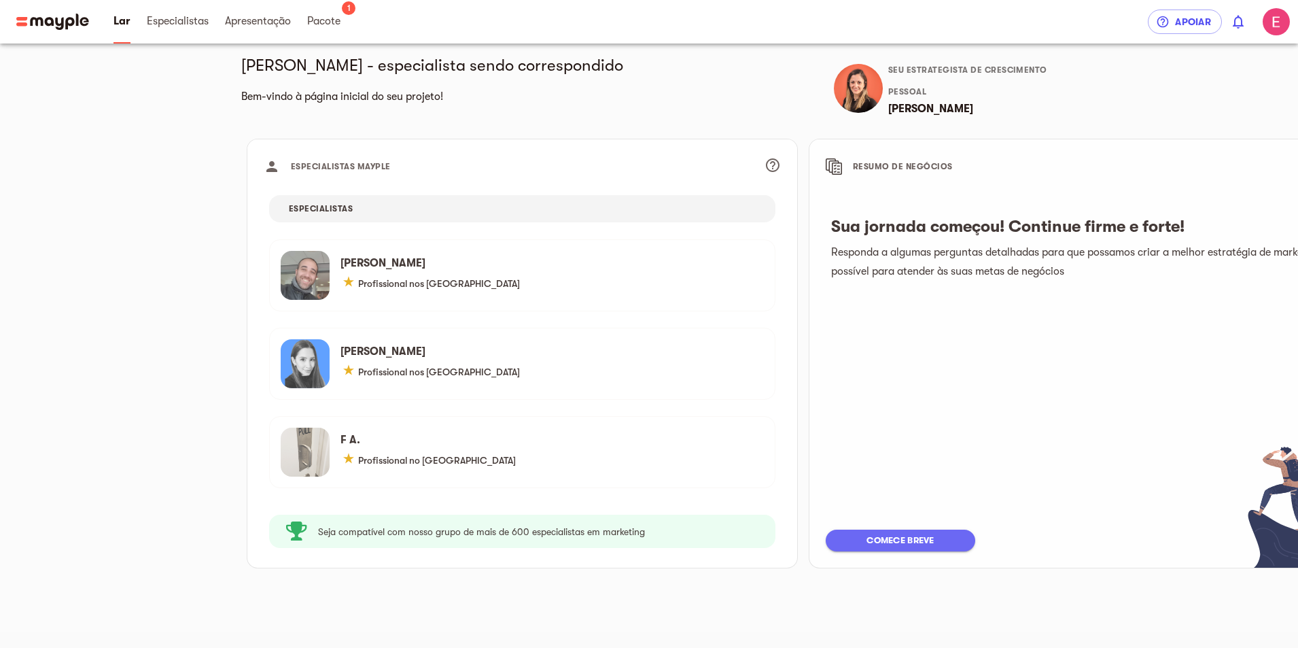
click at [271, 209] on div "ESPECIALISTAS" at bounding box center [522, 208] width 506 height 27
click at [269, 202] on div "ESPECIALISTAS" at bounding box center [522, 208] width 506 height 27
click at [407, 529] on font "Seja compatível com nosso grupo de mais de 600 especialistas em marketing" at bounding box center [481, 531] width 327 height 11
click at [289, 207] on font "ESPECIALISTAS" at bounding box center [321, 209] width 64 height 10
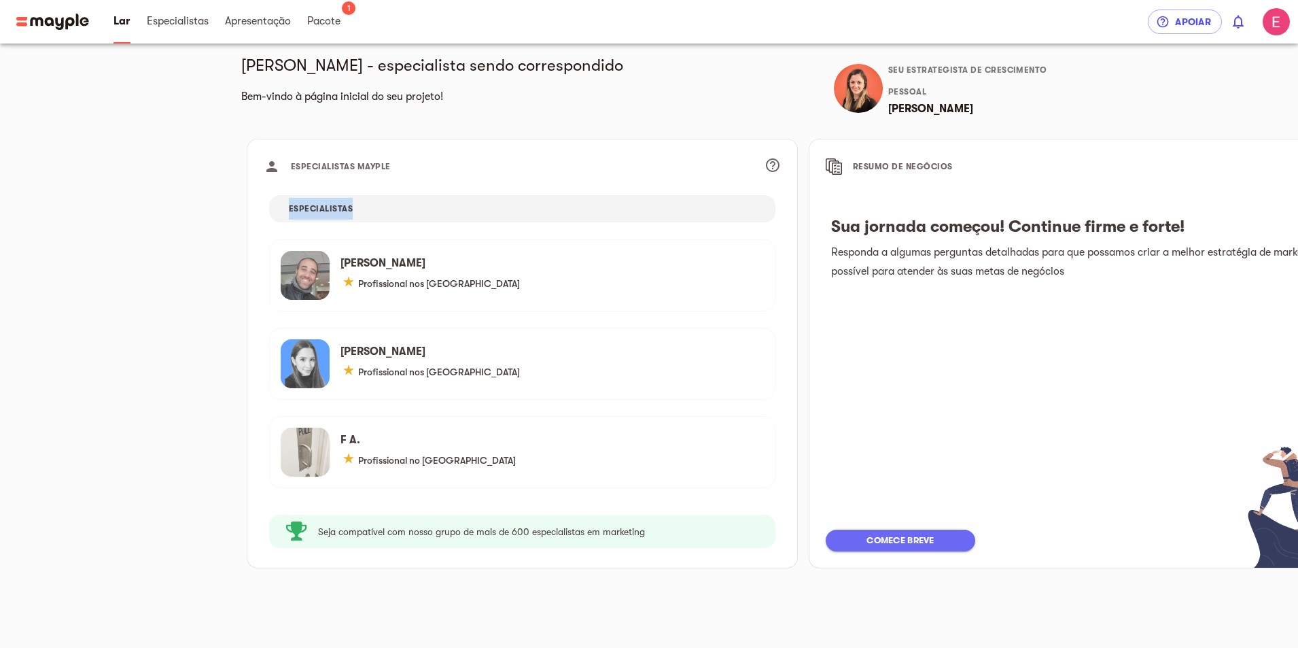
click at [289, 207] on font "ESPECIALISTAS" at bounding box center [321, 209] width 64 height 10
click at [269, 217] on div "ESPECIALISTAS" at bounding box center [522, 208] width 506 height 27
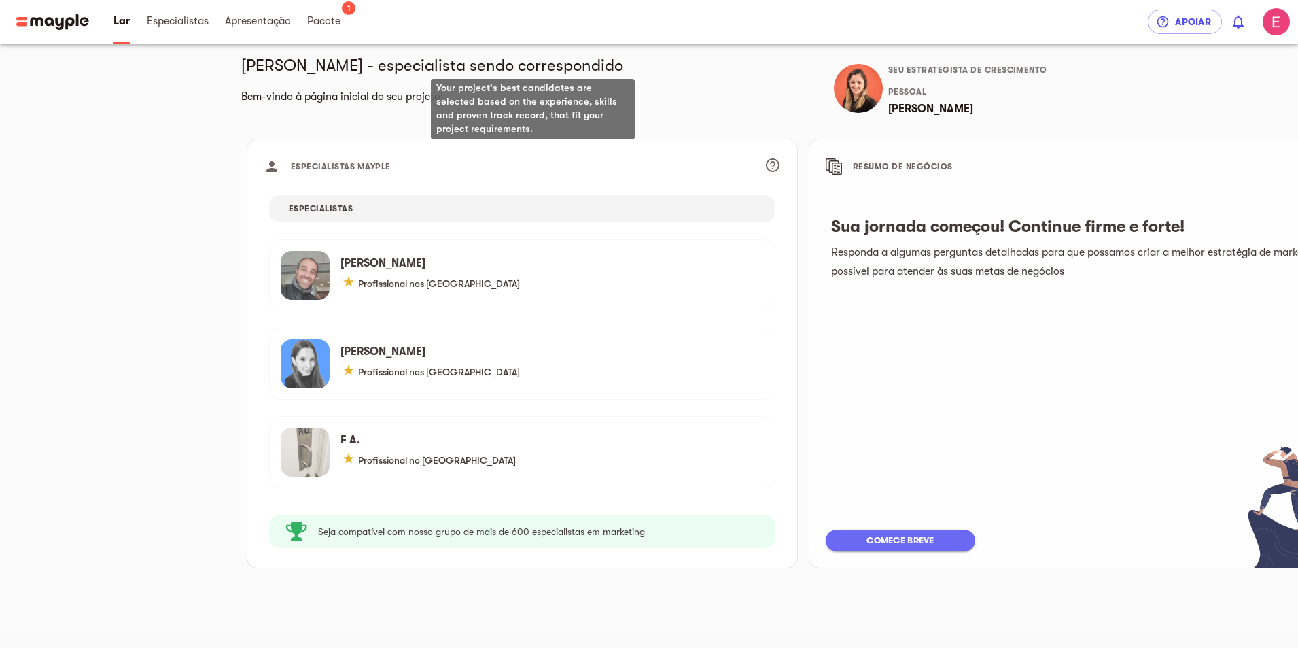
click at [756, 163] on button "button" at bounding box center [772, 165] width 33 height 33
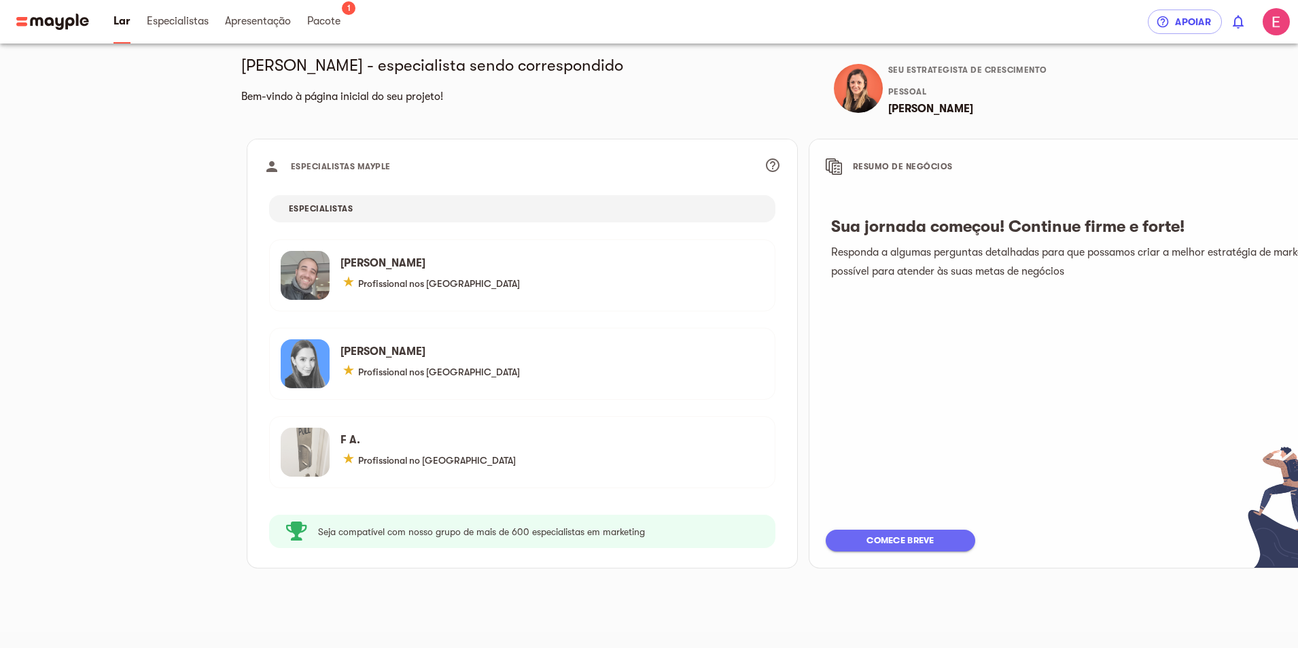
drag, startPoint x: 780, startPoint y: 165, endPoint x: 790, endPoint y: 164, distance: 9.5
click at [853, 165] on font "RESUMO DE NEGÓCIOS" at bounding box center [903, 167] width 100 height 10
click at [866, 546] on font "comece breve" at bounding box center [899, 540] width 67 height 16
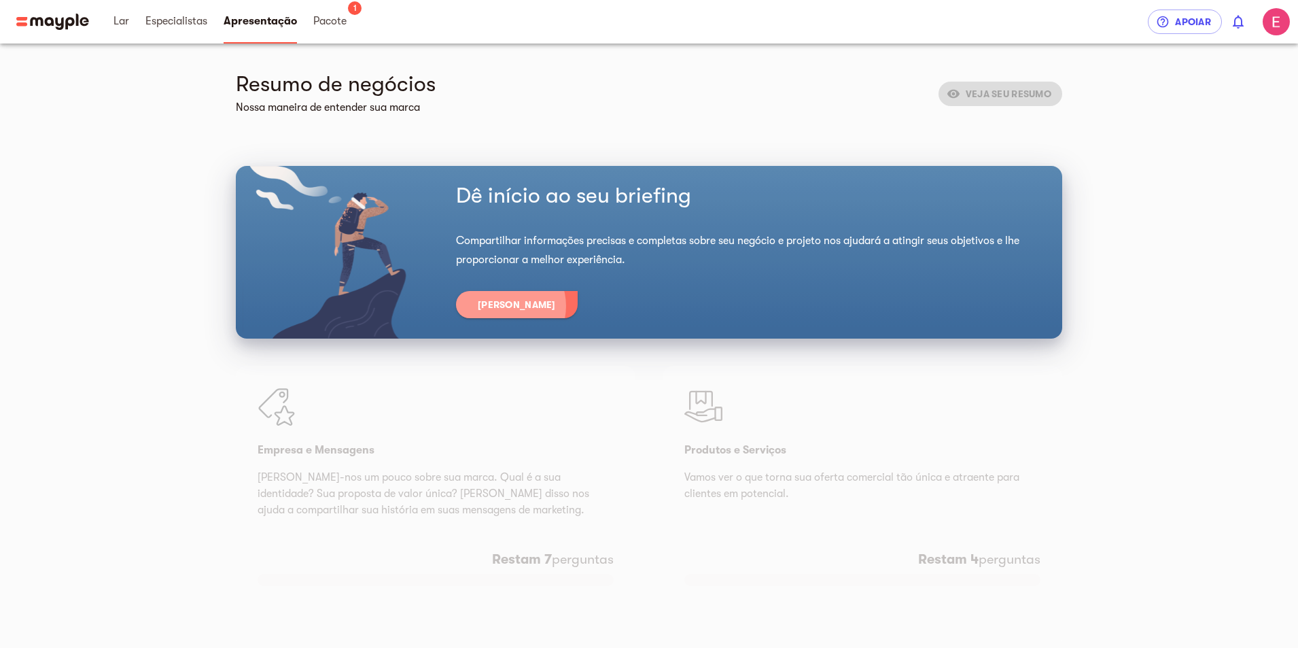
click at [478, 299] on font "[PERSON_NAME]" at bounding box center [517, 304] width 78 height 11
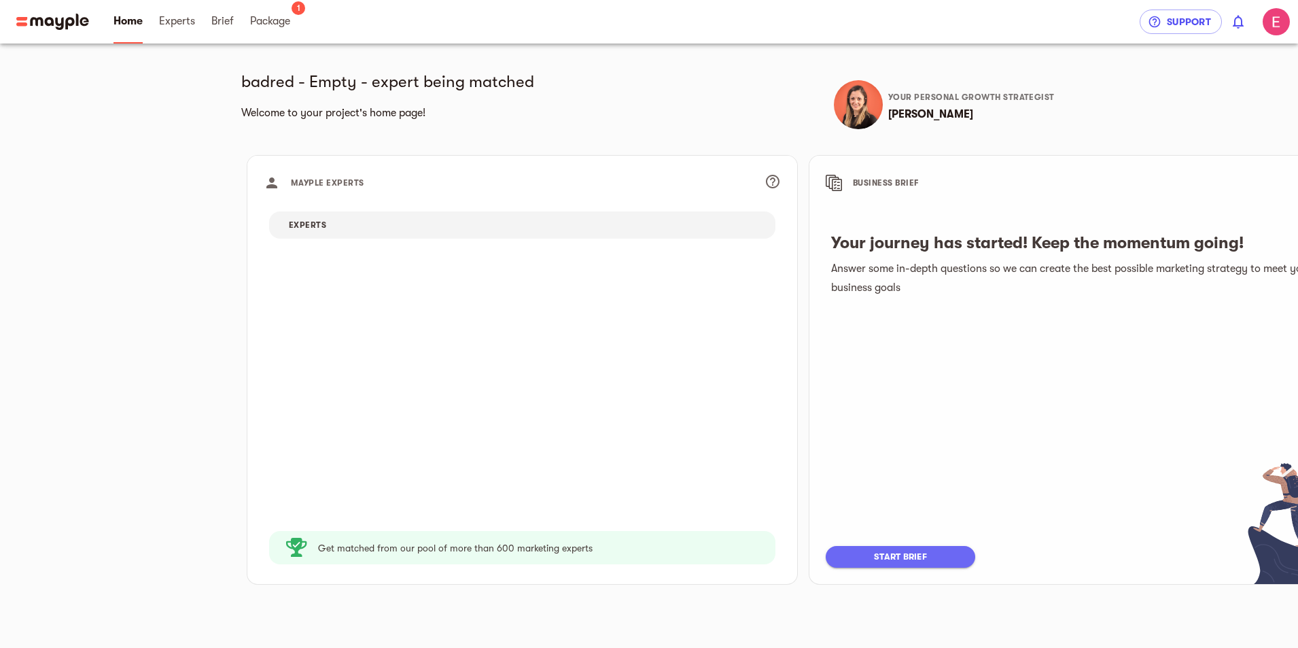
scroll to position [16, 0]
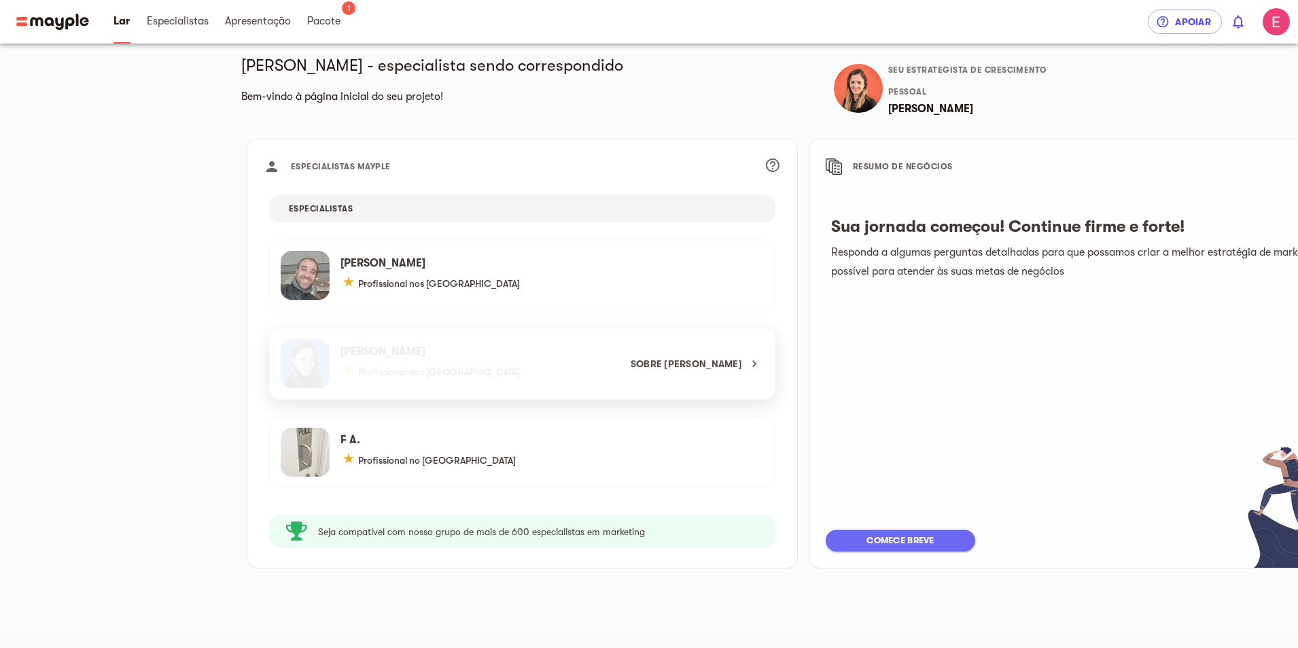
click at [283, 385] on div "Sobre [PERSON_NAME]" at bounding box center [517, 363] width 494 height 71
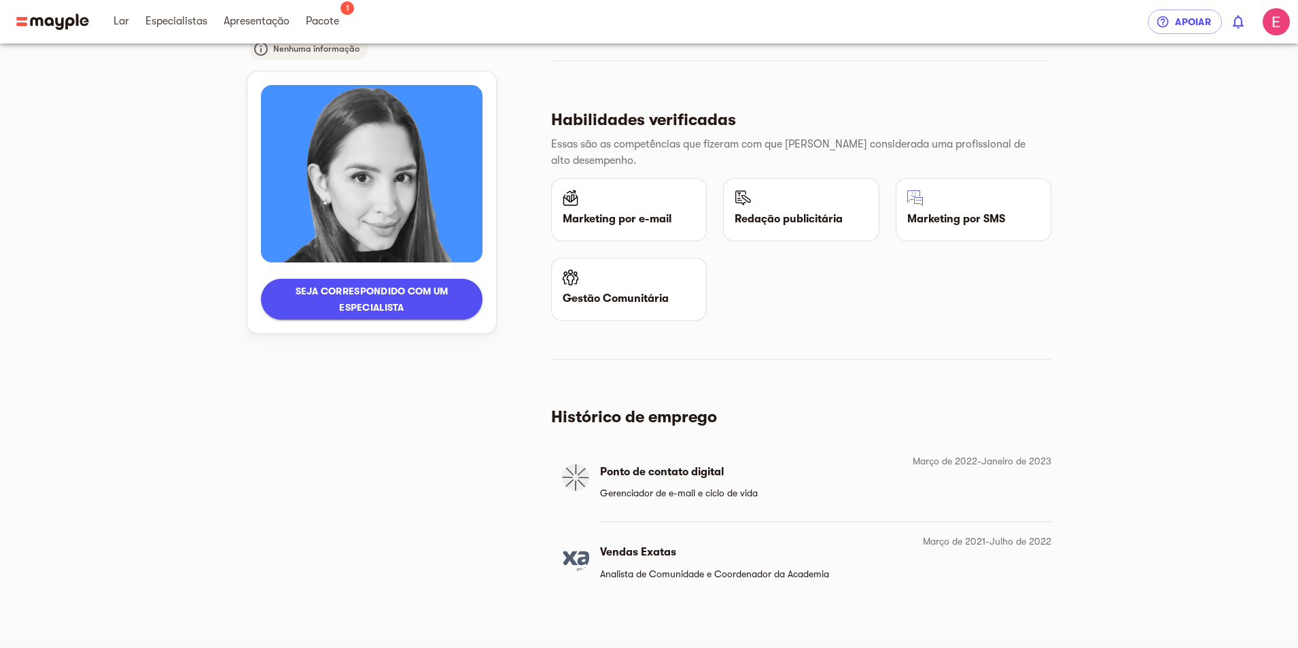
scroll to position [1030, 0]
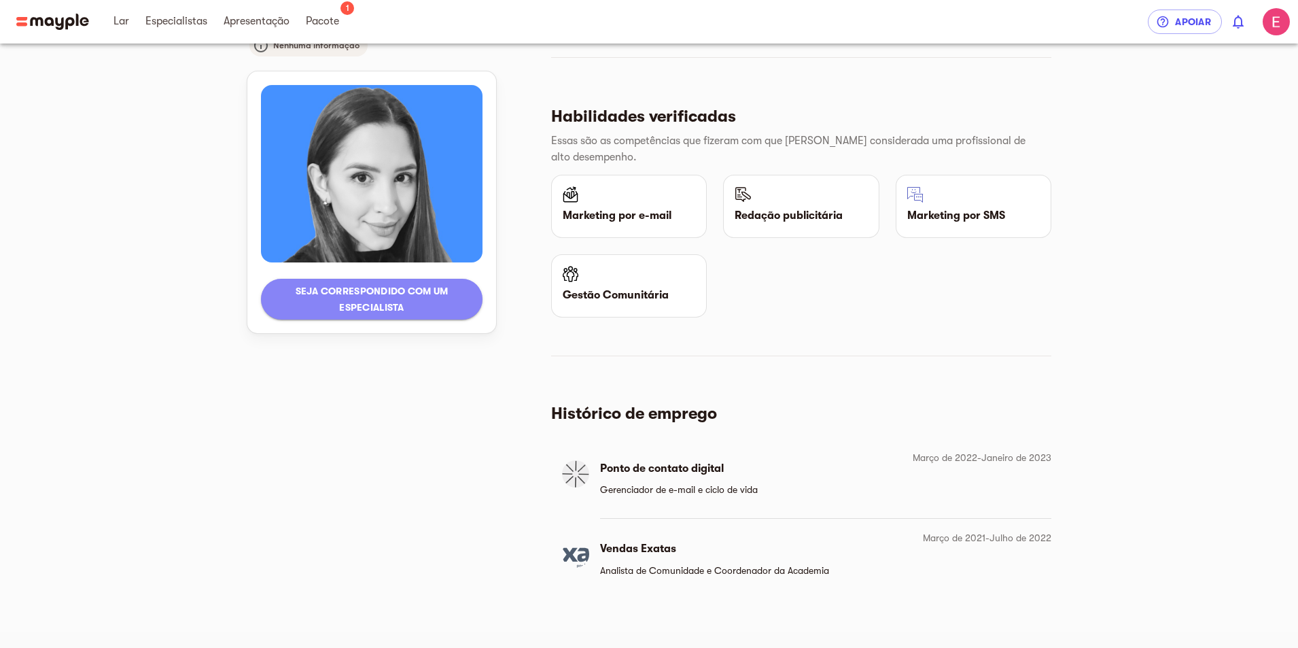
click at [438, 298] on font "Seja correspondido com um especialista" at bounding box center [372, 299] width 200 height 33
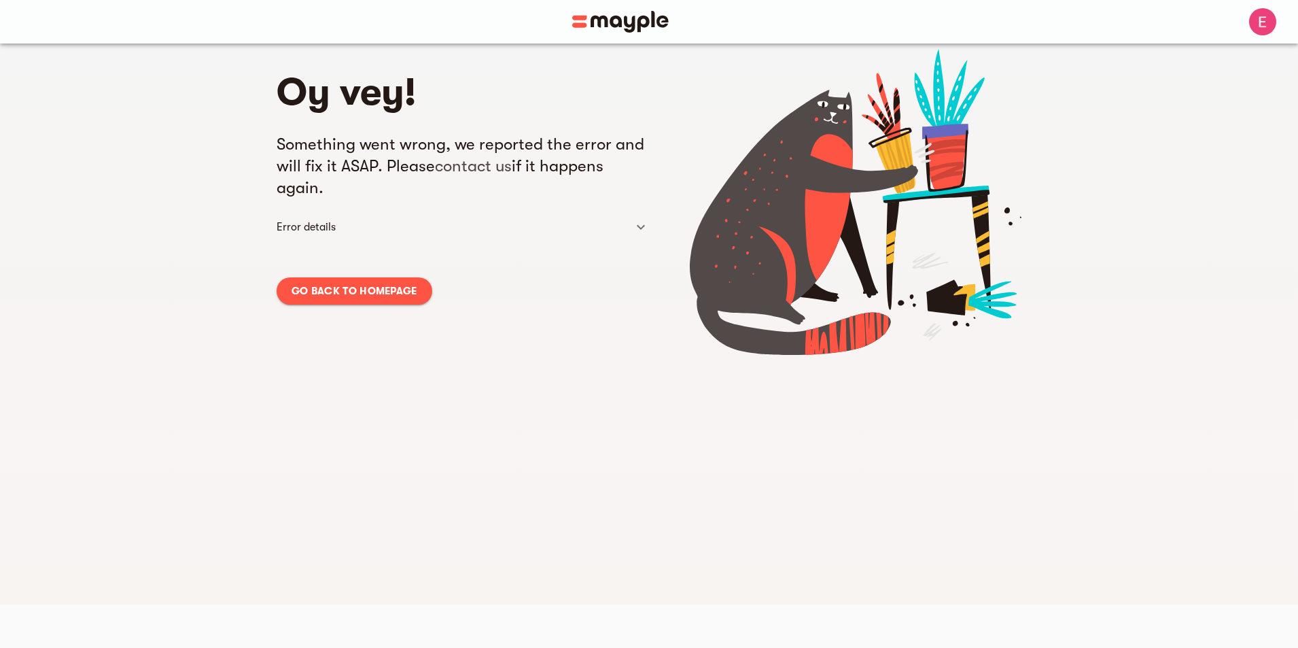
scroll to position [43, 0]
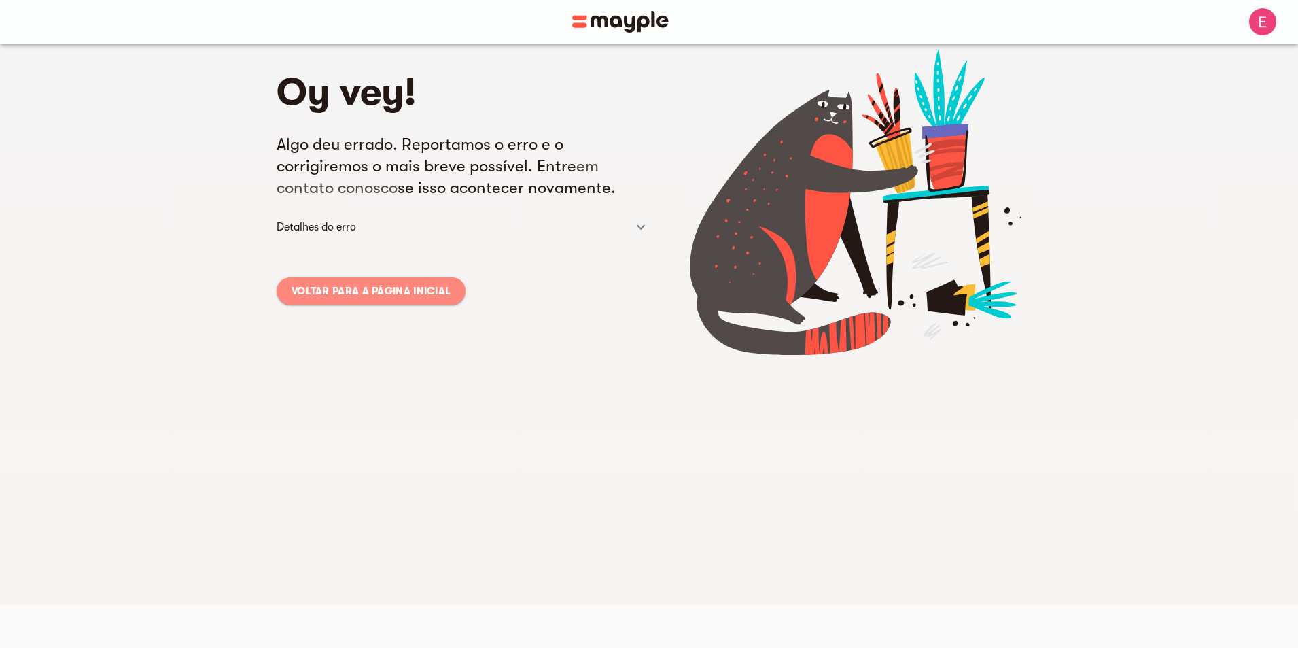
click at [370, 285] on font "Voltar para a página inicial" at bounding box center [370, 291] width 159 height 12
click at [370, 294] on font "Voltar para a página inicial" at bounding box center [370, 291] width 159 height 12
click at [356, 300] on link "Voltar para a página inicial" at bounding box center [371, 290] width 189 height 27
click at [309, 287] on font "Voltar para a página inicial" at bounding box center [370, 291] width 159 height 12
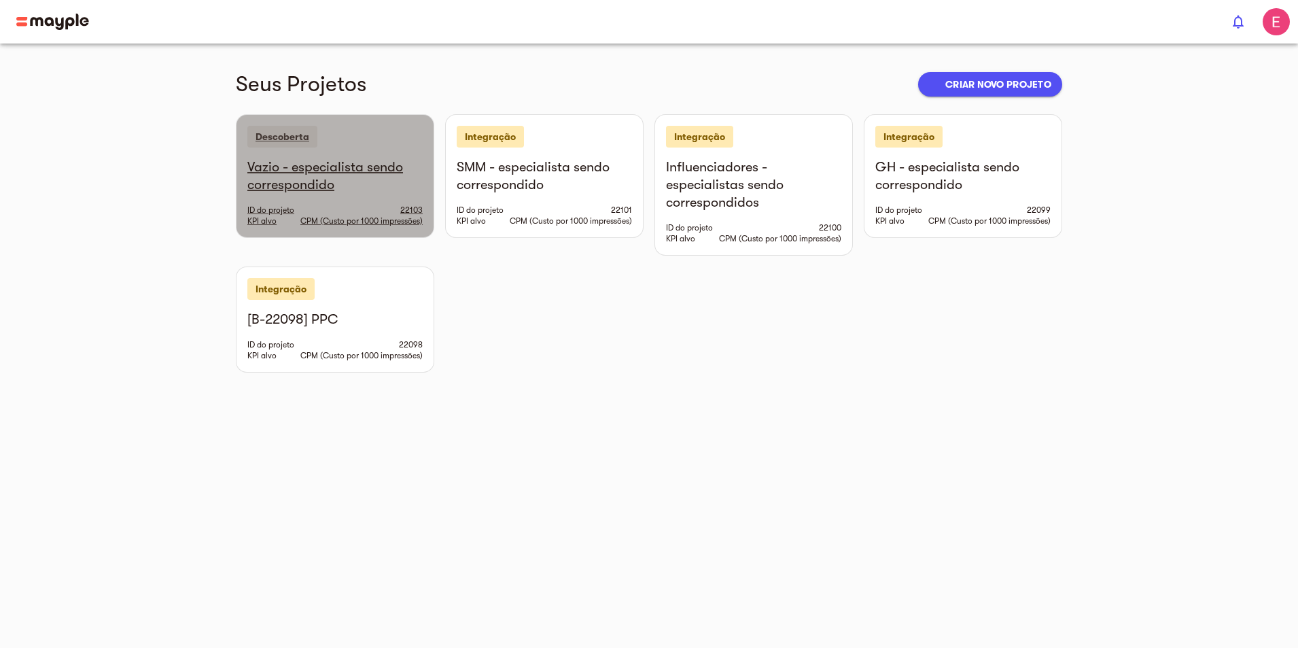
click at [277, 205] on div "ID do projeto 22103" at bounding box center [334, 210] width 175 height 11
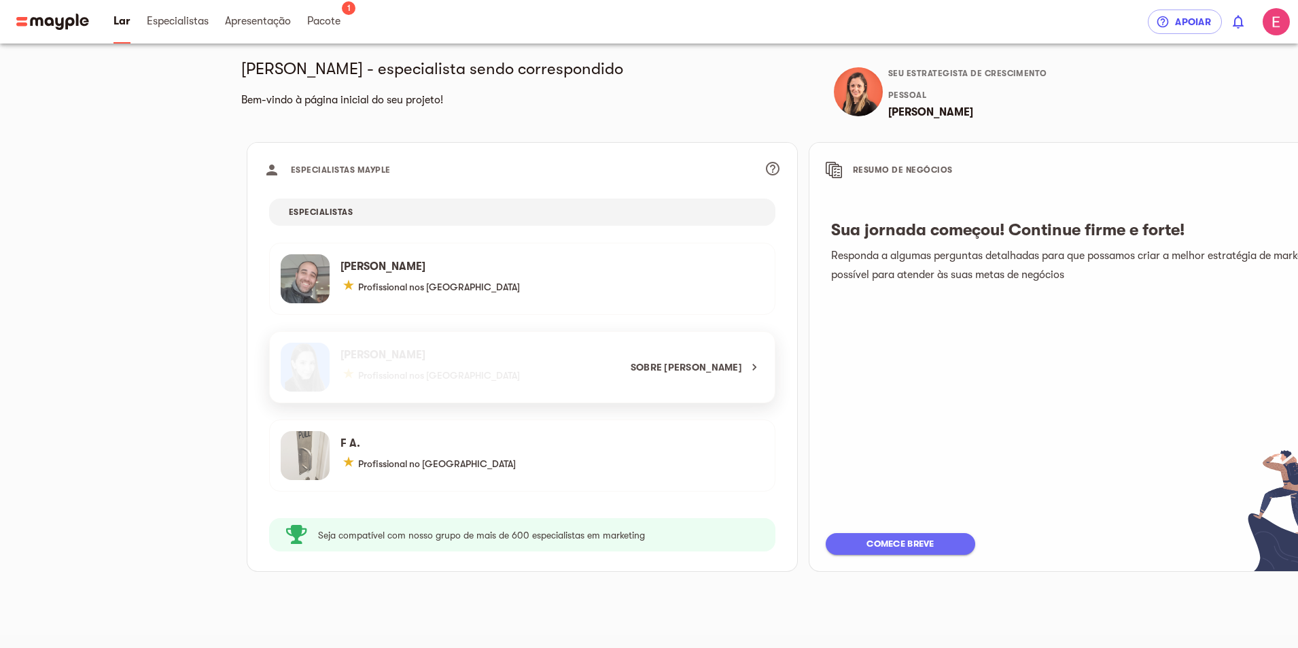
scroll to position [16, 0]
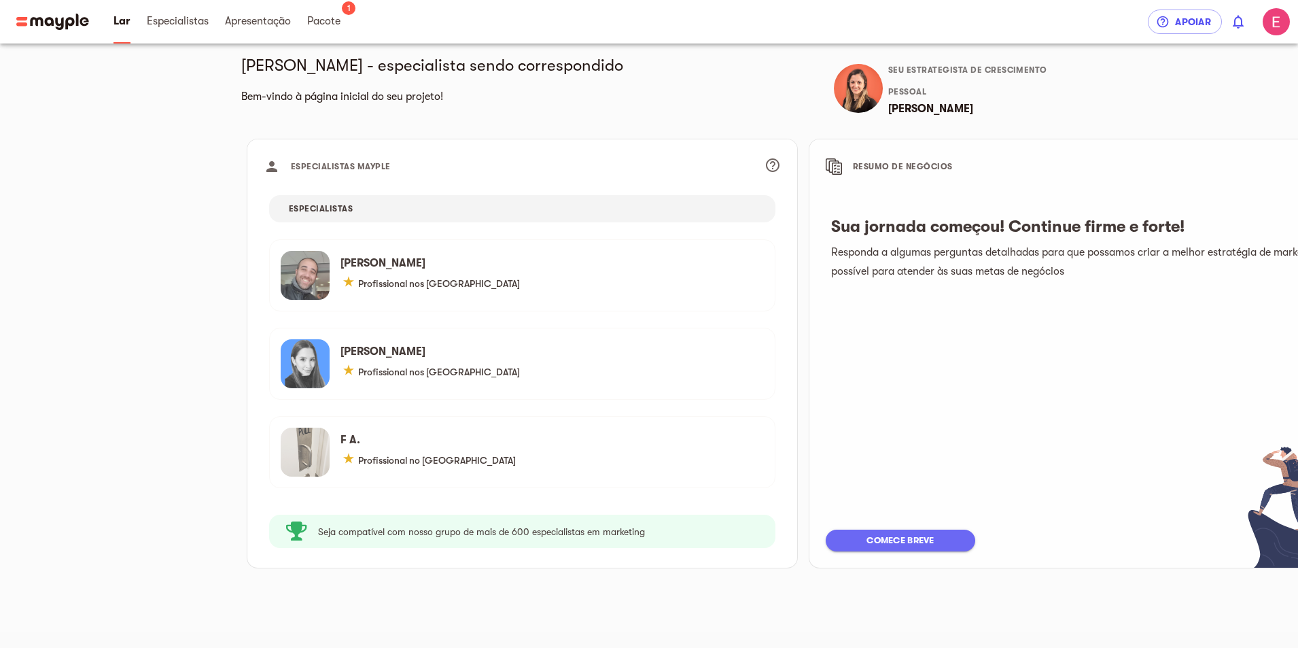
click at [388, 219] on div "ESPECIALISTAS" at bounding box center [522, 208] width 506 height 27
click at [151, 37] on link "Especialistas" at bounding box center [178, 21] width 62 height 43
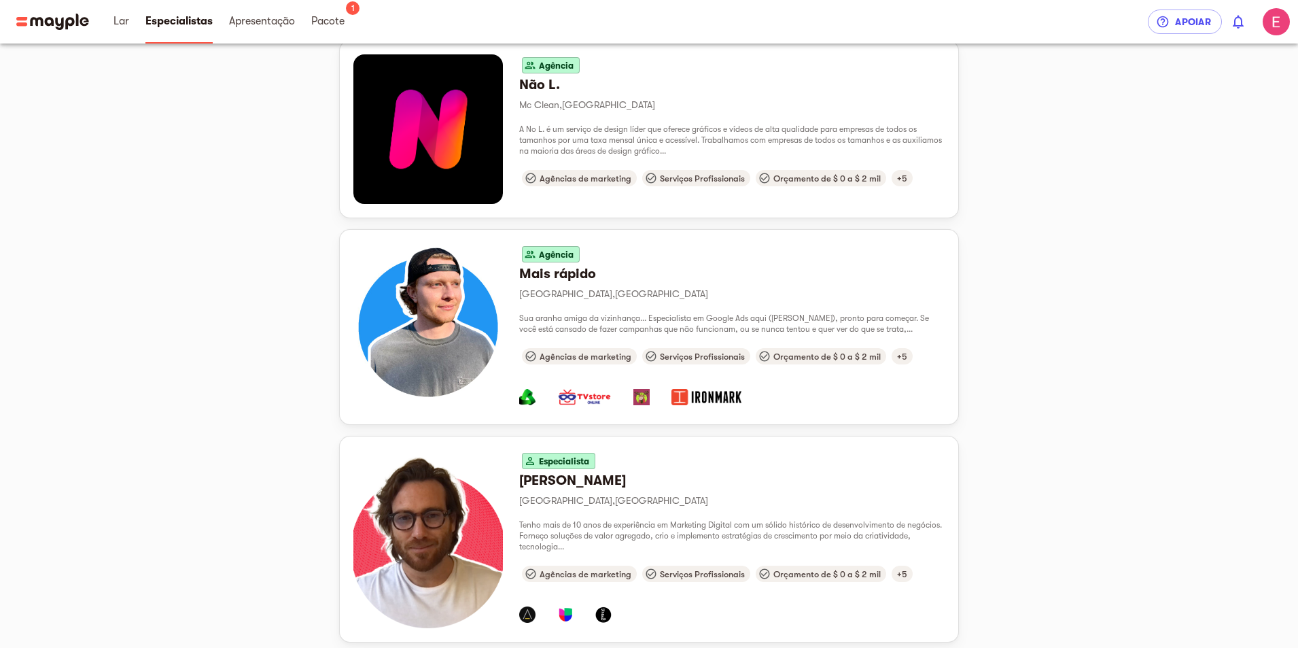
scroll to position [1377, 0]
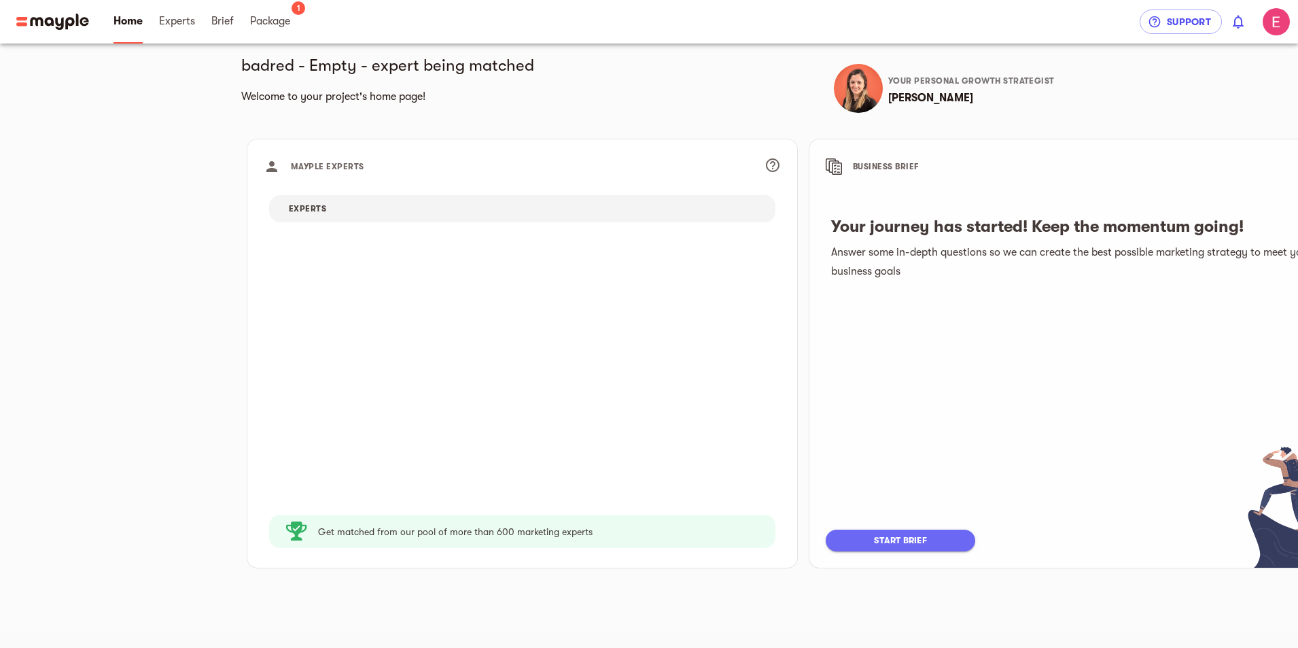
scroll to position [16, 0]
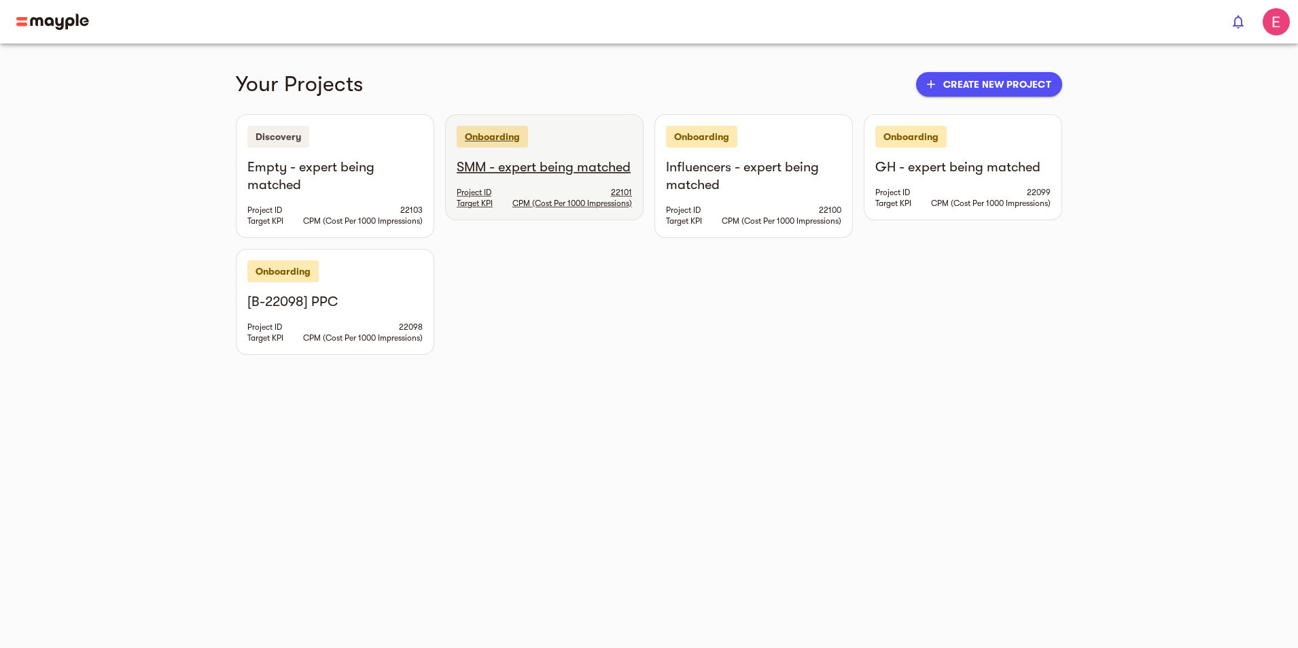
click at [501, 181] on div "SMM - expert being matched Project ID 22101 Target KPI CPM (Cost Per 1000 Impre…" at bounding box center [544, 188] width 197 height 61
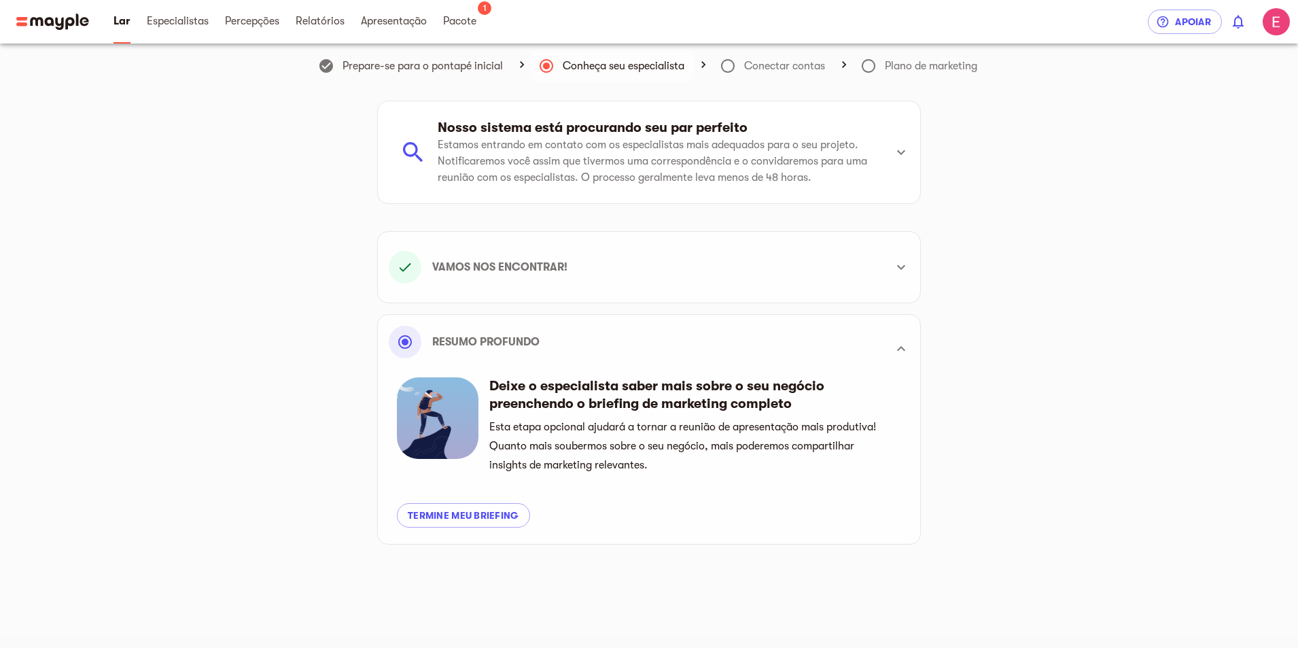
scroll to position [16, 0]
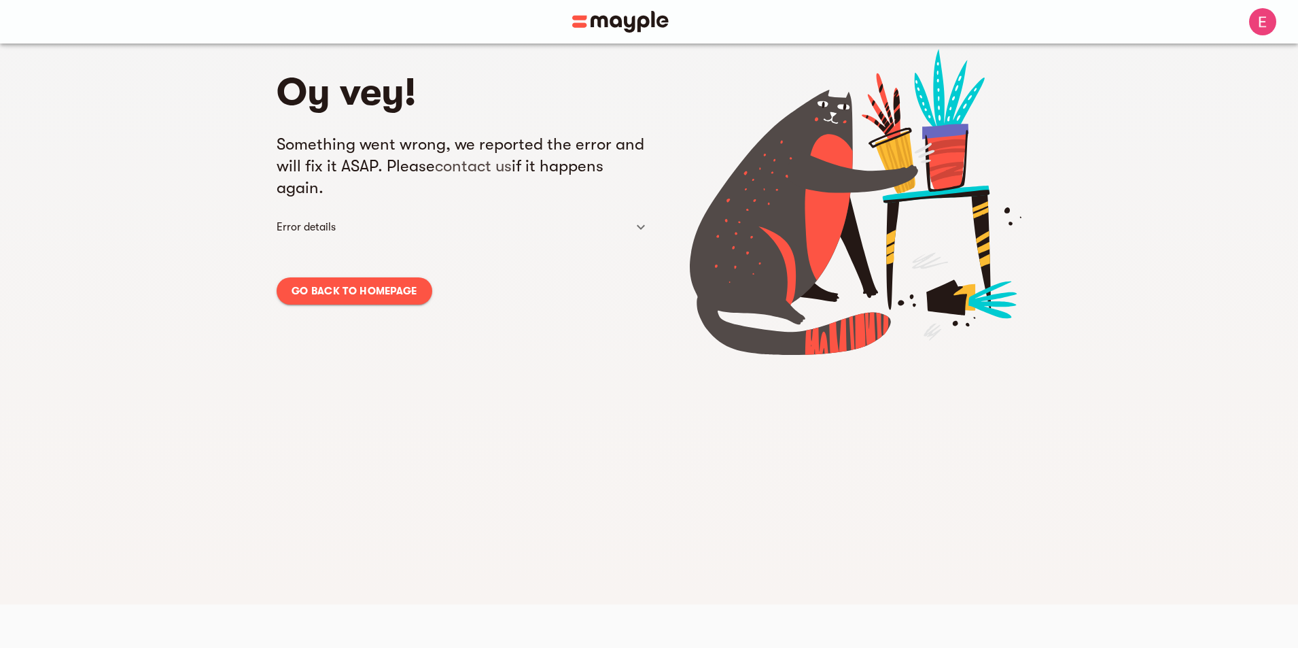
click at [396, 285] on span "Go back to homepage" at bounding box center [354, 291] width 126 height 16
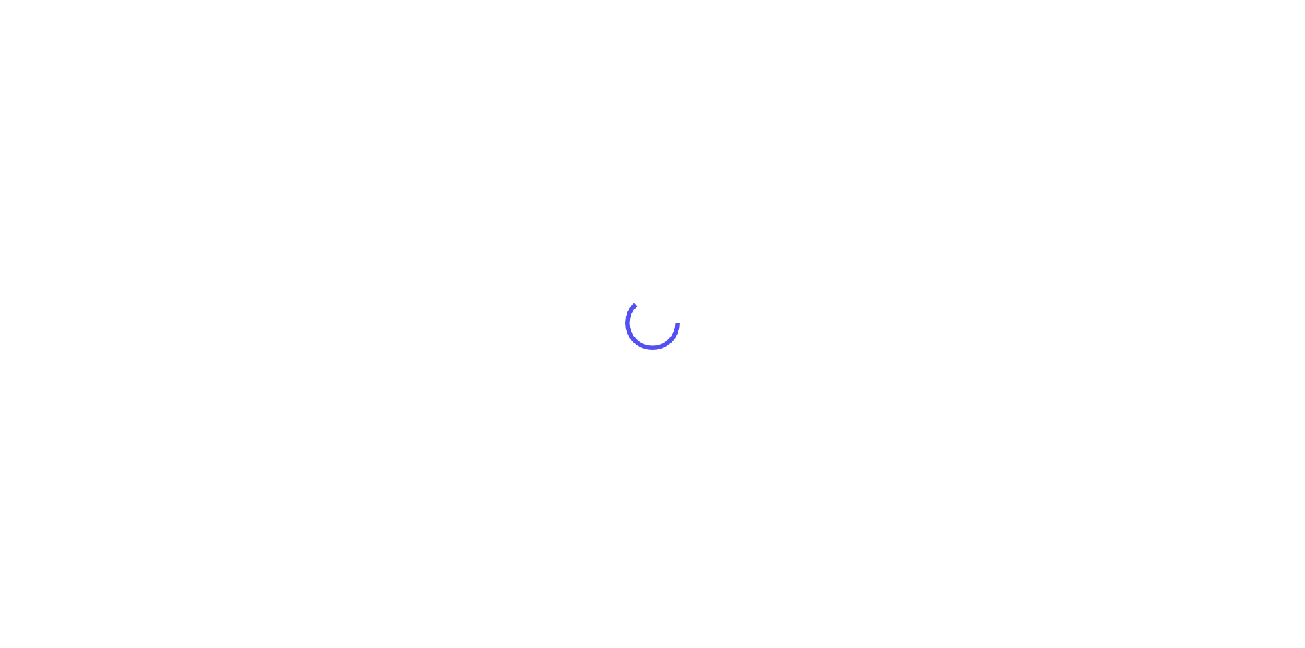
drag, startPoint x: 0, startPoint y: 0, endPoint x: 301, endPoint y: 319, distance: 438.9
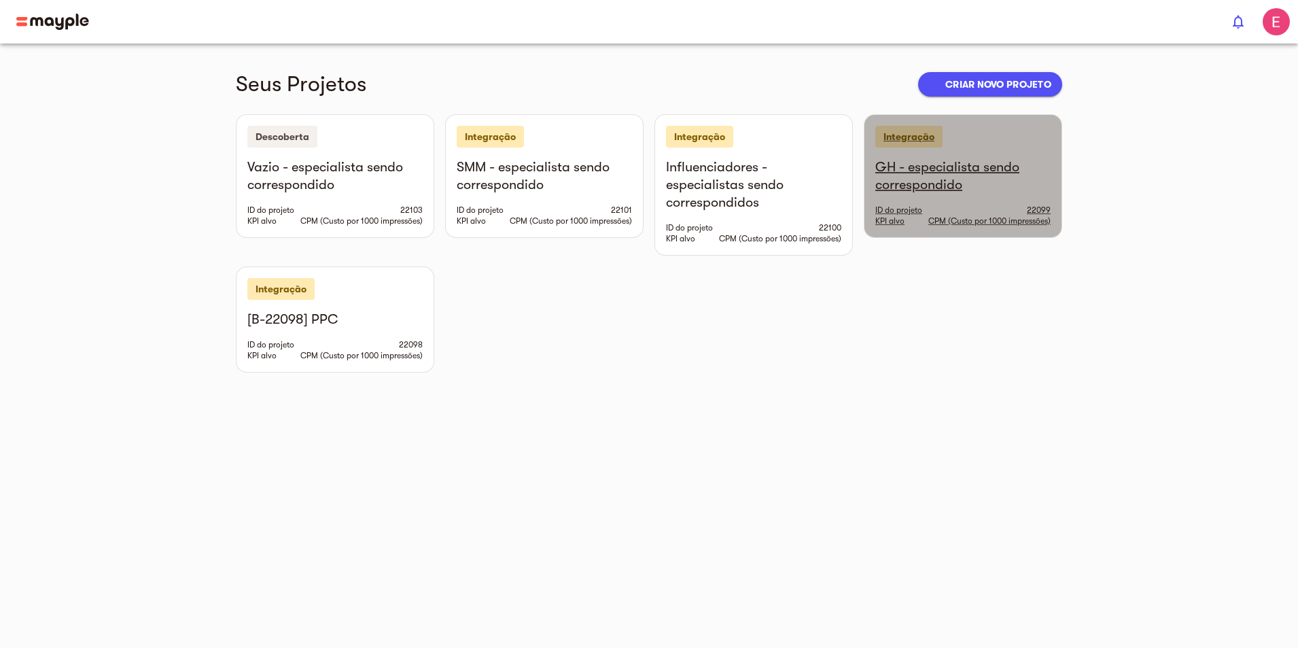
click at [1025, 129] on div "Integração" at bounding box center [962, 137] width 175 height 22
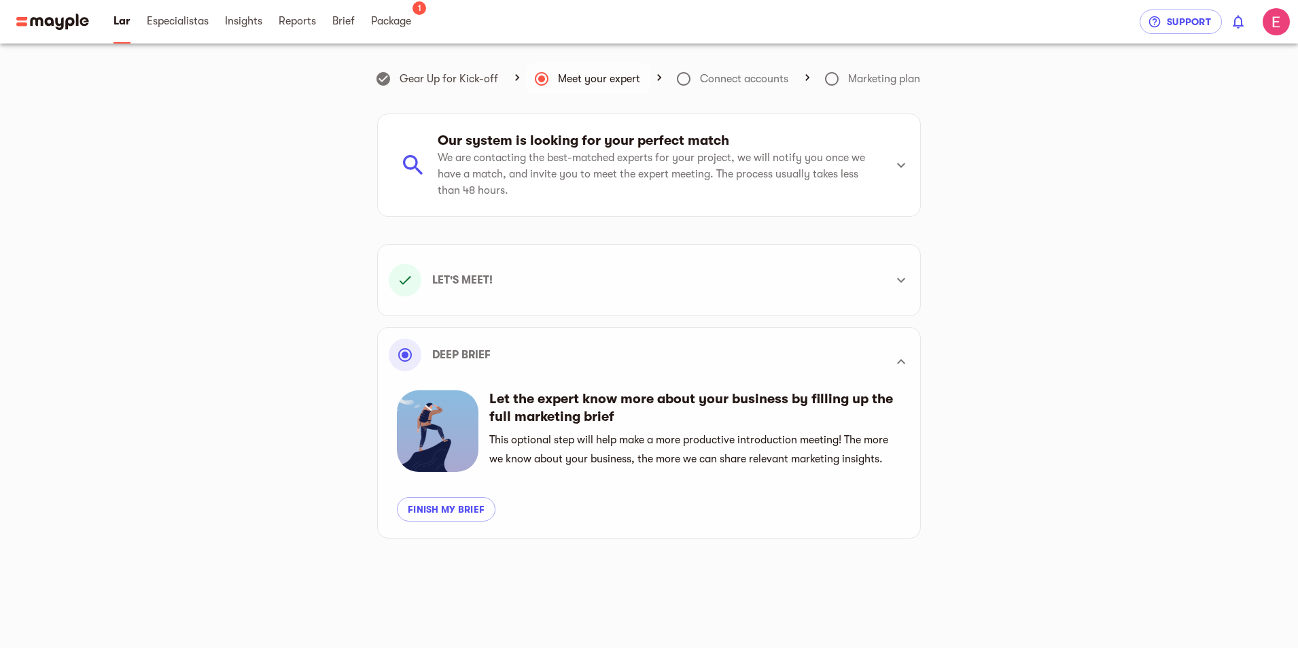
scroll to position [386, 0]
